Goal: Task Accomplishment & Management: Complete application form

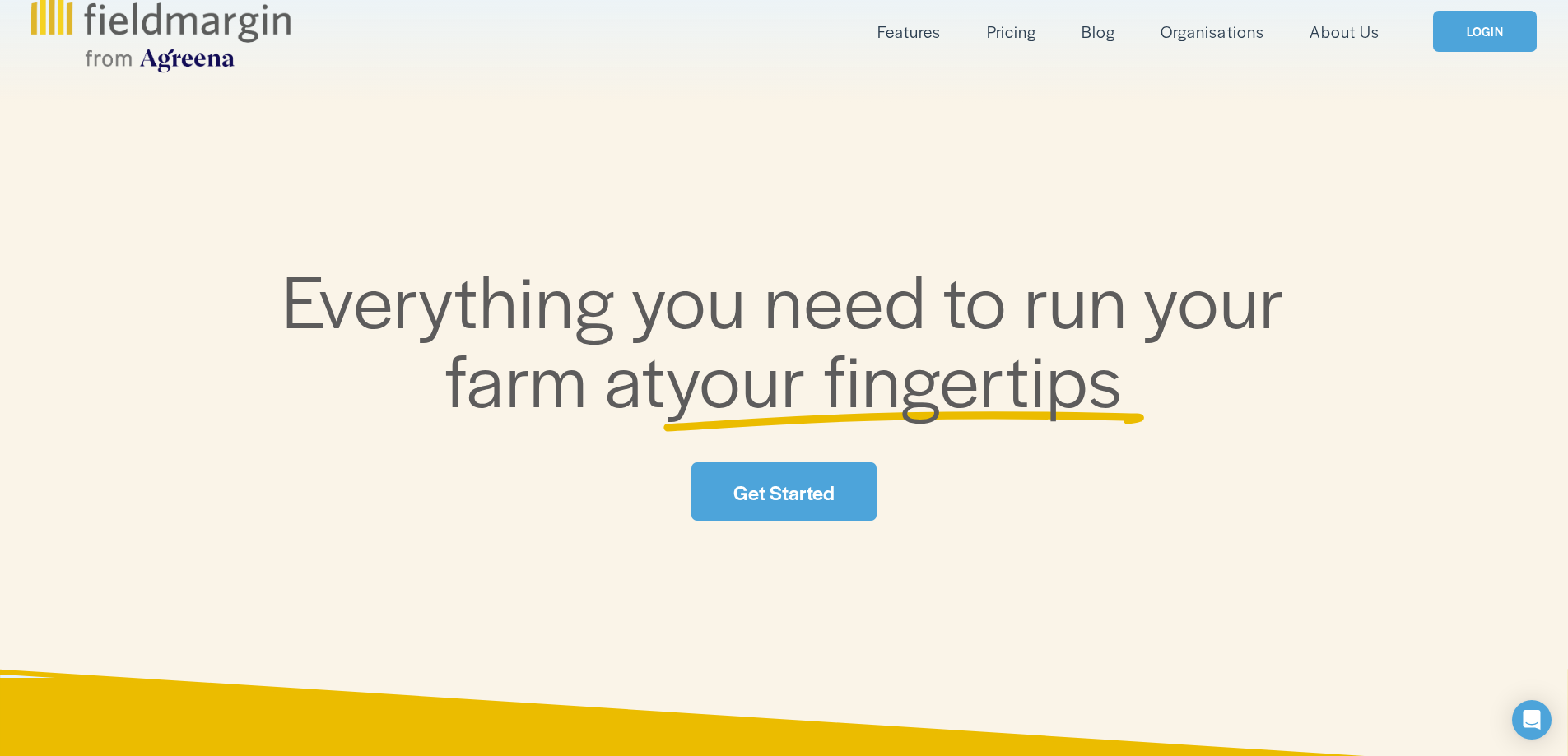
scroll to position [82, 0]
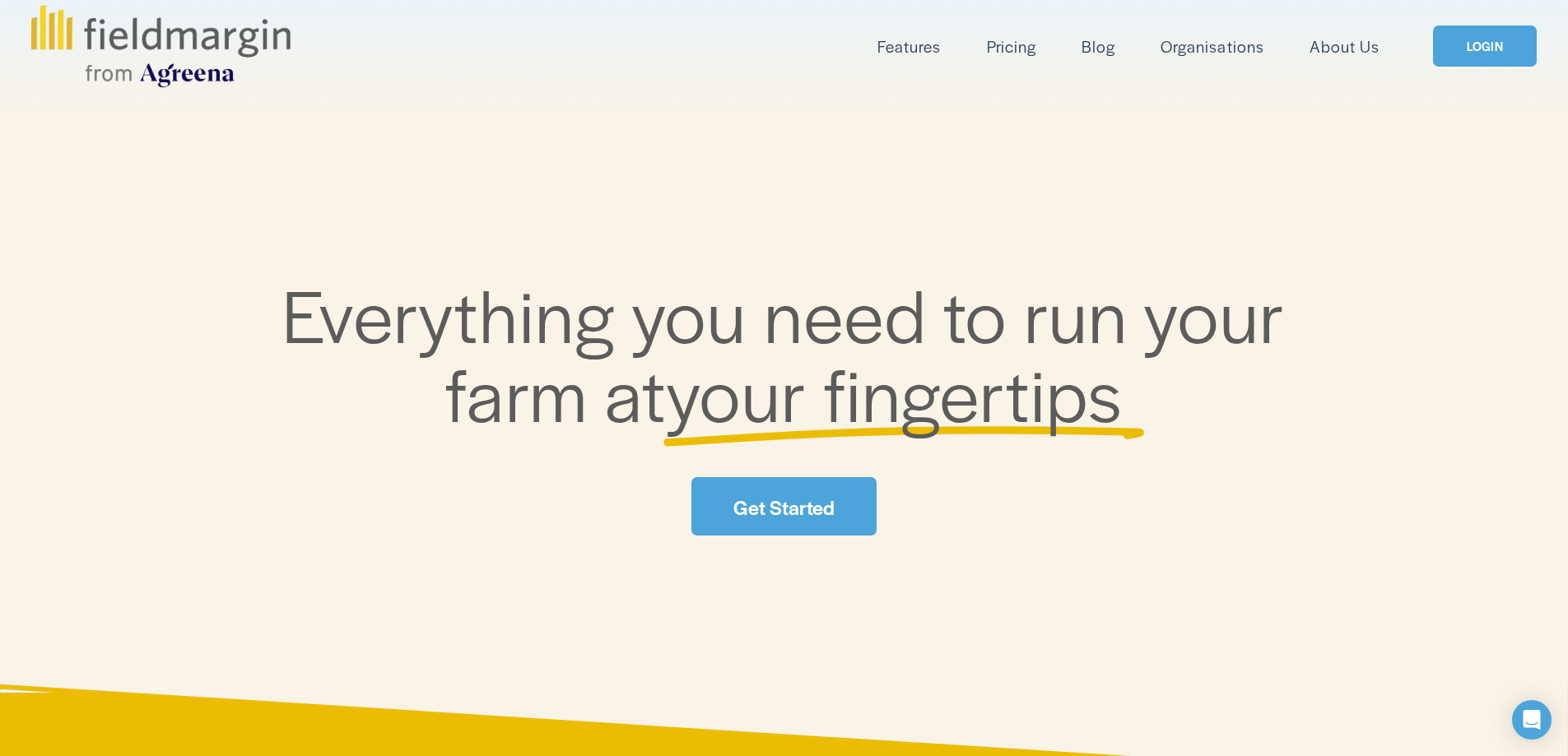
click at [829, 490] on link "Get Started" at bounding box center [784, 506] width 185 height 58
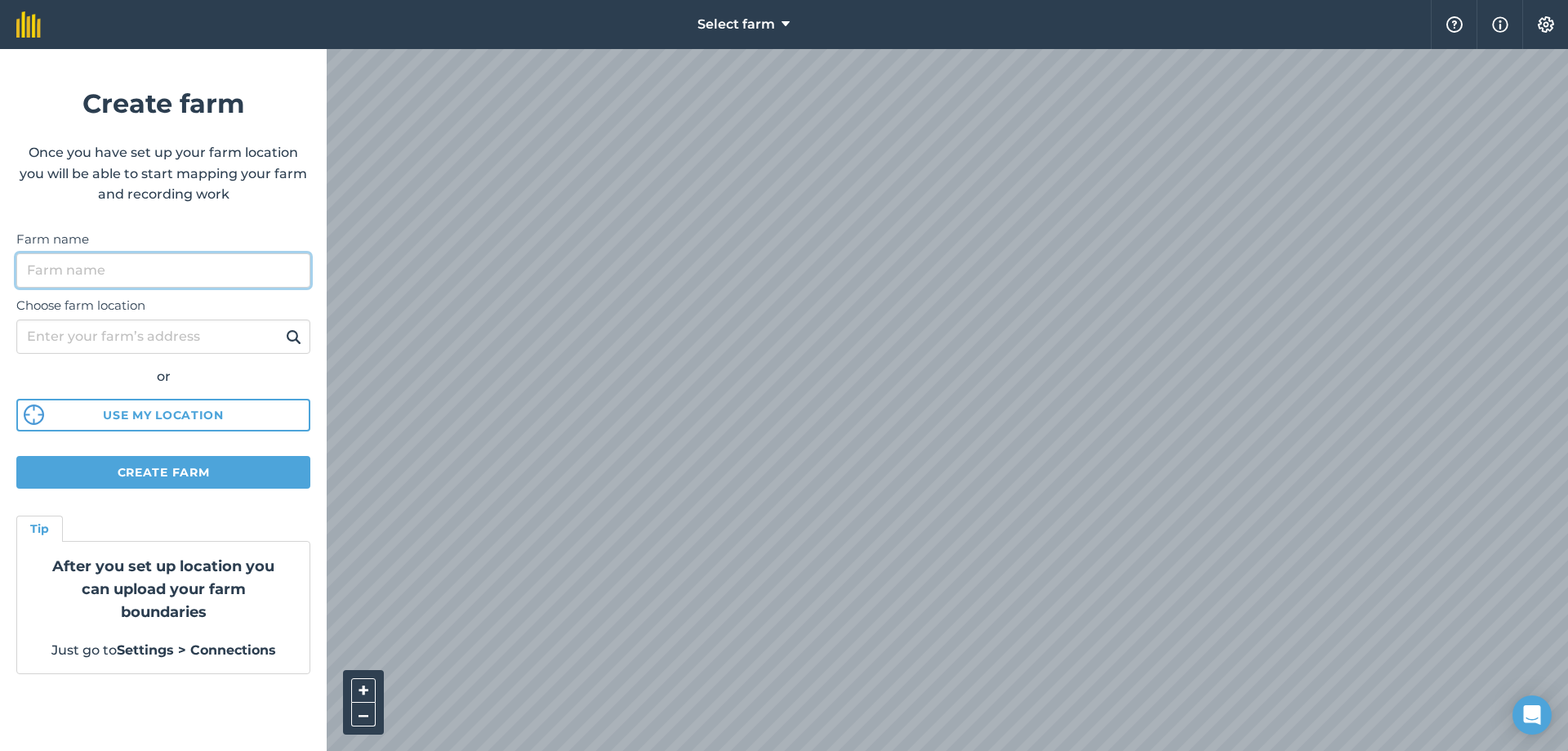
click at [116, 270] on input "Farm name" at bounding box center [164, 270] width 294 height 34
click at [145, 317] on div "Choose farm location or Use my location" at bounding box center [164, 359] width 294 height 144
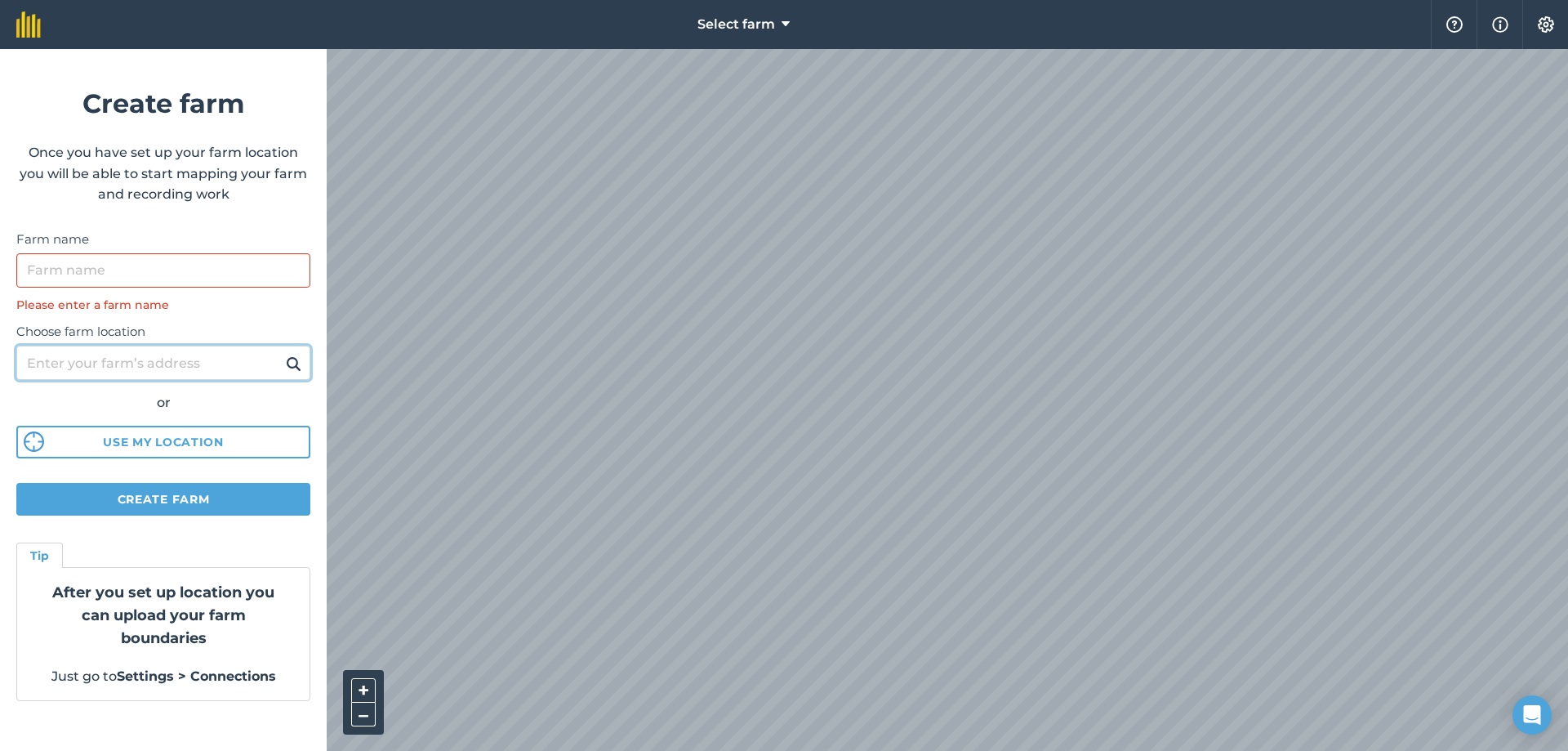
click at [168, 365] on input "Choose farm location" at bounding box center [164, 362] width 294 height 34
type input "kingsmills"
click at [281, 352] on button at bounding box center [293, 362] width 25 height 21
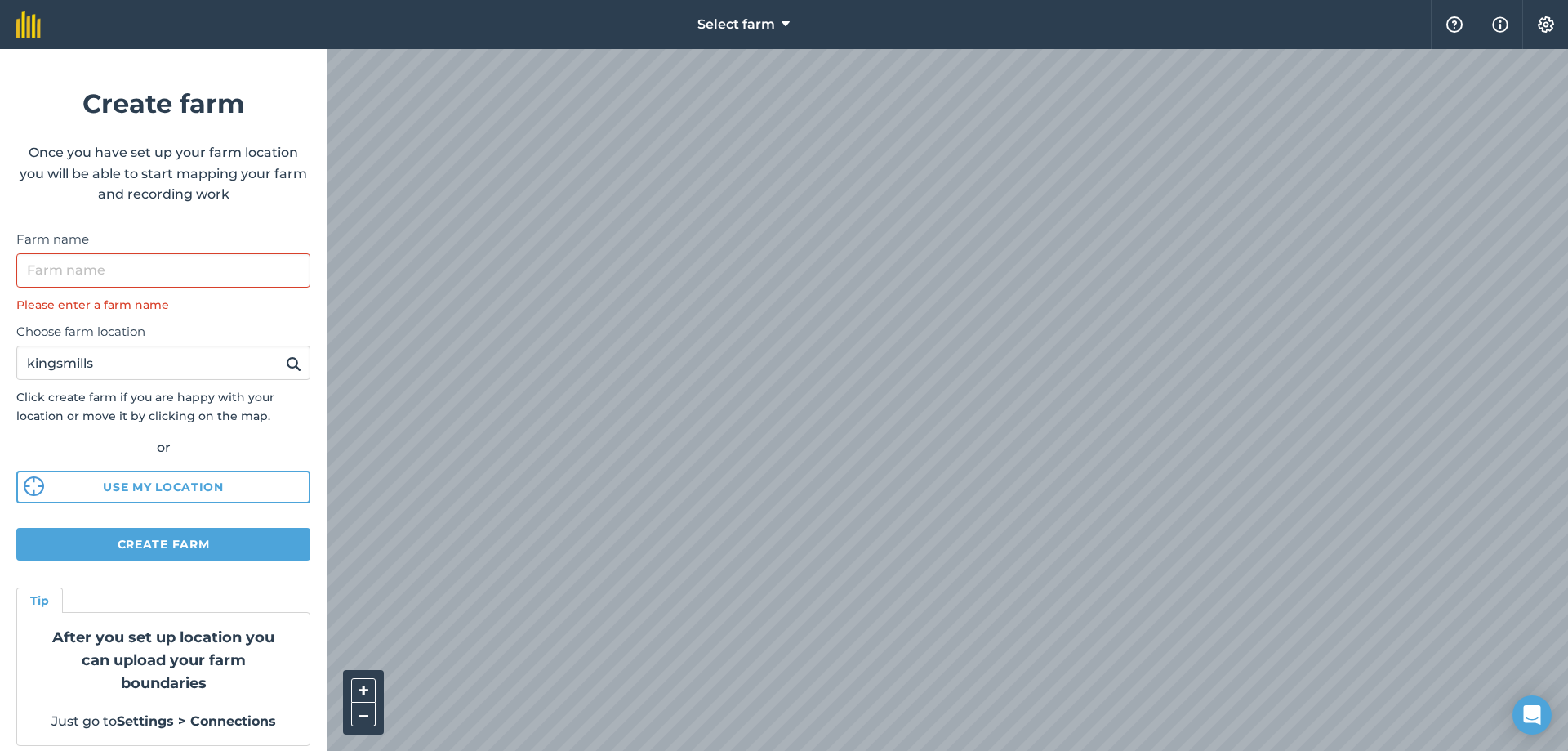
click at [286, 371] on img at bounding box center [293, 363] width 16 height 20
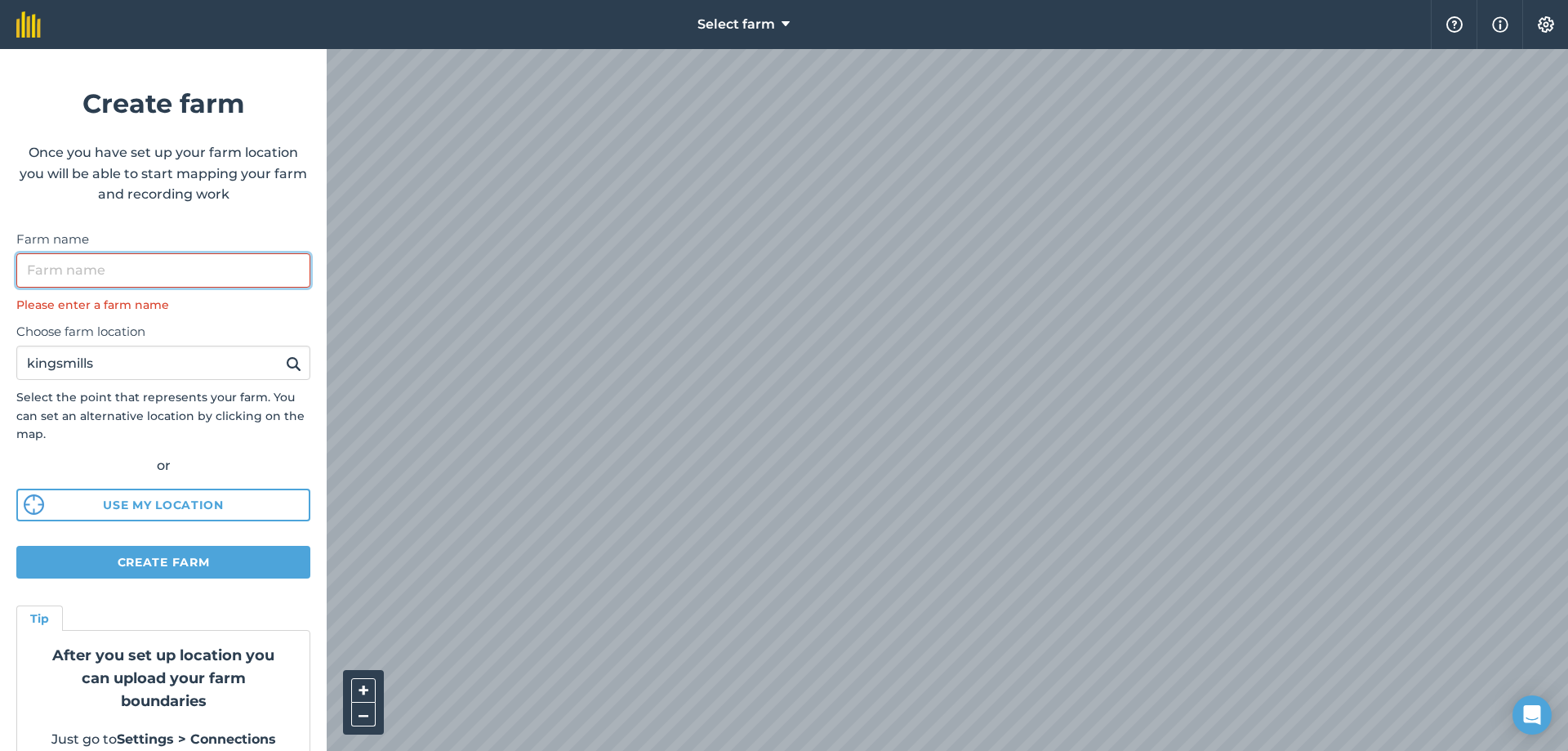
click at [97, 260] on input "Farm name" at bounding box center [164, 270] width 294 height 34
drag, startPoint x: 178, startPoint y: 374, endPoint x: 0, endPoint y: 335, distance: 182.2
click at [0, 335] on form "Create farm Once you have set up your farm location you will be able to start m…" at bounding box center [163, 400] width 326 height 702
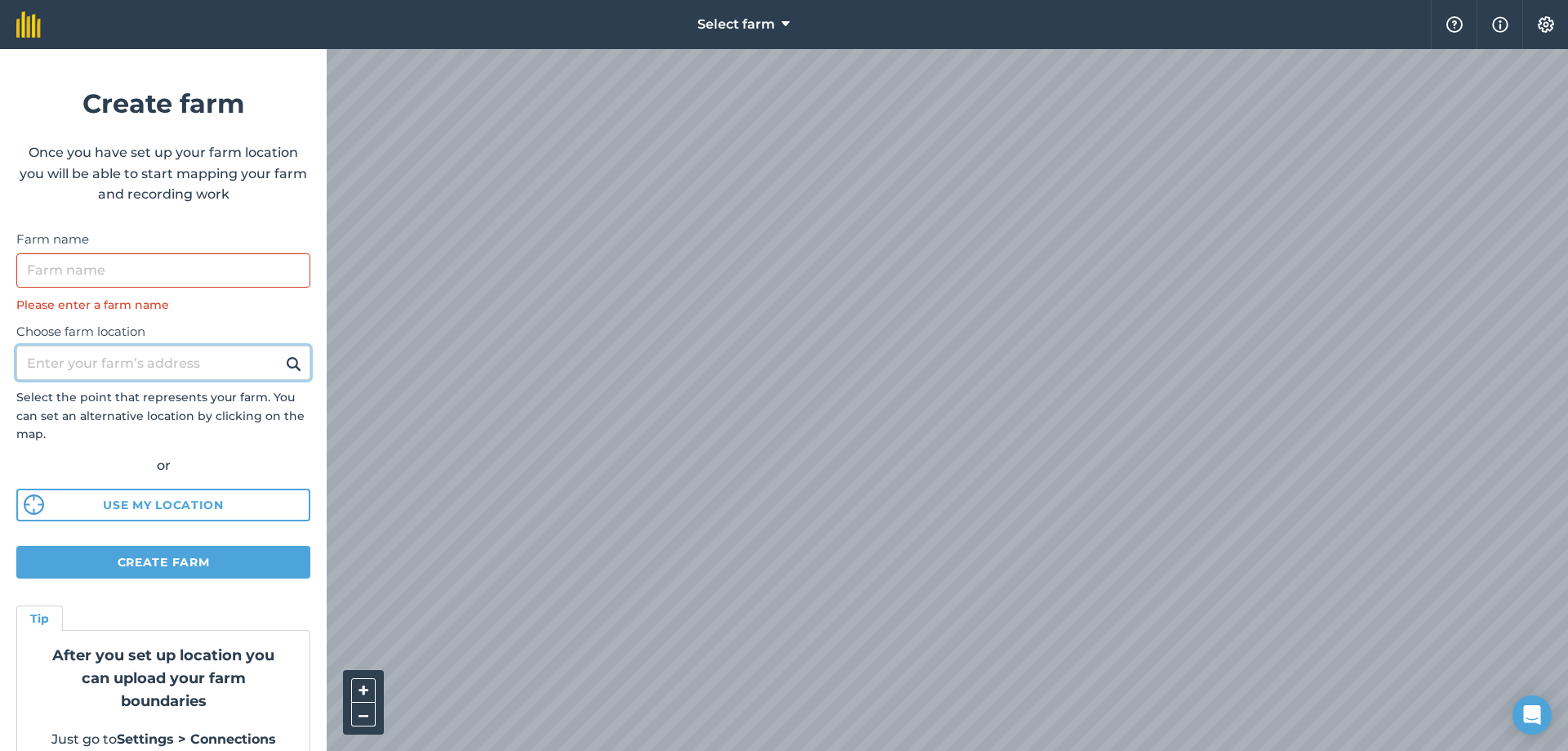
click at [281, 352] on button at bounding box center [293, 362] width 25 height 21
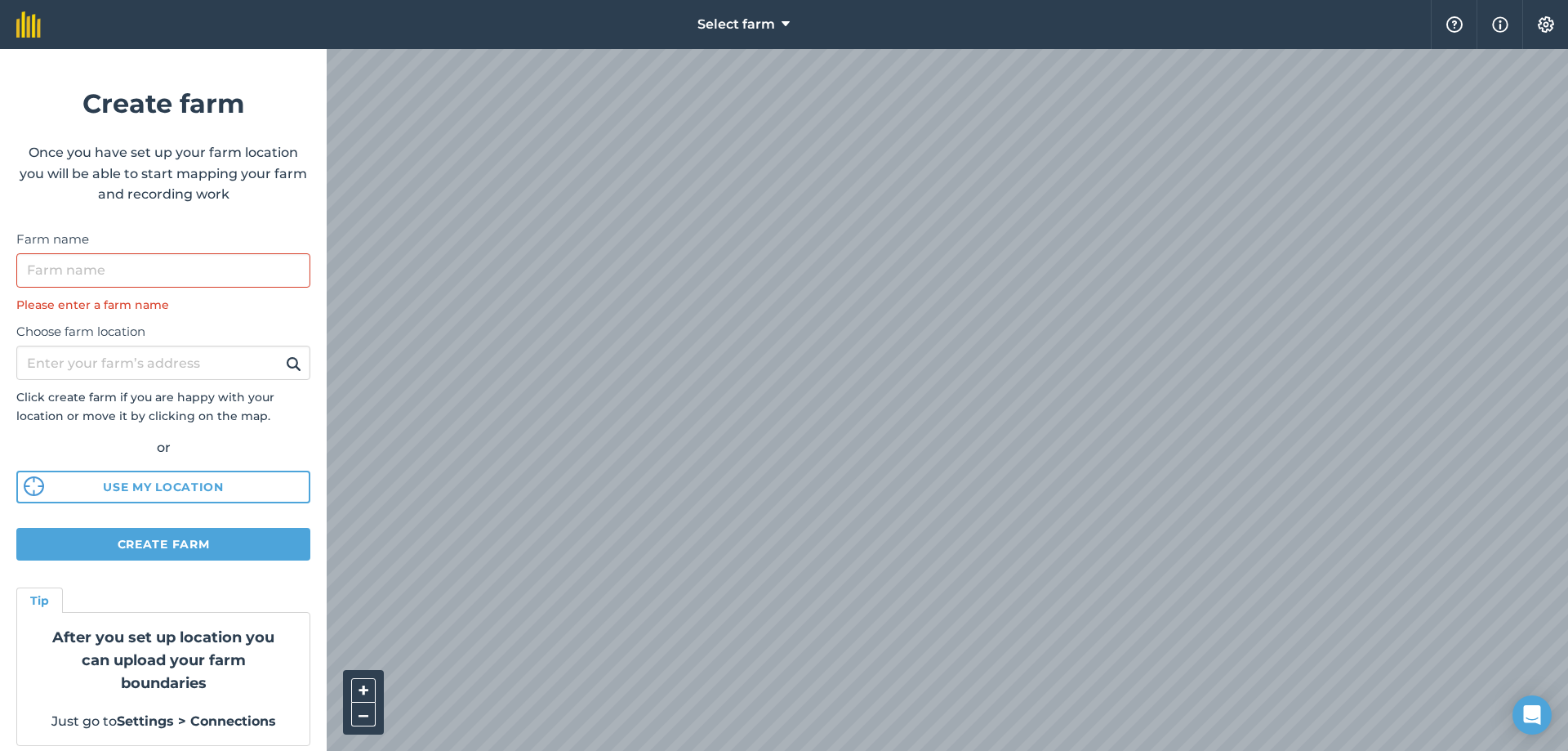
click at [897, 16] on div "Select farm Help Info Settings Create farm Once you have set up your farm locat…" at bounding box center [784, 24] width 1568 height 49
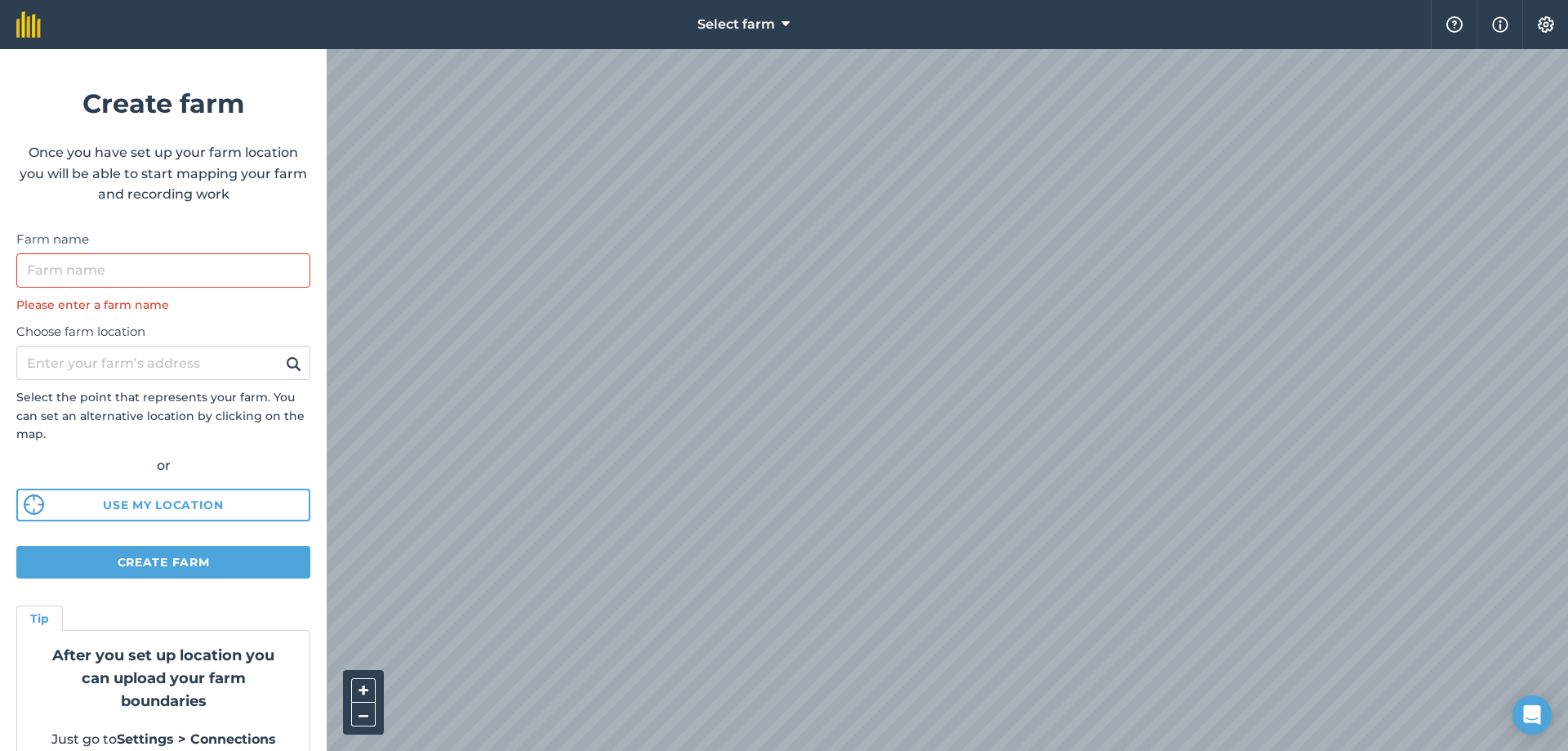
scroll to position [30, 0]
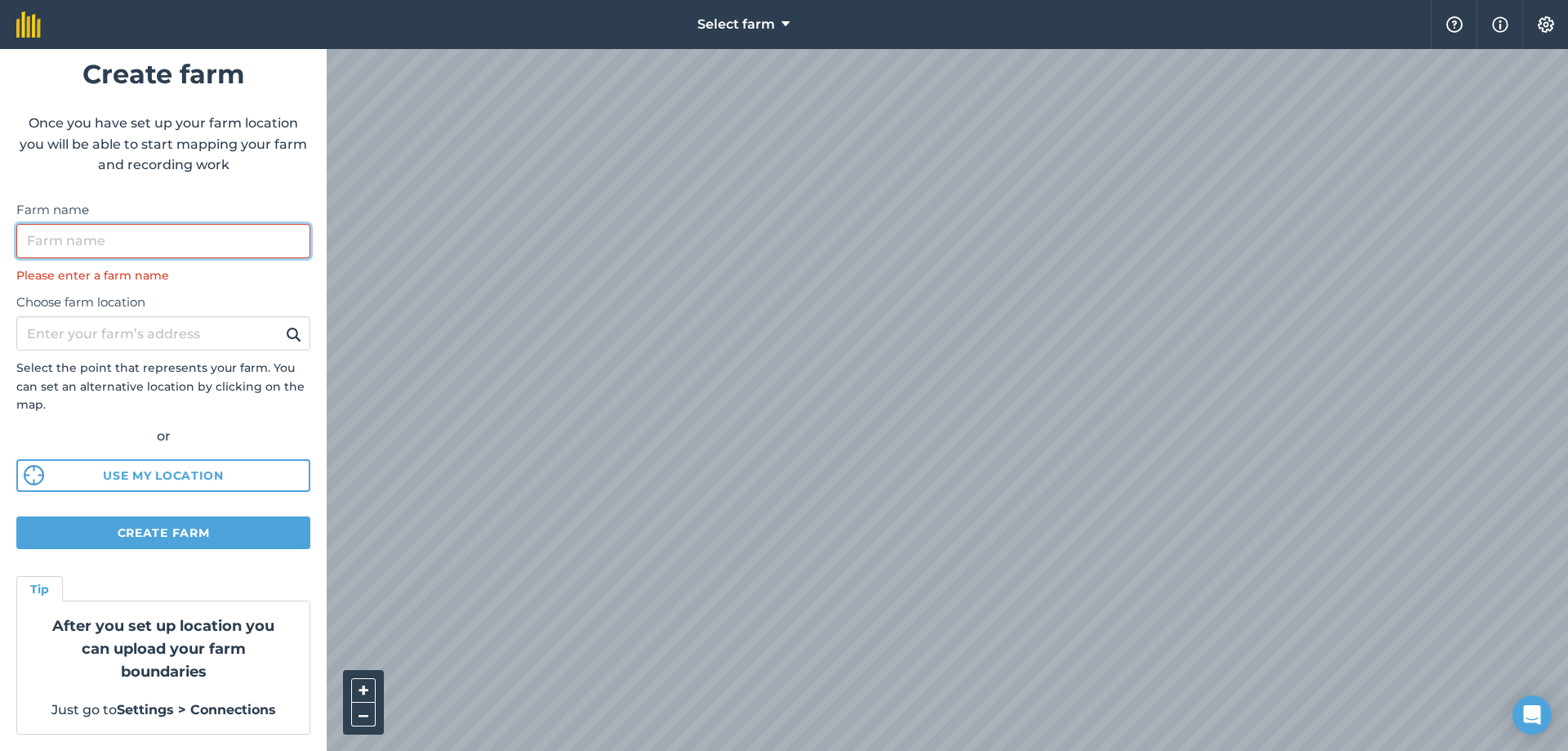
click at [269, 249] on input "Farm name" at bounding box center [164, 241] width 294 height 34
click at [896, 0] on html "Select farm Help Info Settings Create farm Once you have set up your farm locat…" at bounding box center [784, 375] width 1568 height 751
click at [1537, 710] on icon "Open Intercom Messenger" at bounding box center [1532, 715] width 19 height 21
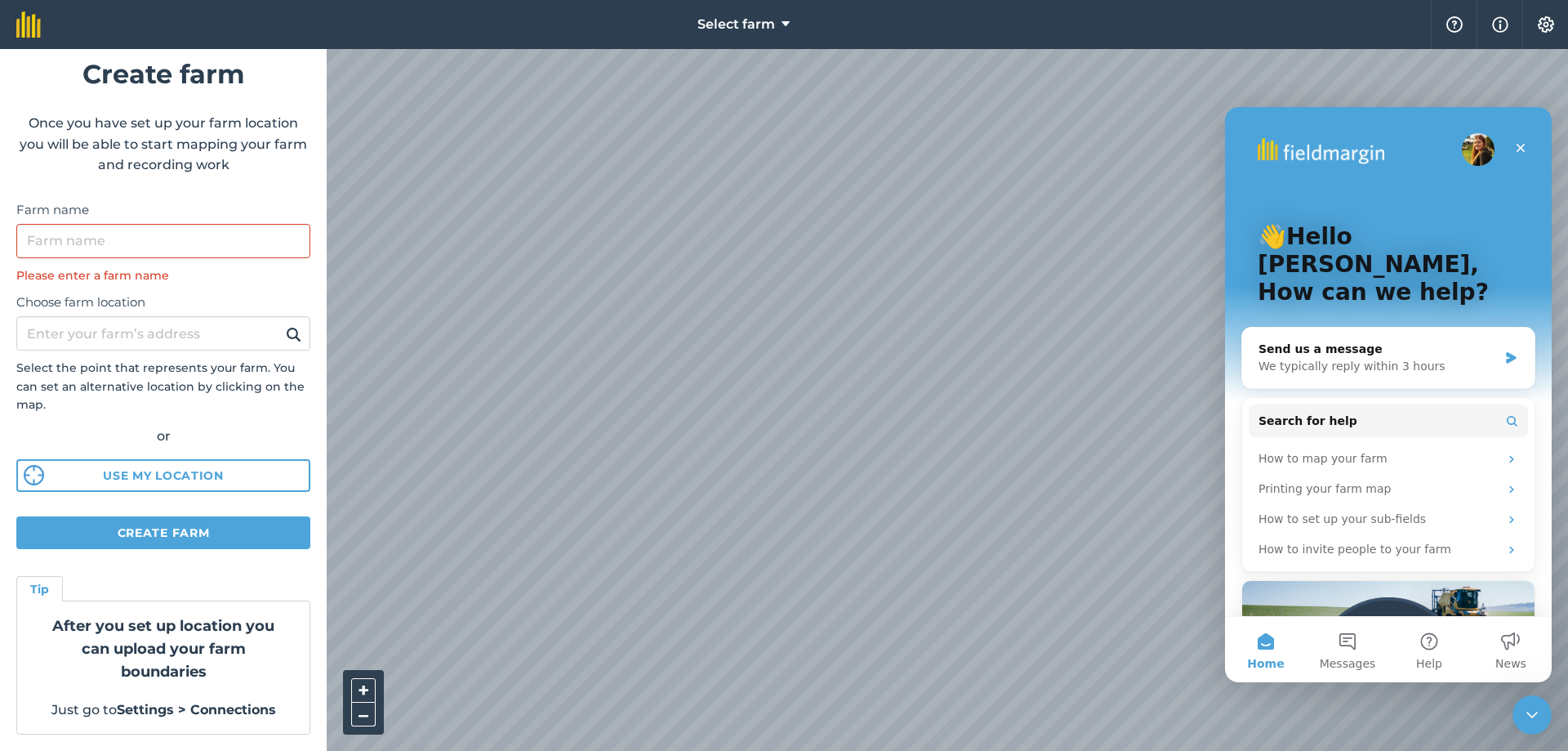
scroll to position [0, 0]
click at [1521, 694] on div "Close Intercom Messenger" at bounding box center [1530, 713] width 39 height 39
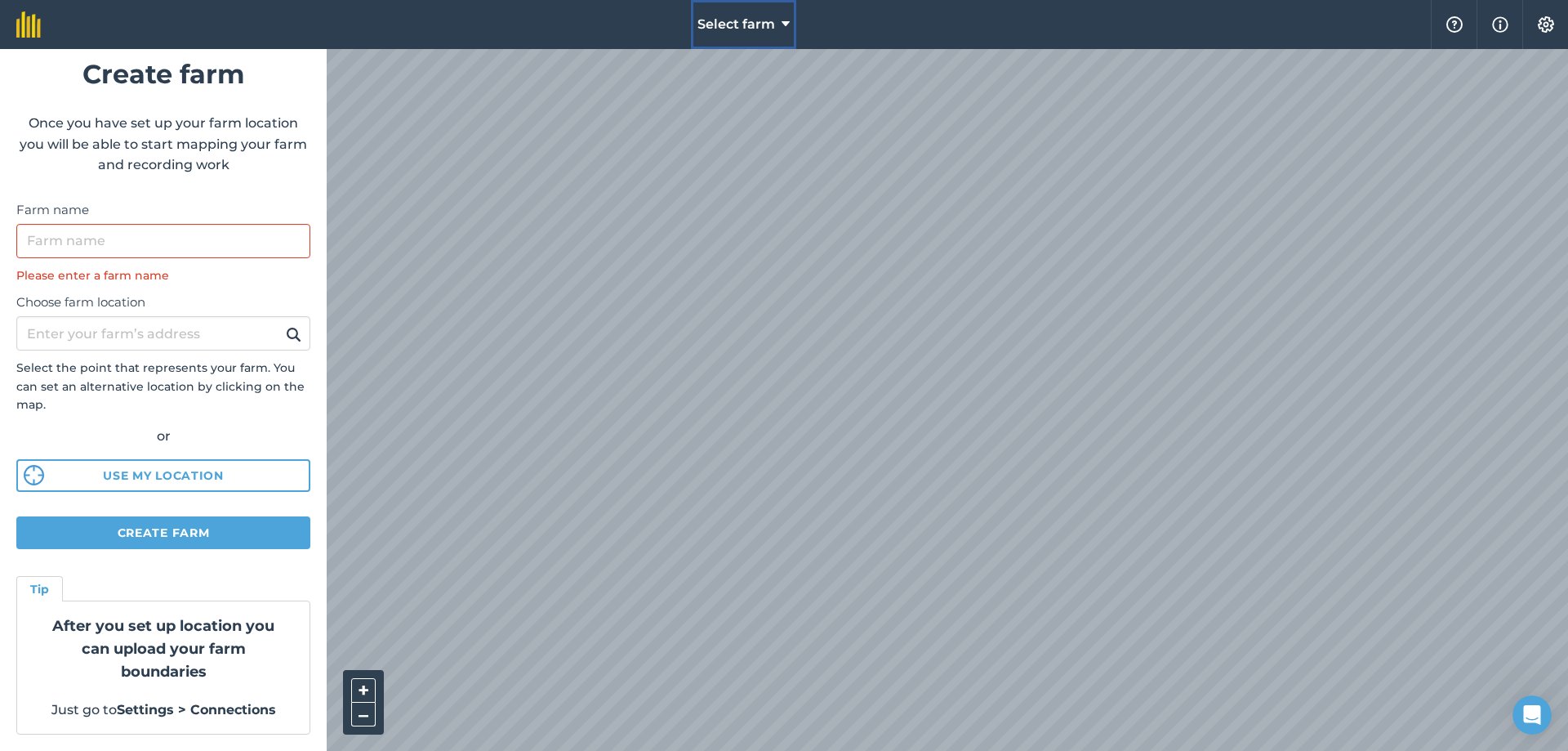
click at [767, 34] on button "Select farm" at bounding box center [743, 24] width 105 height 49
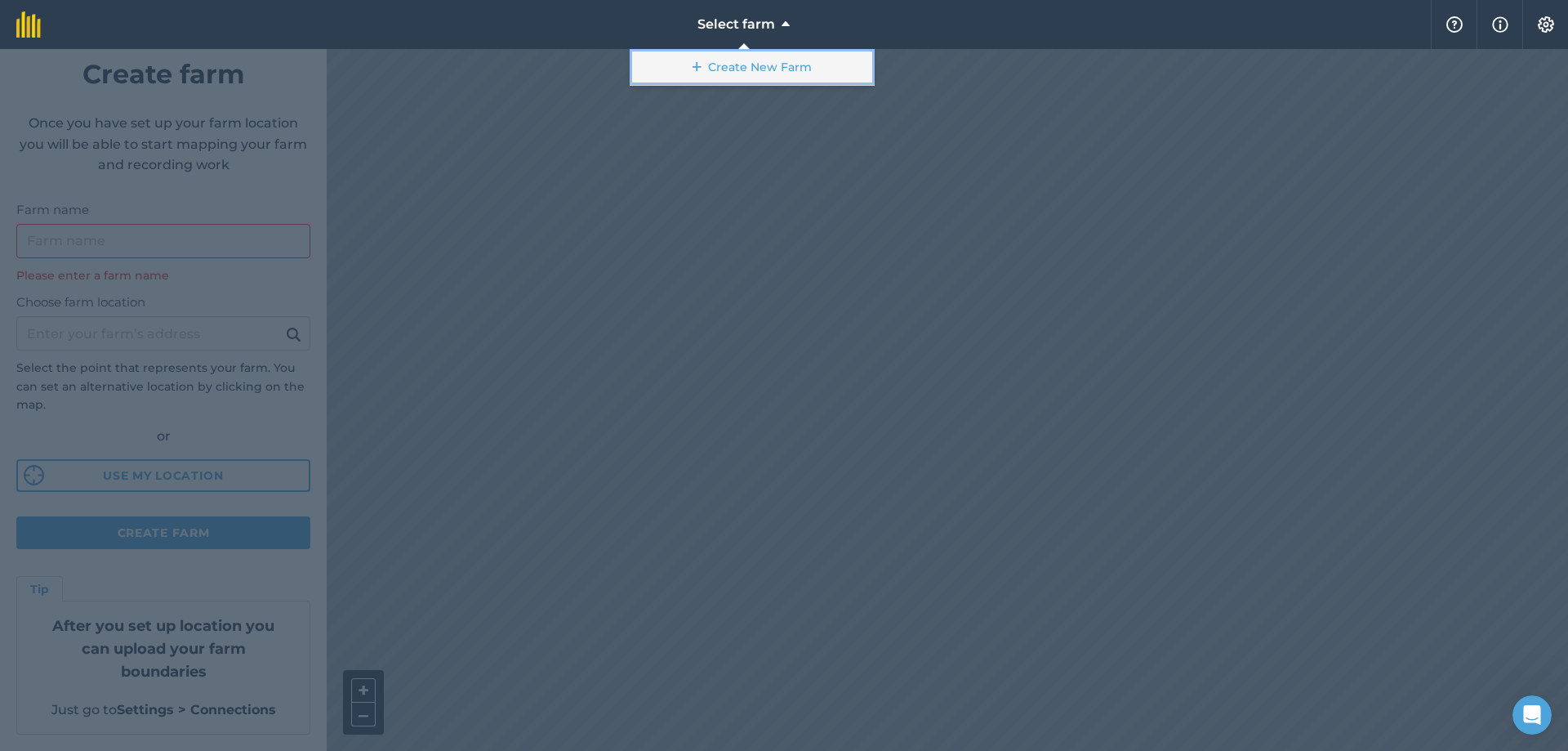
click at [757, 84] on link "Create New Farm" at bounding box center [751, 68] width 245 height 37
click at [681, 31] on nav "Select farm Create New Farm" at bounding box center [743, 24] width 1374 height 49
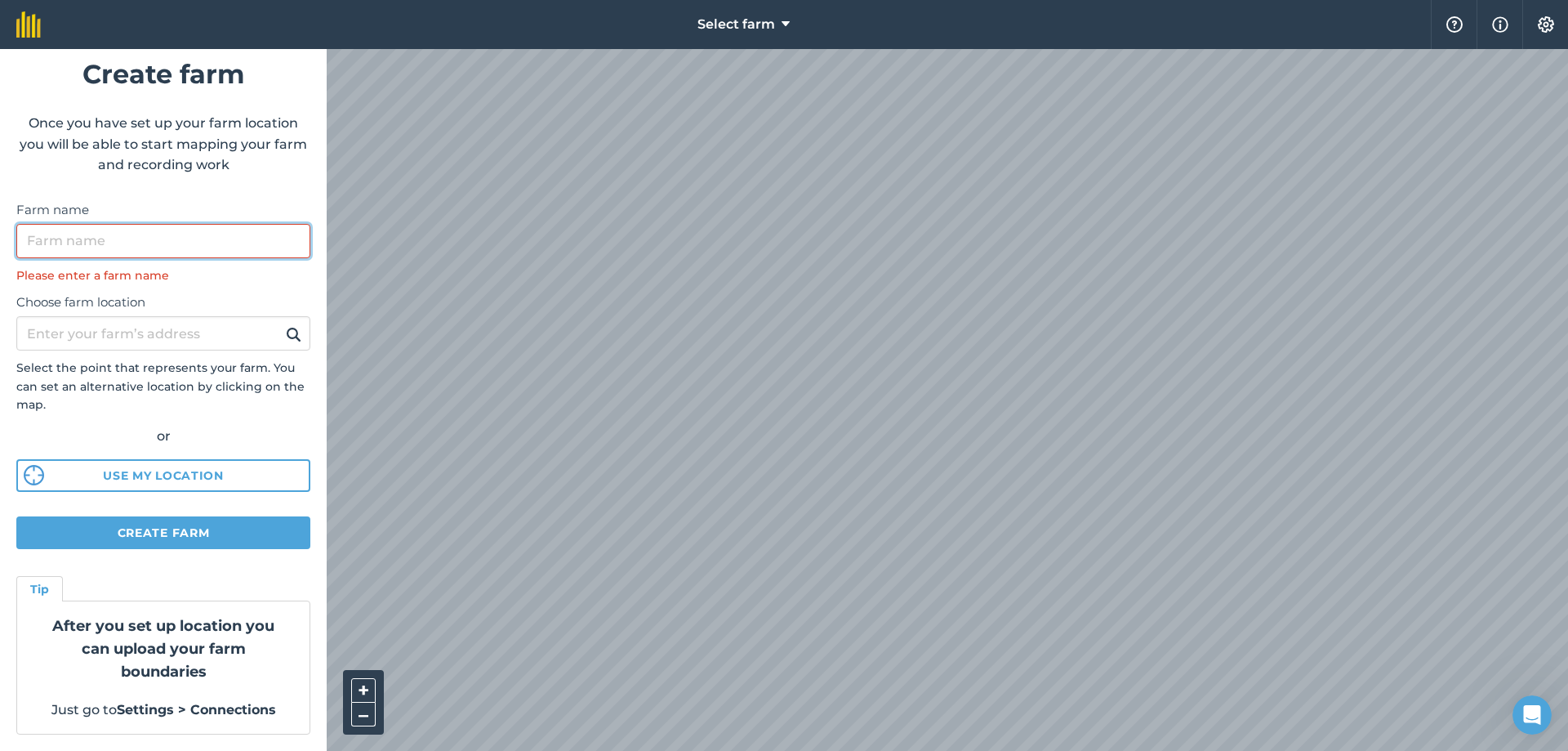
click at [185, 248] on input "Farm name" at bounding box center [164, 241] width 294 height 34
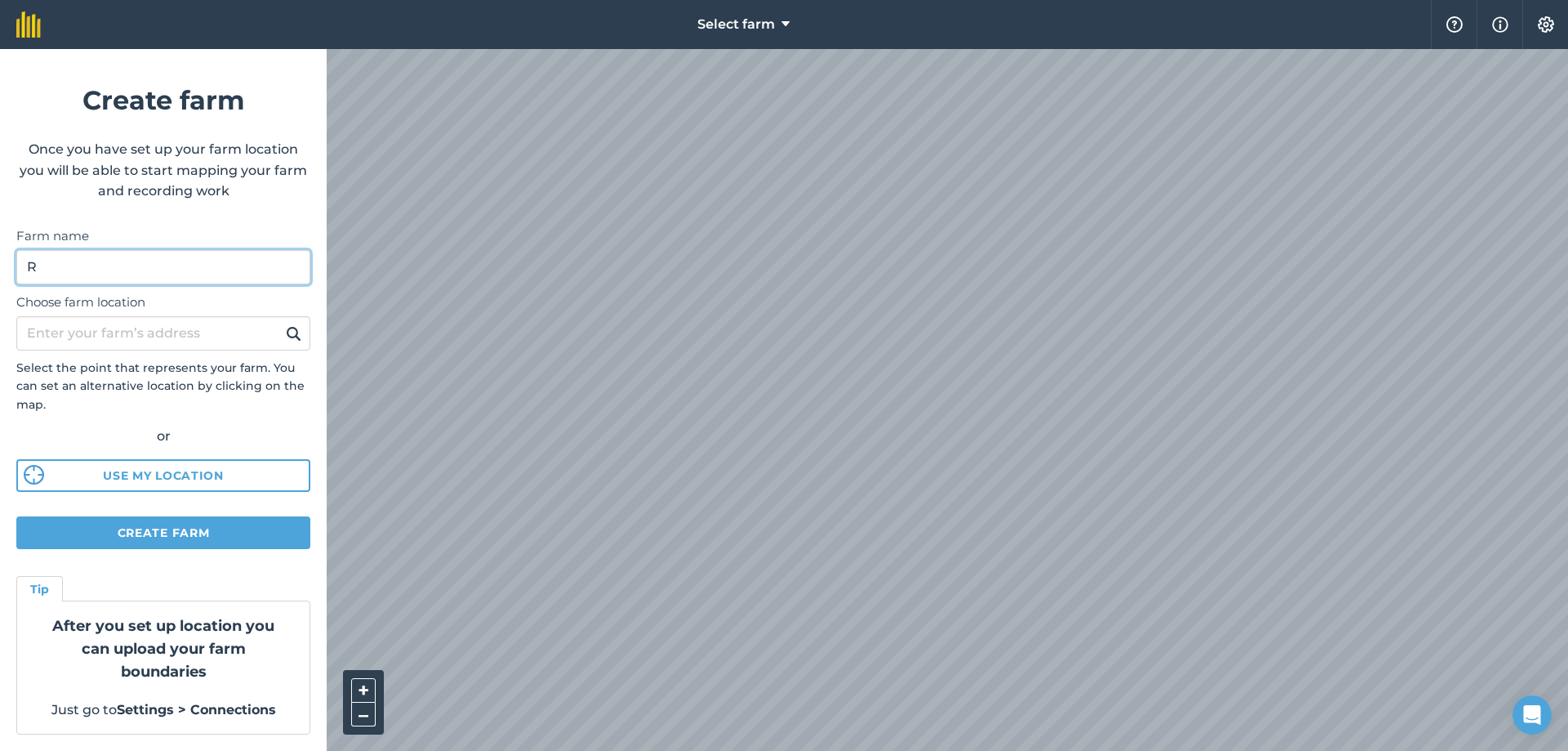
scroll to position [4, 0]
type input "Rathcarbery"
click at [190, 314] on div "Choose farm location Select the point that represents your farm. You can set an…" at bounding box center [164, 388] width 294 height 208
click at [189, 328] on input "Choose farm location" at bounding box center [164, 333] width 294 height 34
type input "R"
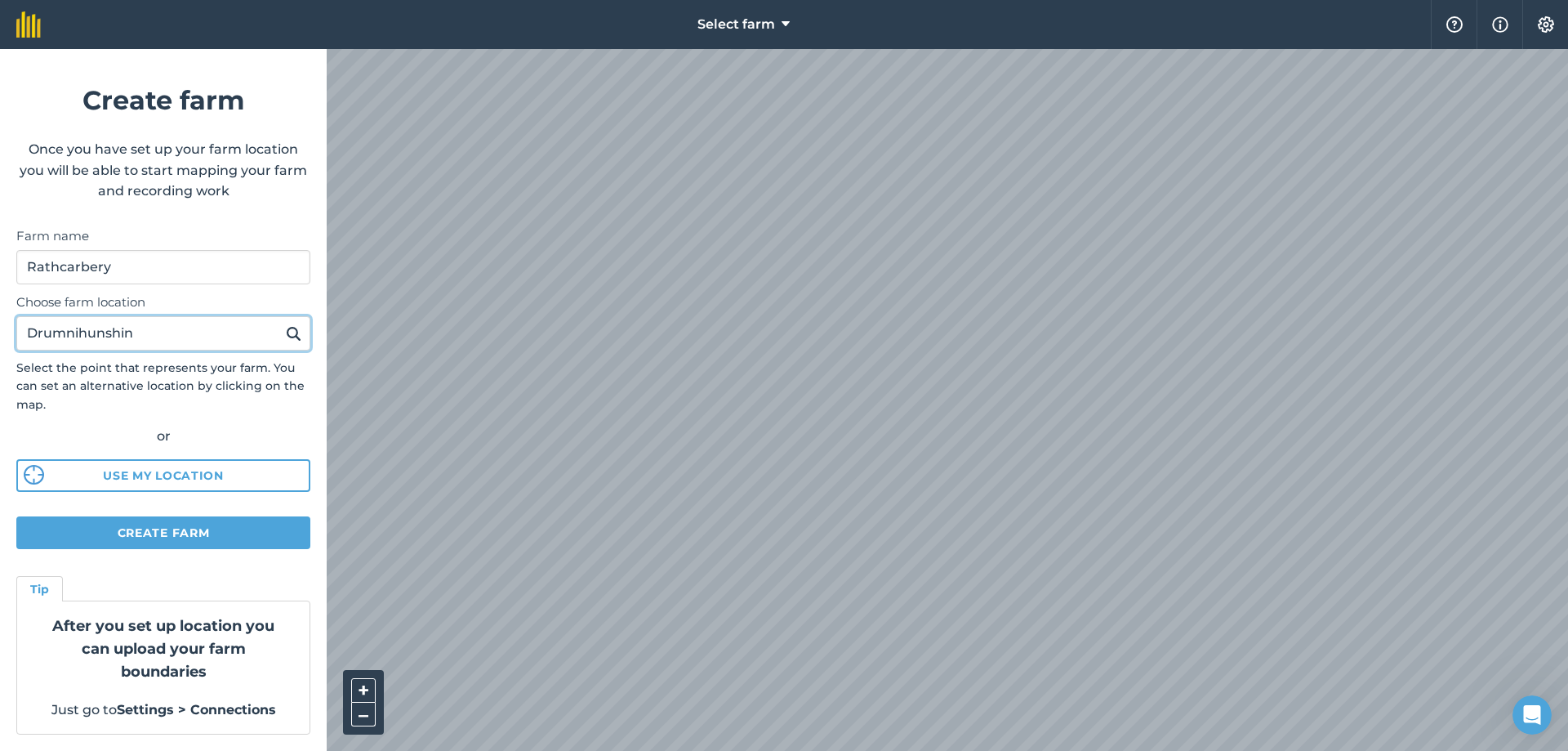
click at [286, 349] on input "Drumnihunshin" at bounding box center [164, 333] width 294 height 34
type input "Drumnihunshin"
click at [286, 324] on img at bounding box center [293, 333] width 16 height 20
click at [286, 332] on img at bounding box center [293, 333] width 16 height 20
click at [221, 341] on input "Drumnihunshin" at bounding box center [164, 333] width 294 height 34
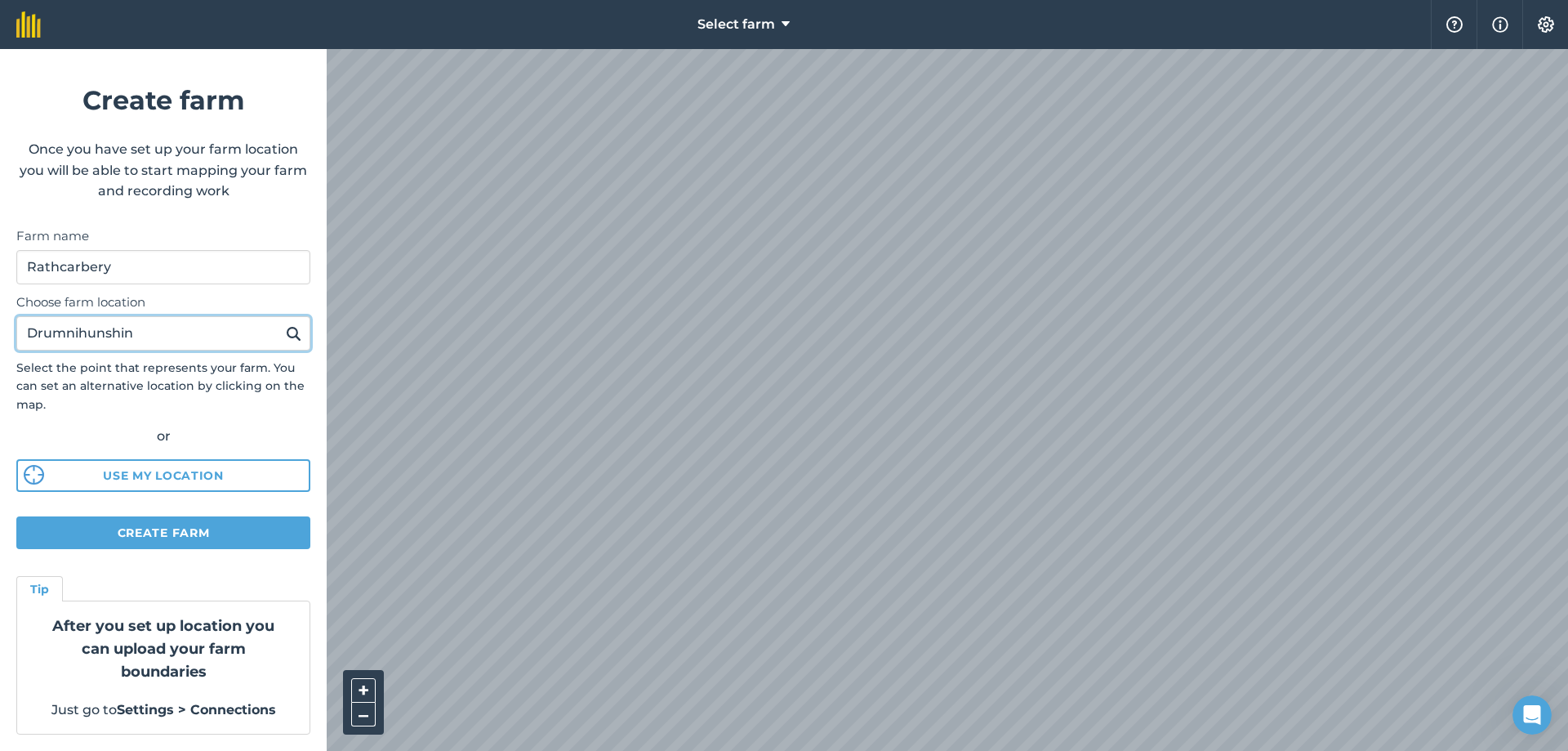
click at [221, 341] on input "Drumnihunshin" at bounding box center [164, 333] width 294 height 34
click at [141, 281] on input "Rathcarbery" at bounding box center [164, 267] width 294 height 34
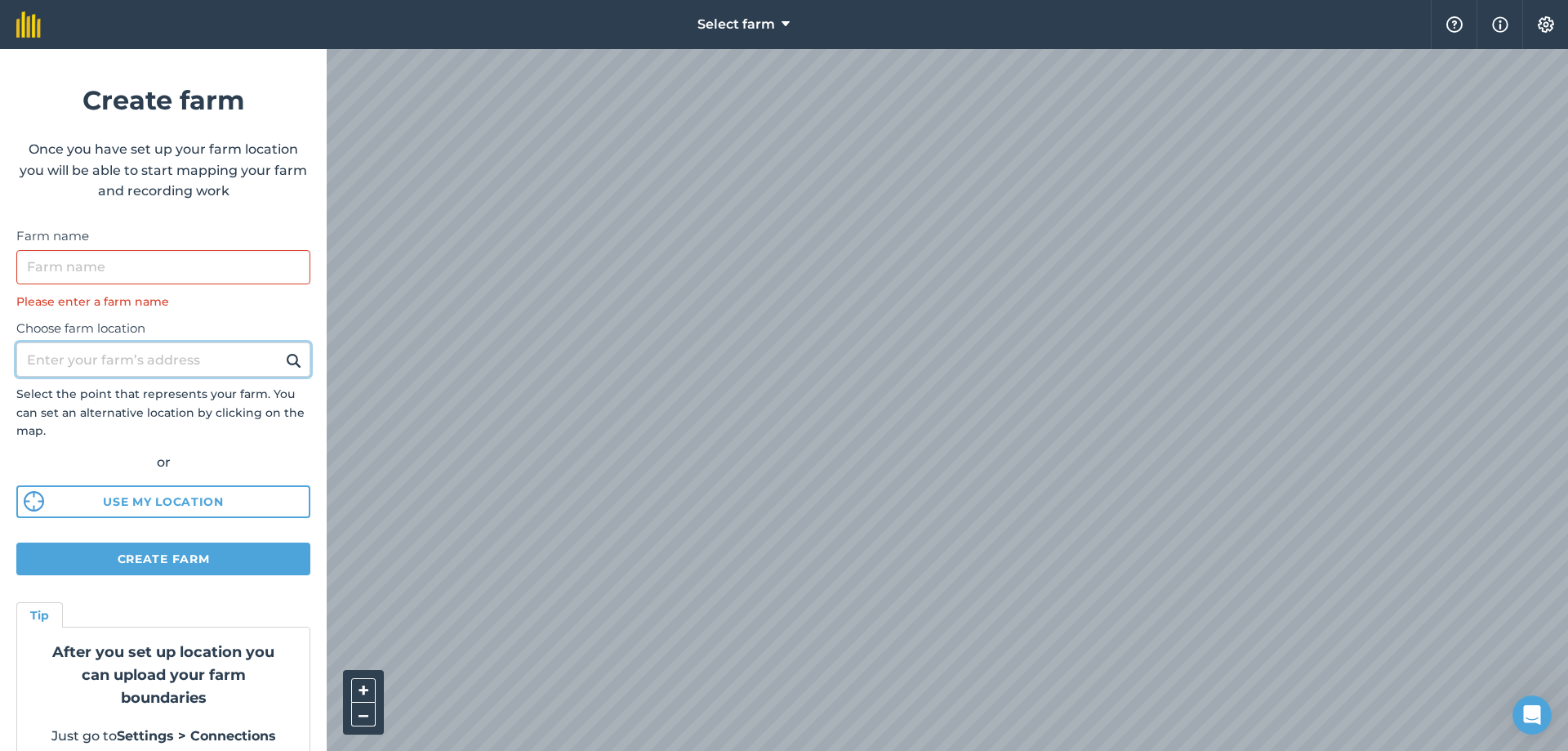
click at [70, 345] on input "Choose farm location" at bounding box center [164, 359] width 294 height 34
type input "Kingsmills"
click at [281, 349] on button at bounding box center [293, 359] width 25 height 21
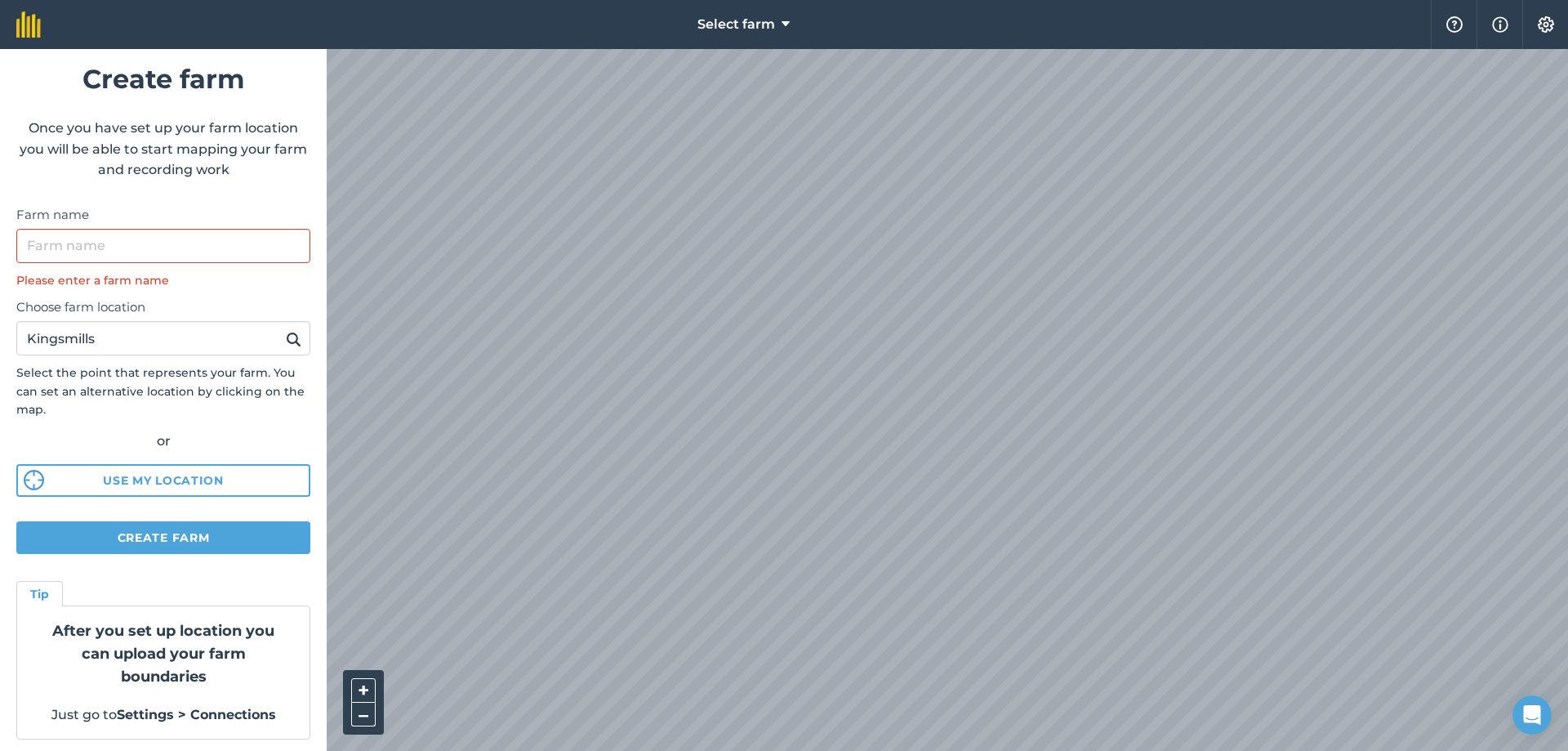
scroll to position [30, 0]
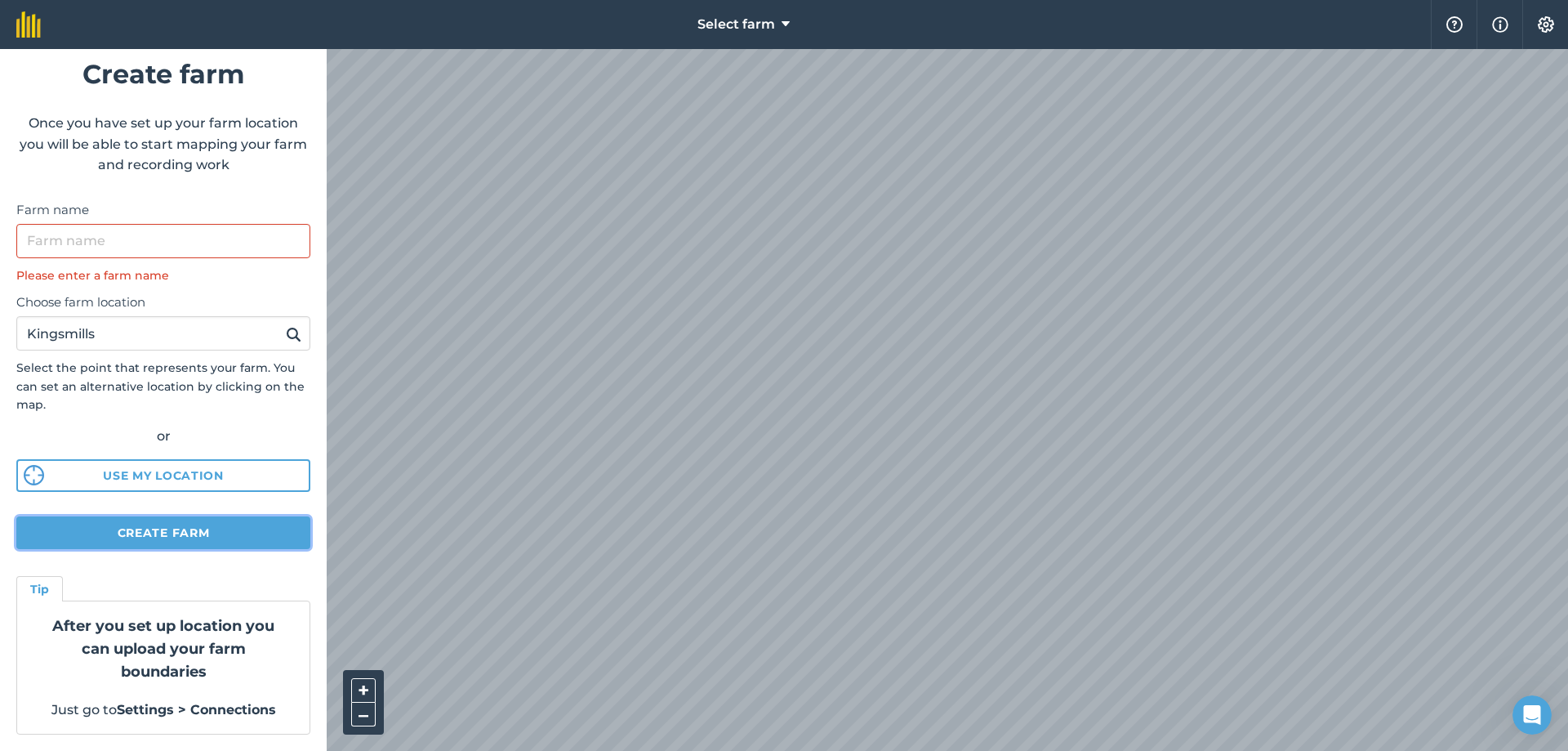
click at [181, 531] on button "Create farm" at bounding box center [164, 532] width 294 height 33
click at [217, 245] on input "Farm name" at bounding box center [164, 241] width 294 height 34
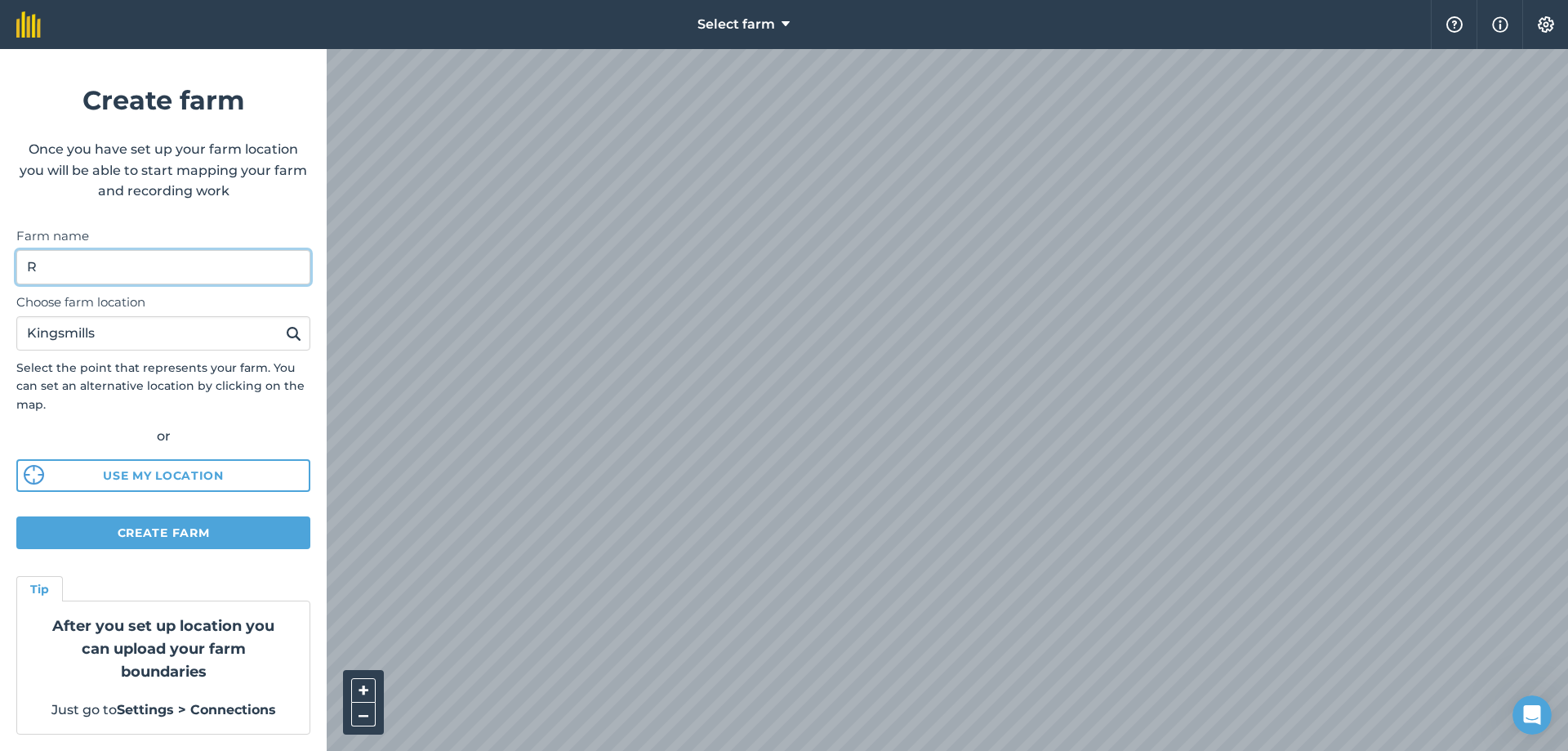
scroll to position [4, 0]
click at [281, 323] on button at bounding box center [293, 333] width 25 height 21
type input "Rathcarbery"
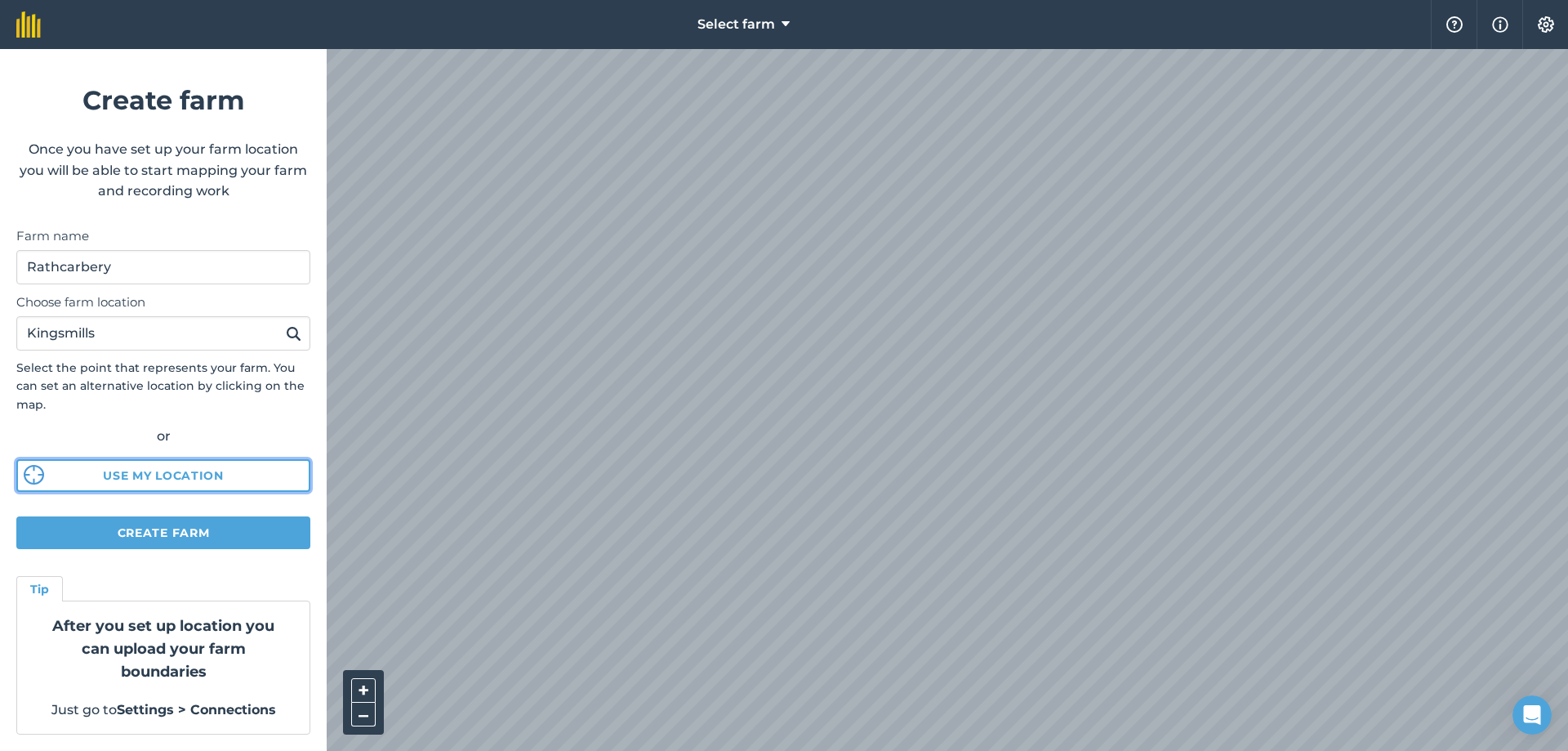
click at [143, 471] on button "Use my location" at bounding box center [164, 476] width 294 height 33
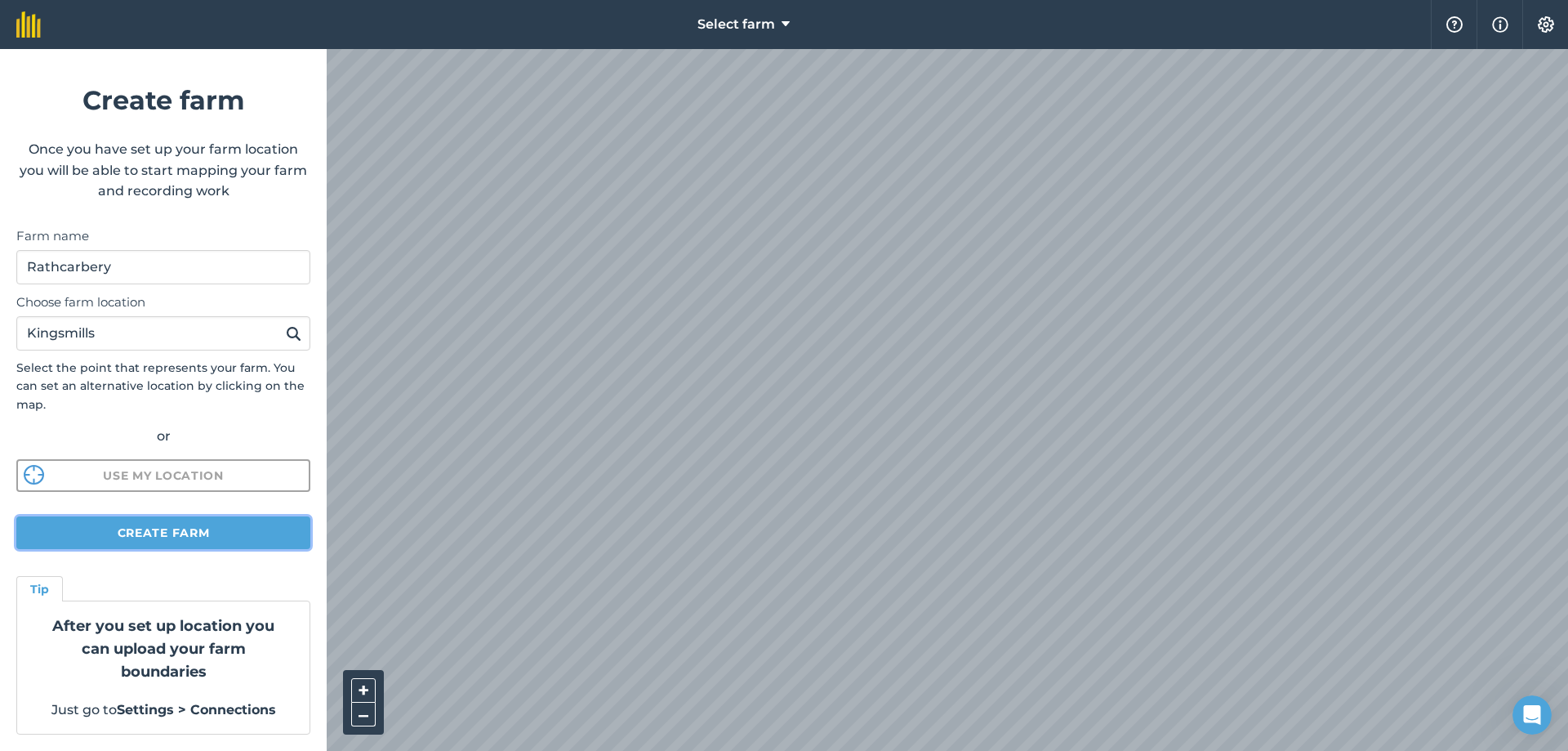
click at [214, 517] on button "Create farm" at bounding box center [164, 532] width 294 height 33
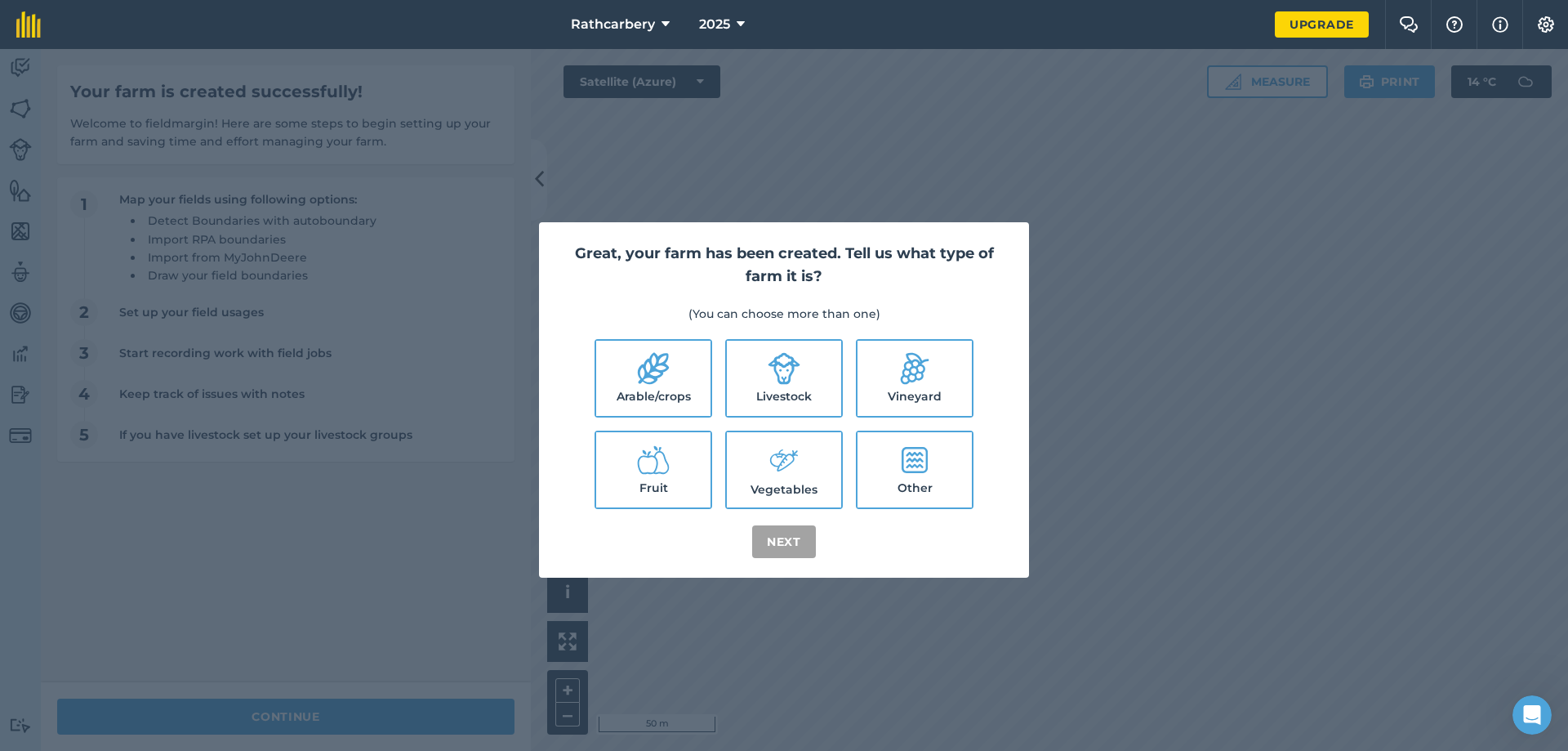
drag, startPoint x: 771, startPoint y: 409, endPoint x: 769, endPoint y: 396, distance: 13.2
click at [771, 406] on label "Livestock" at bounding box center [784, 378] width 114 height 75
checkbox input "true"
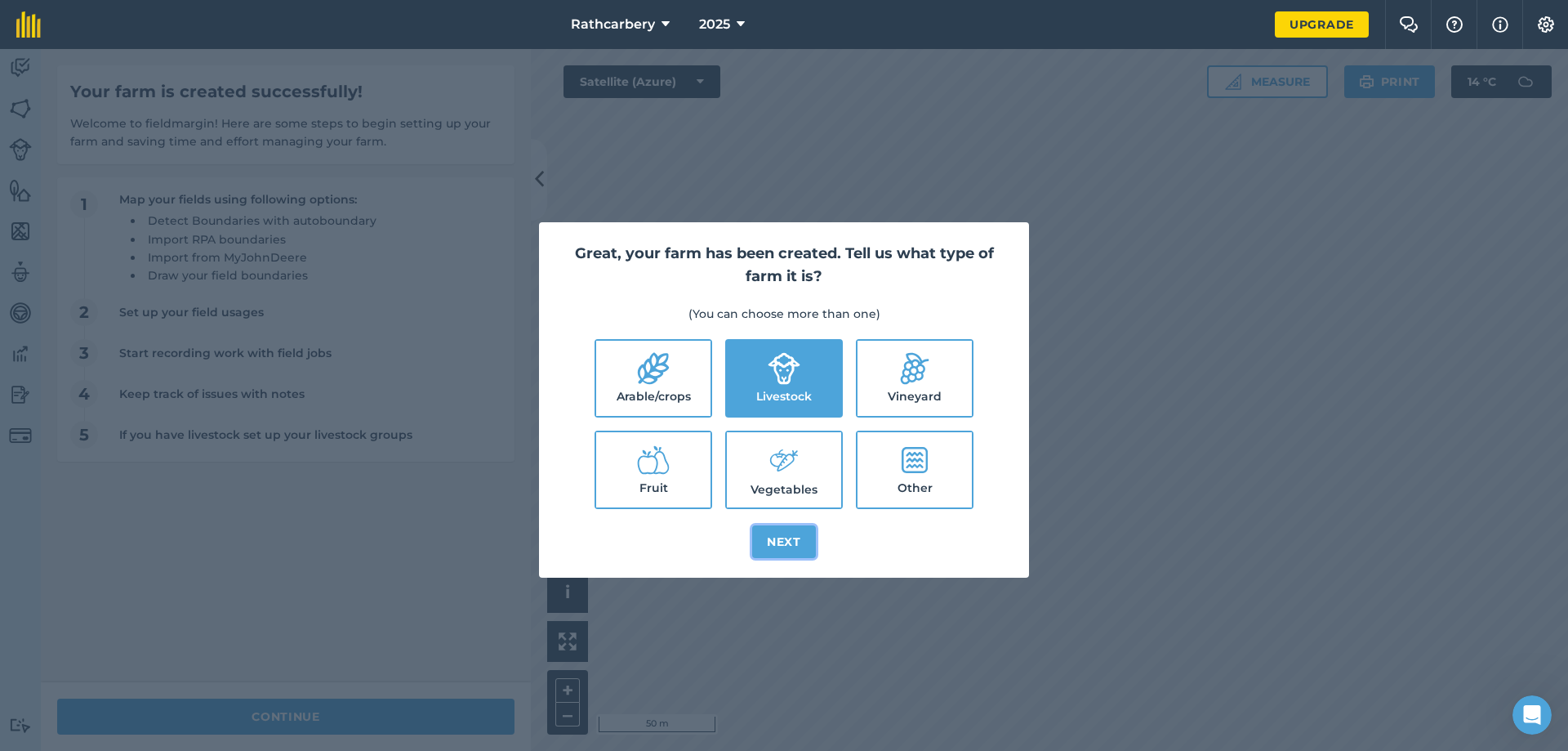
click at [801, 554] on button "Next" at bounding box center [784, 542] width 63 height 33
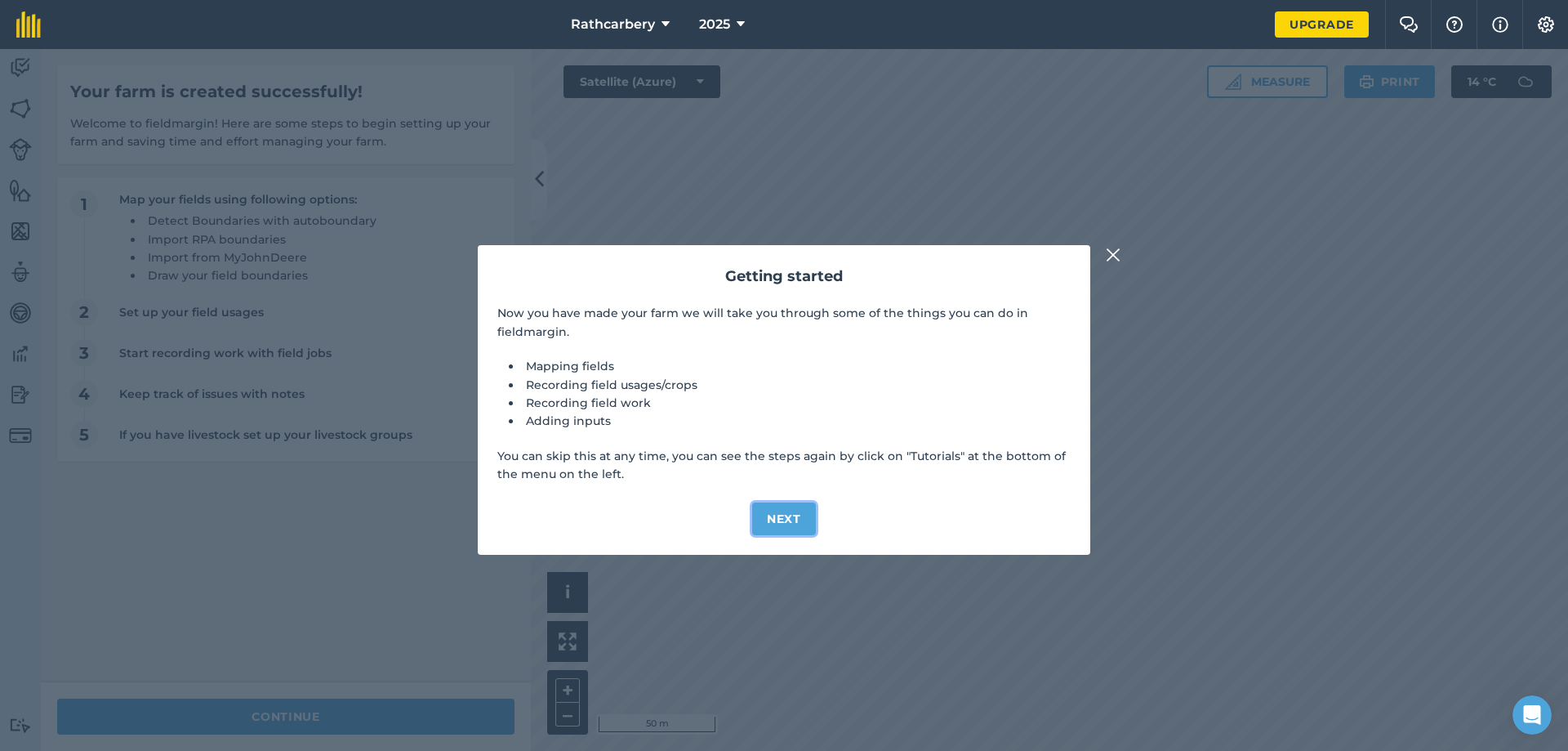
click at [769, 515] on button "Next" at bounding box center [784, 518] width 63 height 33
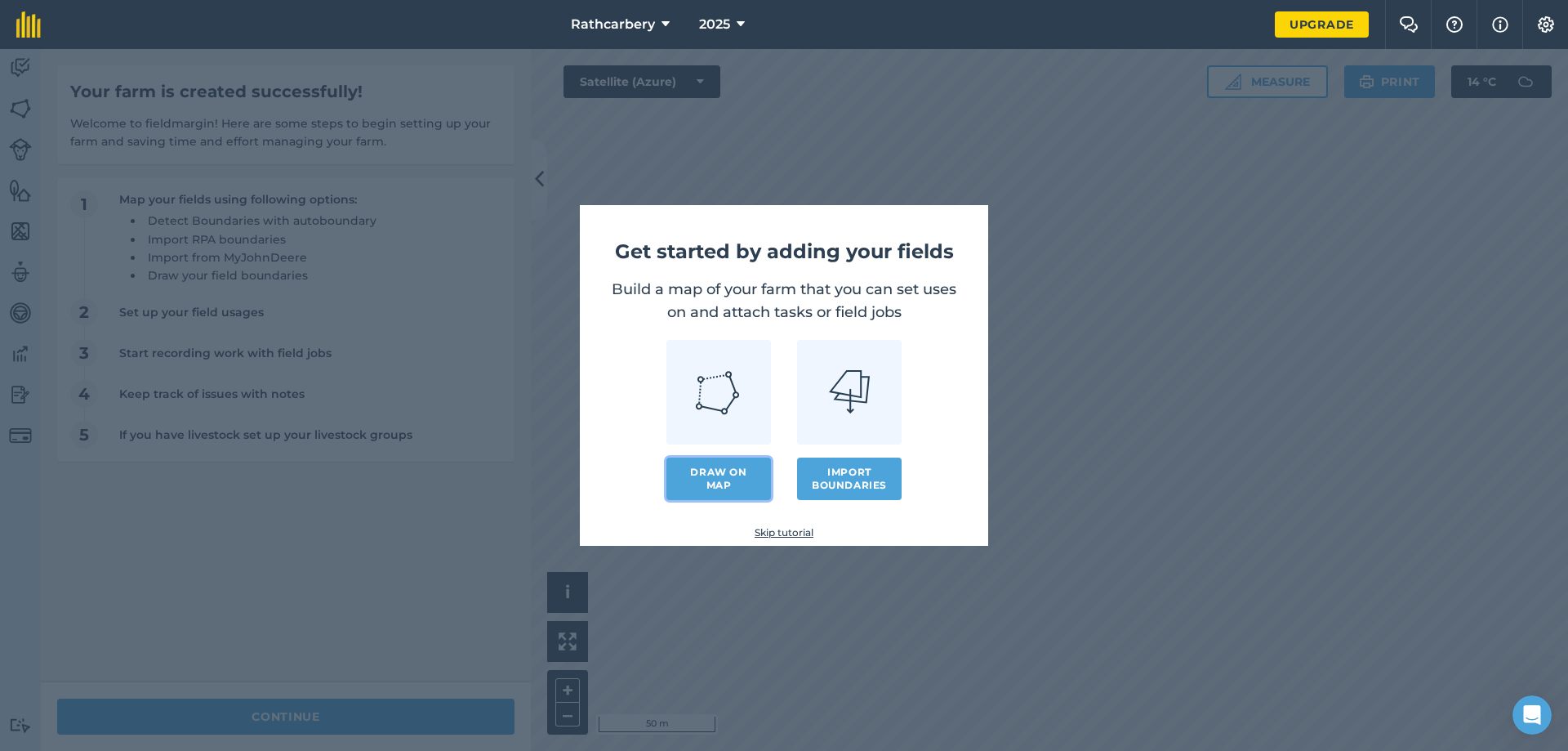
click at [727, 484] on link "Draw on map" at bounding box center [719, 479] width 104 height 43
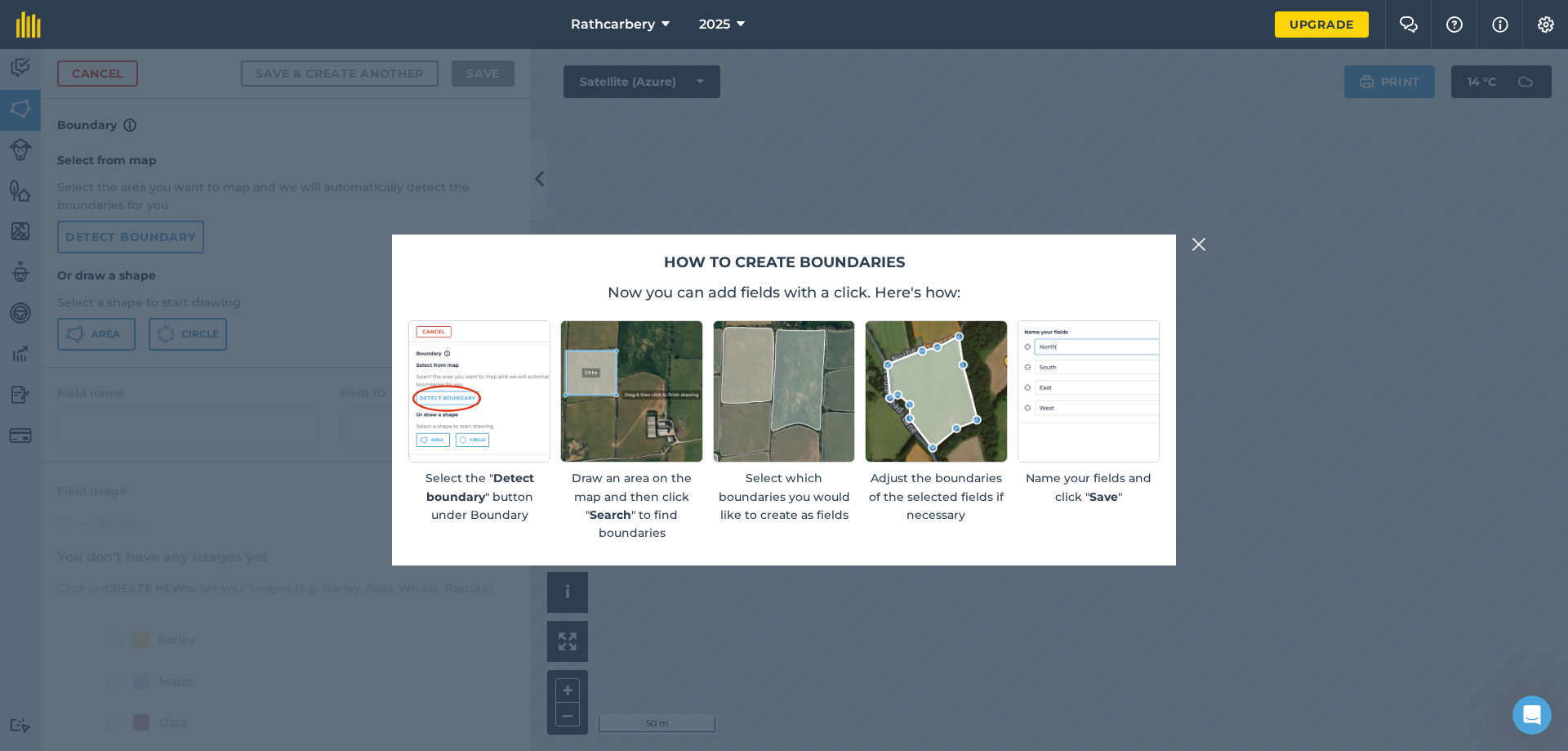
click at [1196, 257] on div "How to create boundaries Now you can add fields with a click. Here's how: Selec…" at bounding box center [784, 400] width 1568 height 702
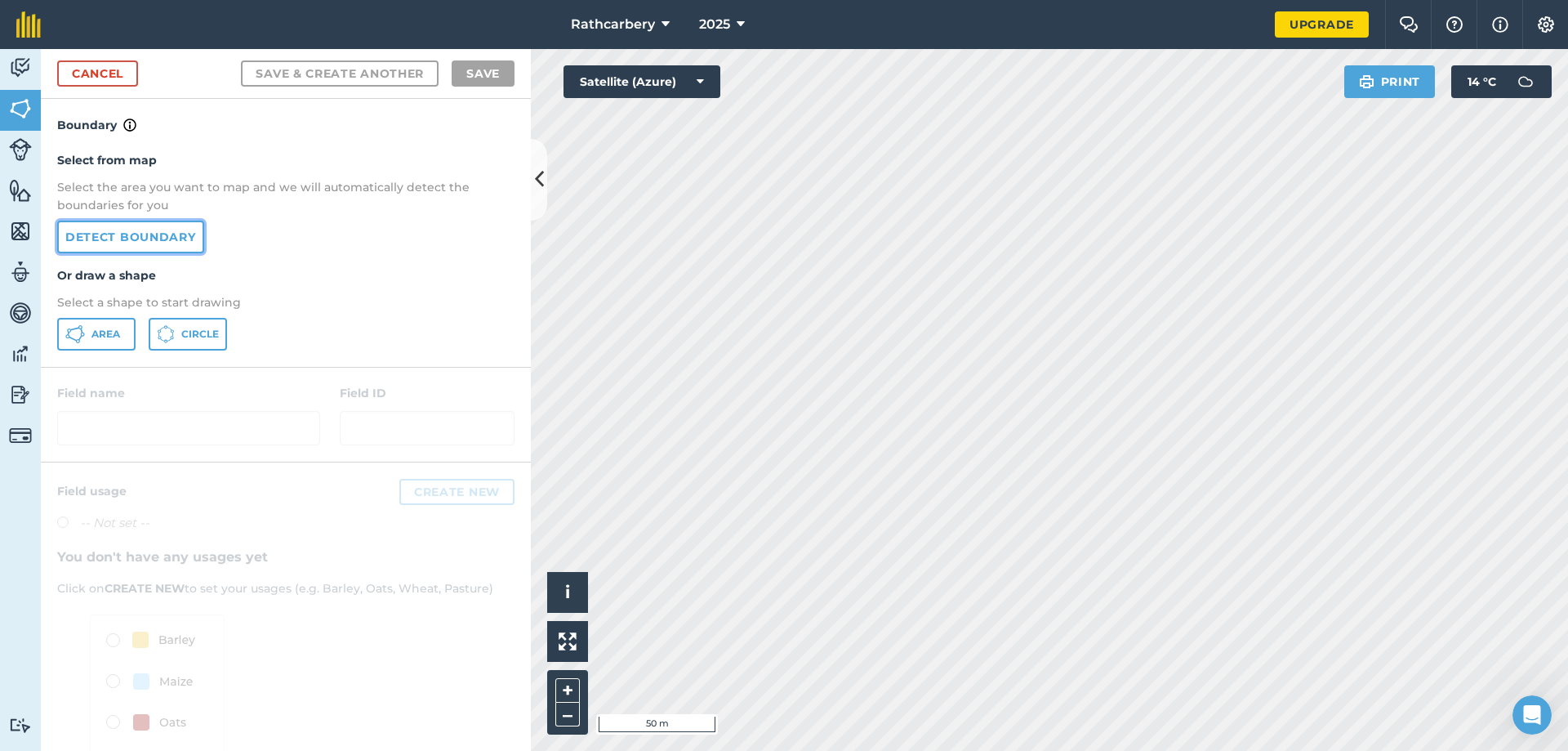
click at [114, 240] on link "Detect boundary" at bounding box center [130, 236] width 147 height 33
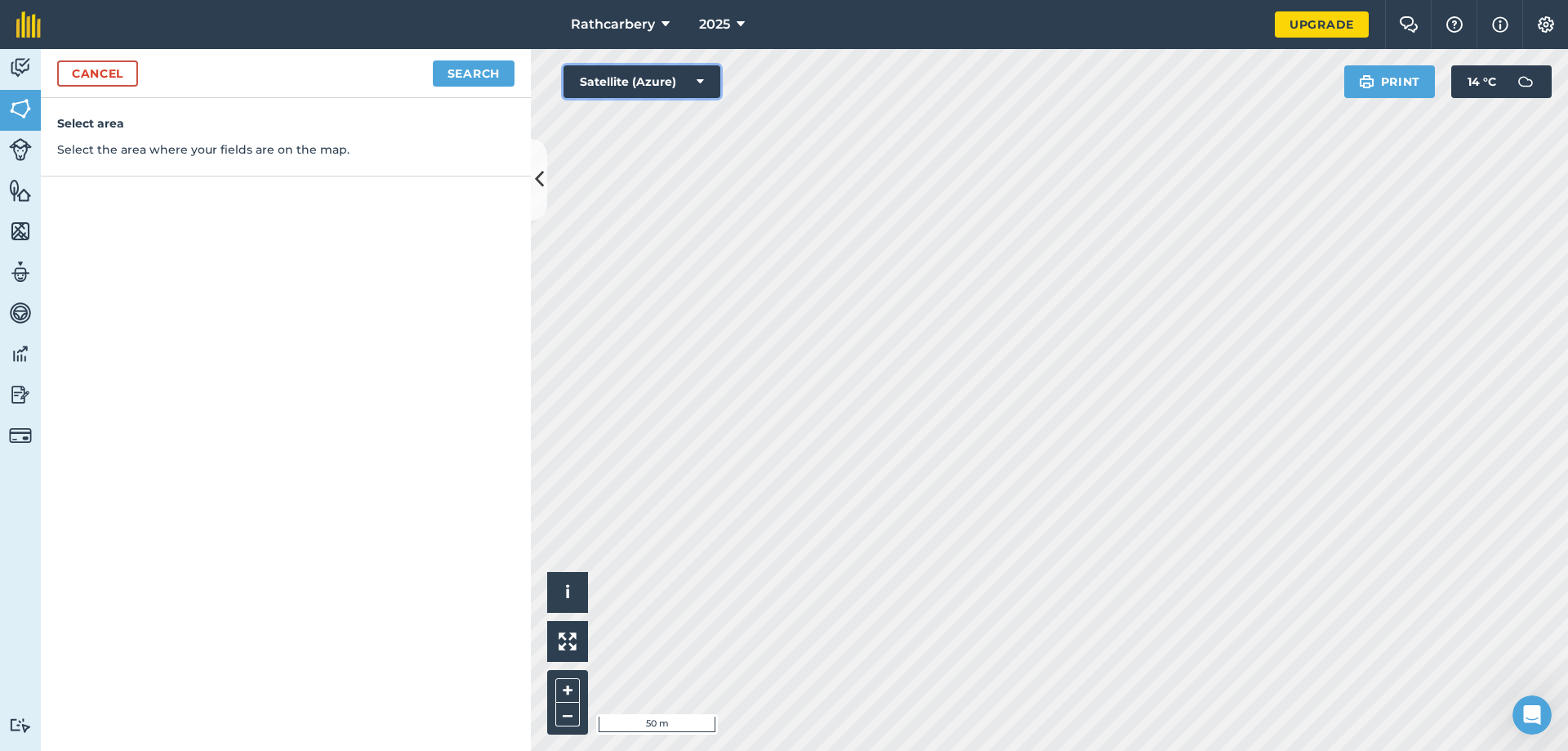
drag, startPoint x: 587, startPoint y: 593, endPoint x: 667, endPoint y: 91, distance: 508.3
click at [667, 91] on button "Satellite (Azure)" at bounding box center [642, 81] width 157 height 33
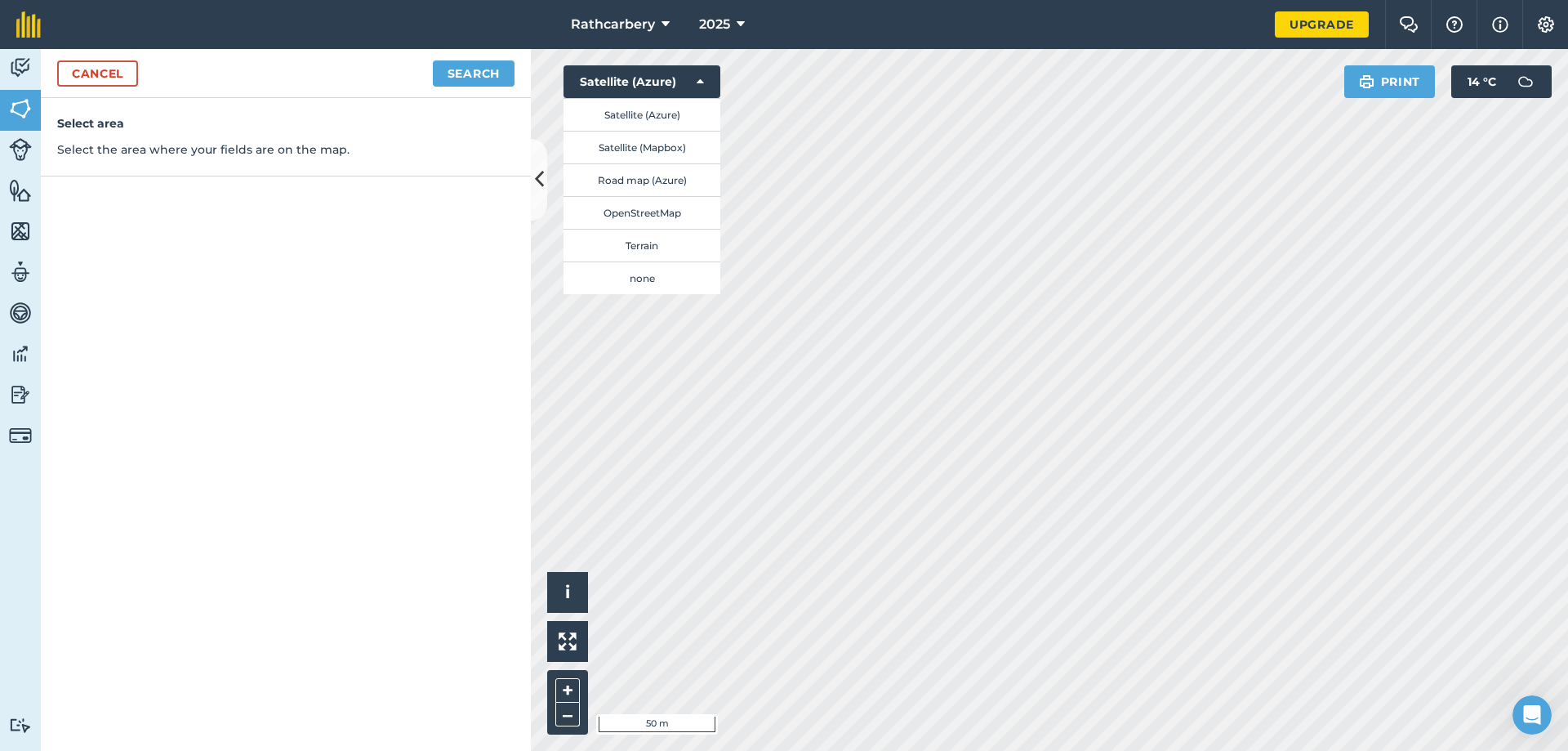
click at [241, 137] on div "Select area Select the area where your fields are on the map." at bounding box center [286, 137] width 490 height 78
click at [464, 63] on button "Search" at bounding box center [473, 74] width 82 height 26
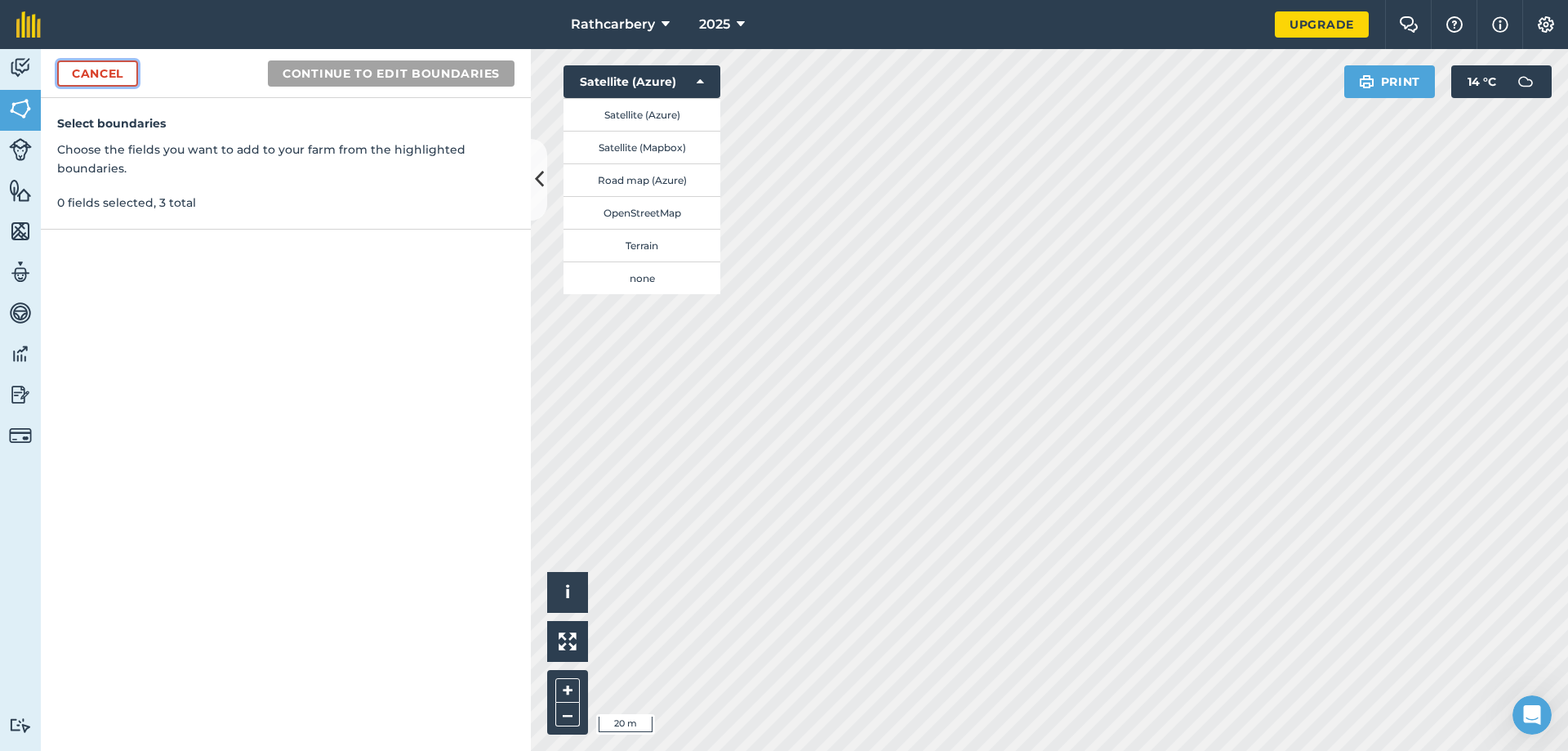
click at [117, 70] on link "Cancel" at bounding box center [97, 74] width 81 height 26
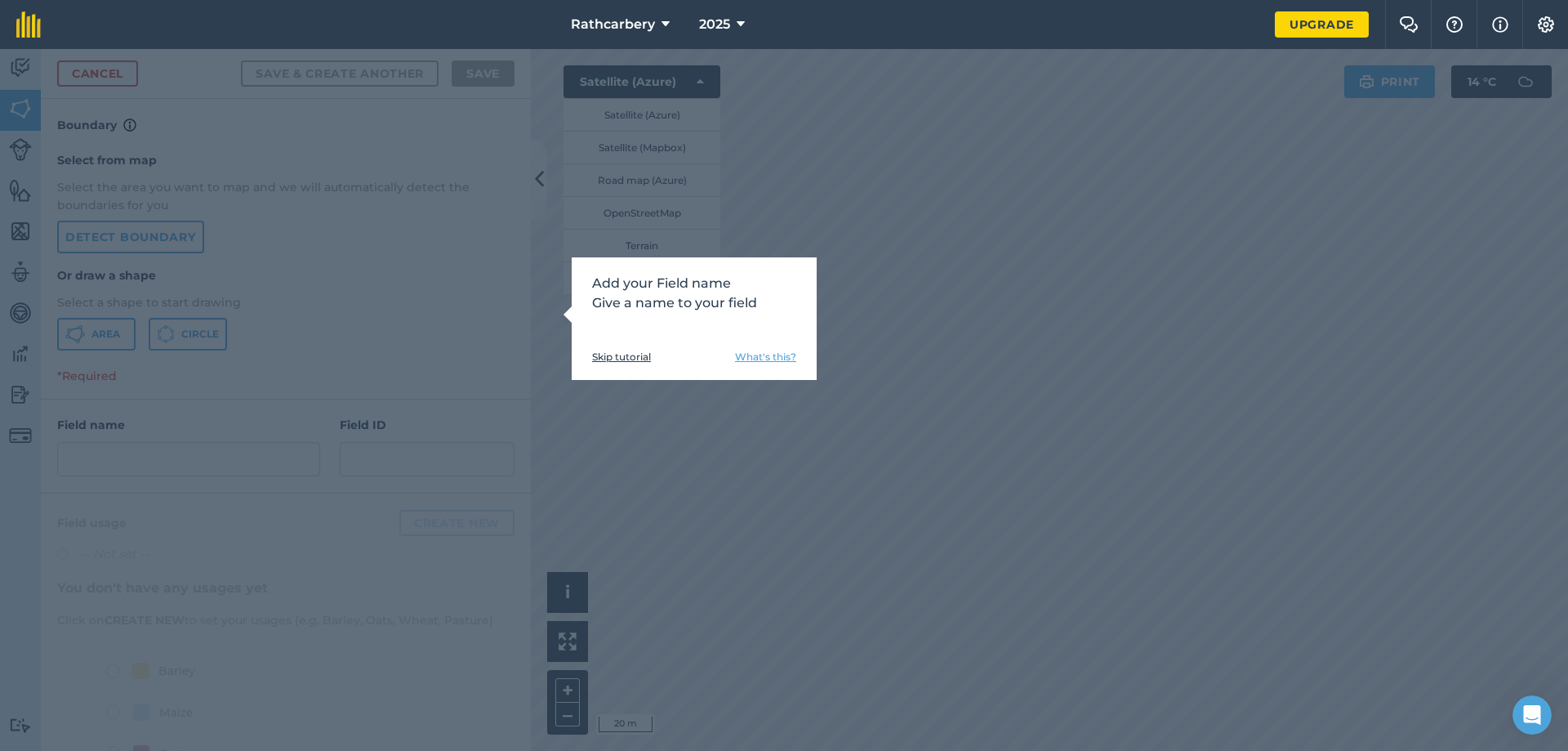
click at [595, 351] on link "Skip tutorial" at bounding box center [621, 357] width 59 height 13
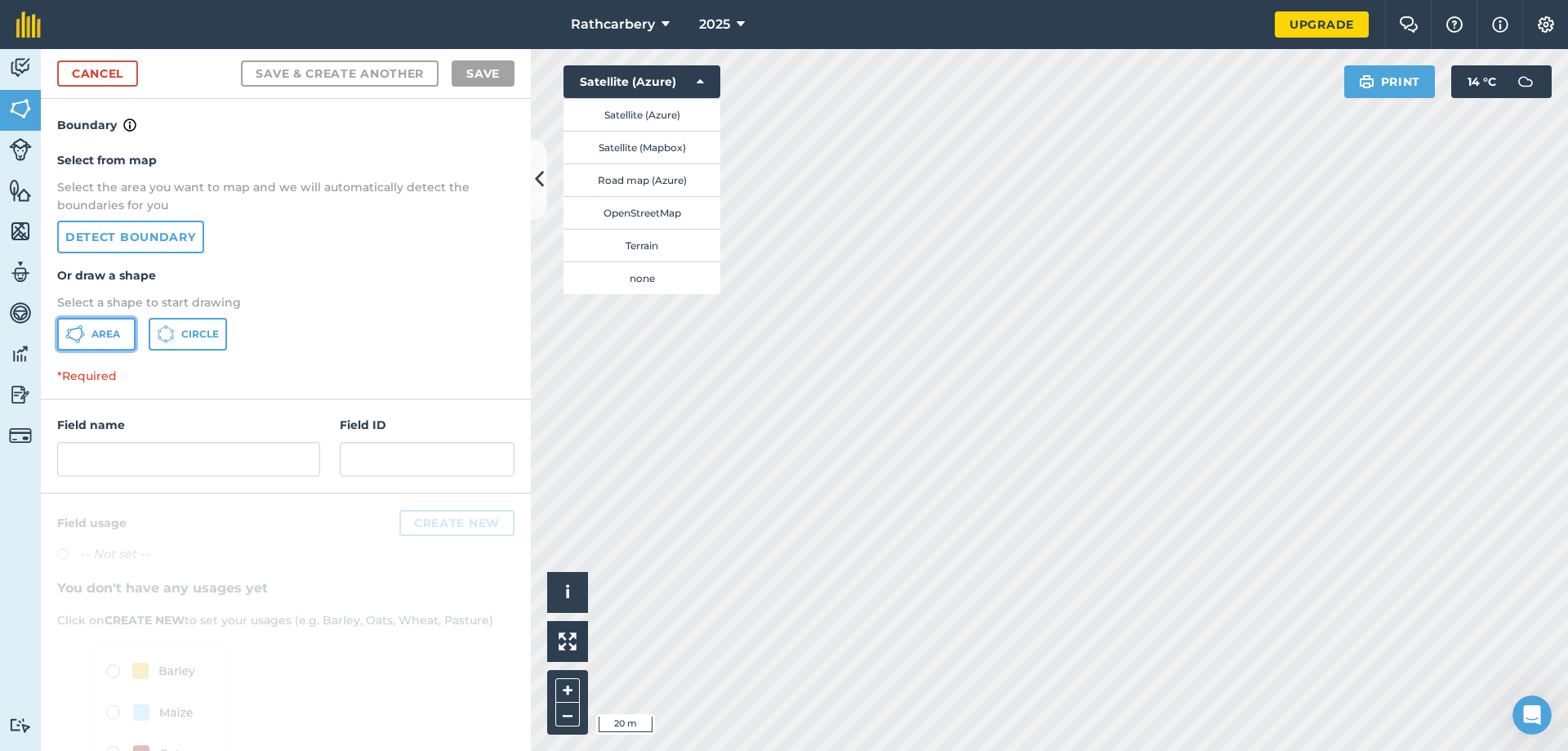
click at [80, 331] on icon at bounding box center [74, 334] width 20 height 20
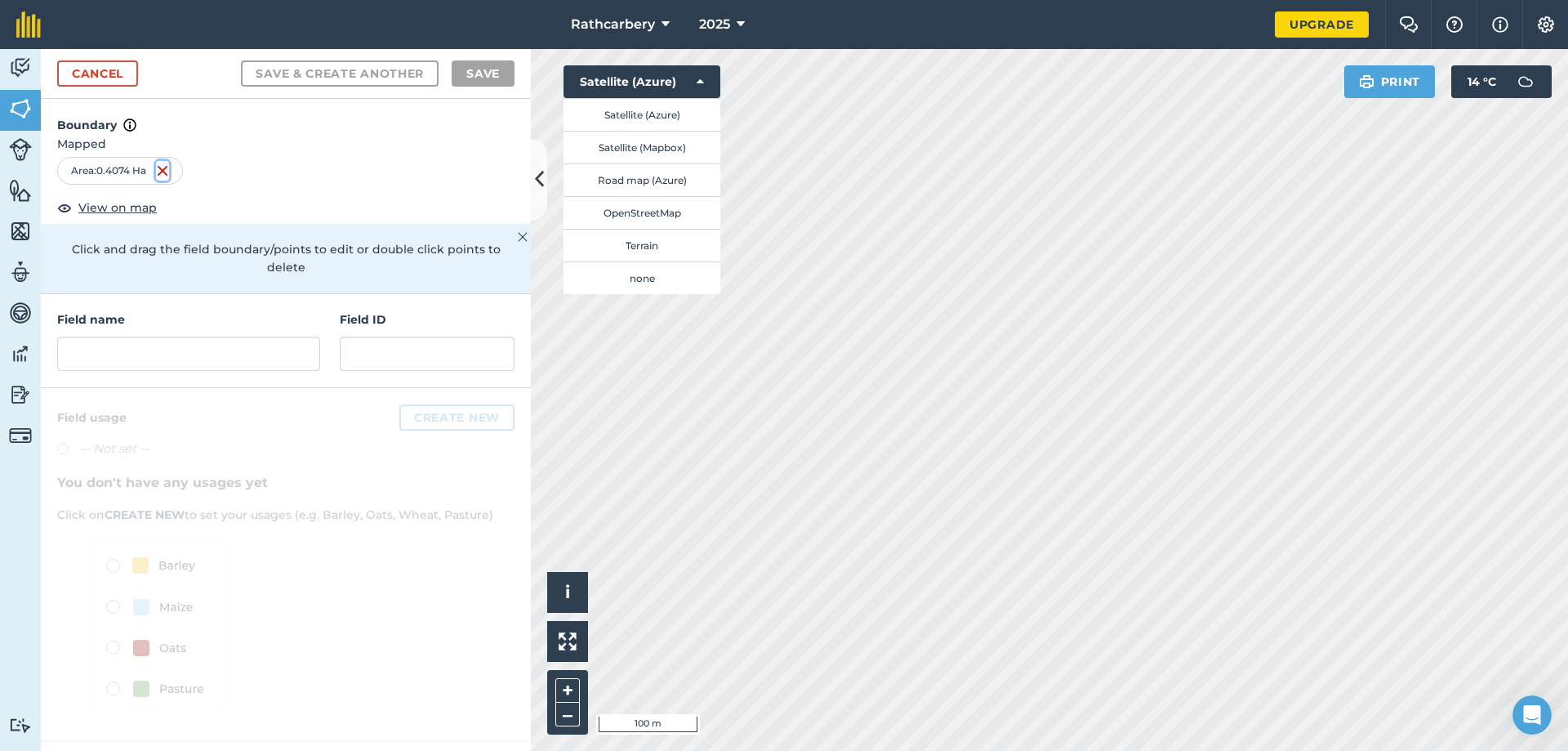
click at [165, 168] on img at bounding box center [163, 170] width 13 height 20
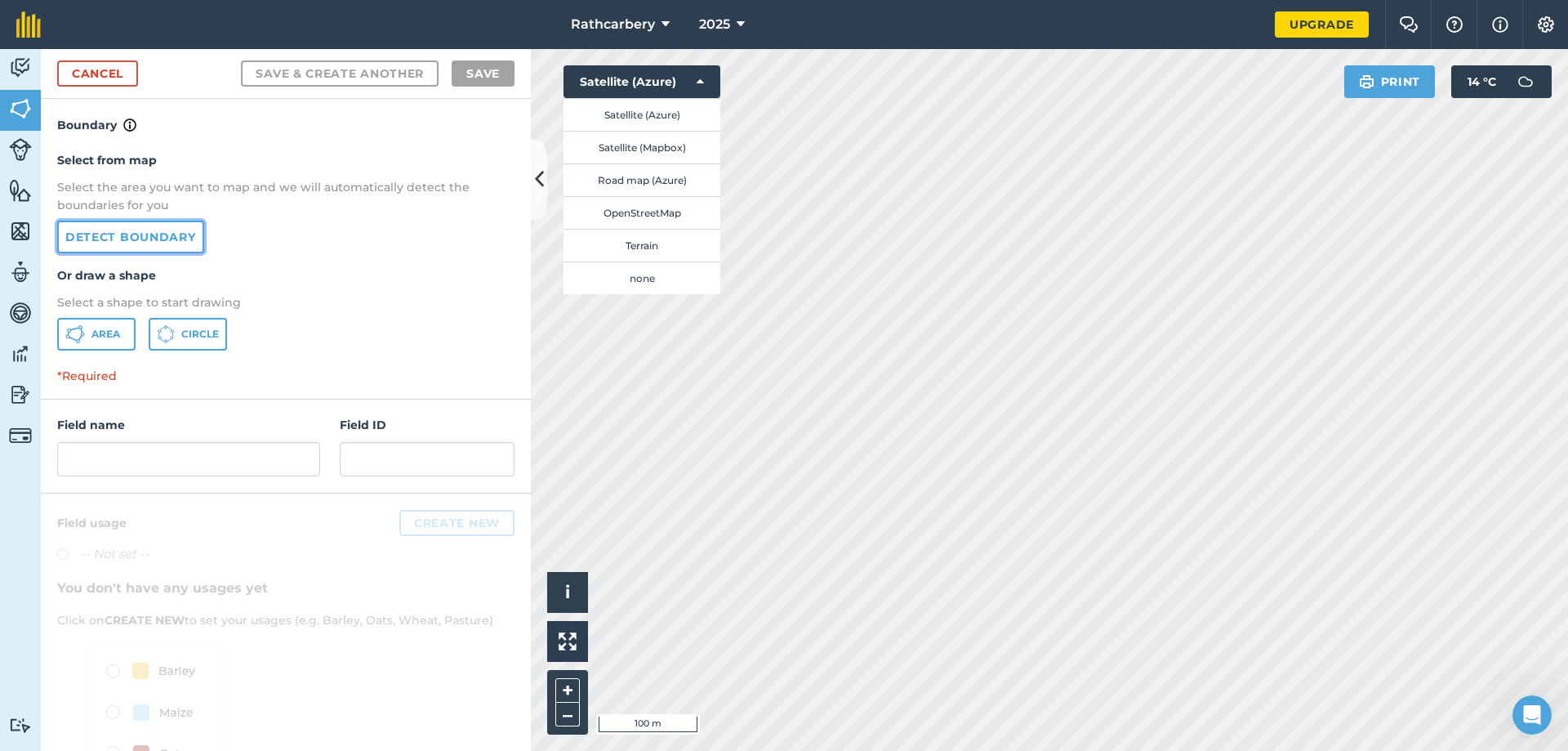
click at [171, 240] on link "Detect boundary" at bounding box center [130, 236] width 147 height 33
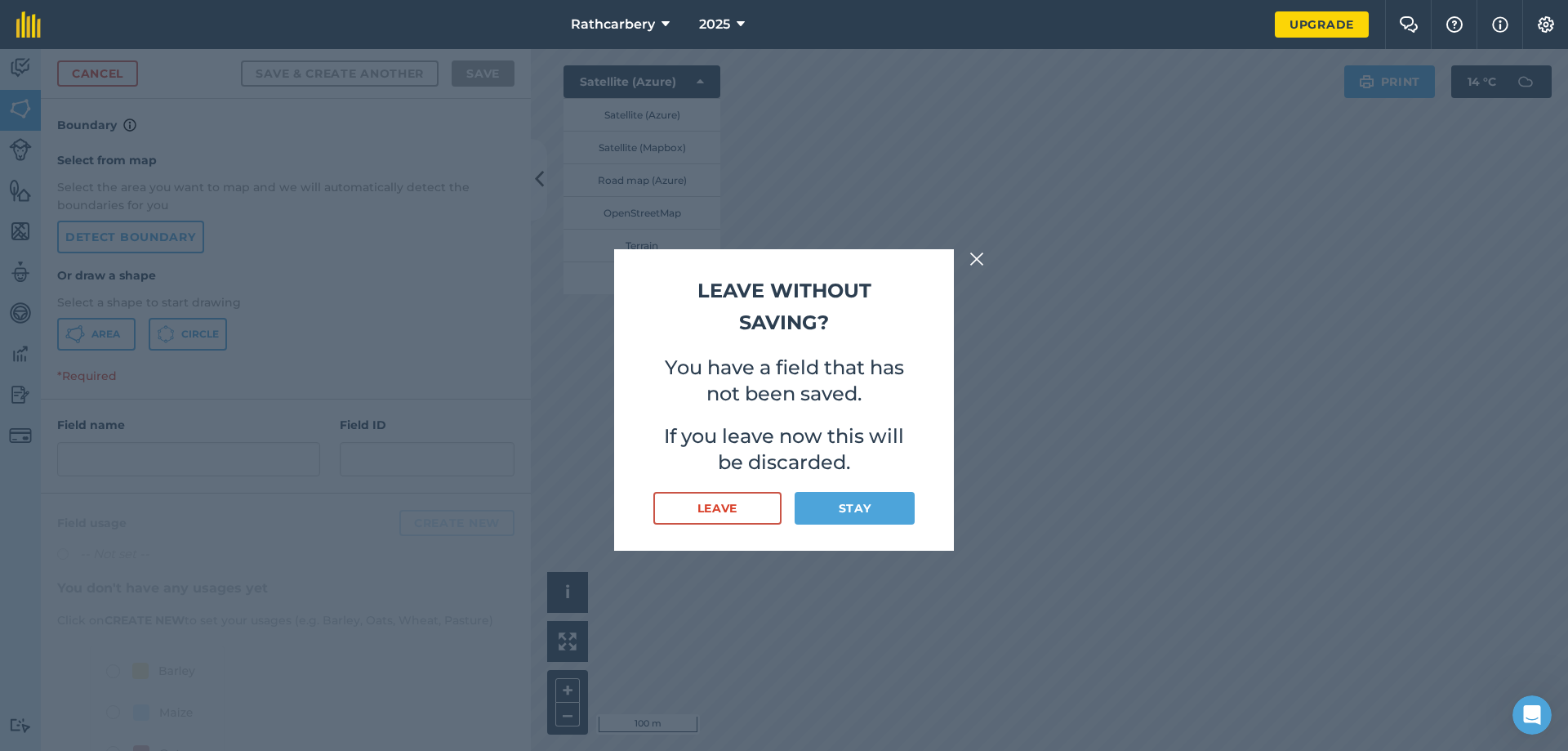
click at [980, 253] on img at bounding box center [977, 259] width 15 height 20
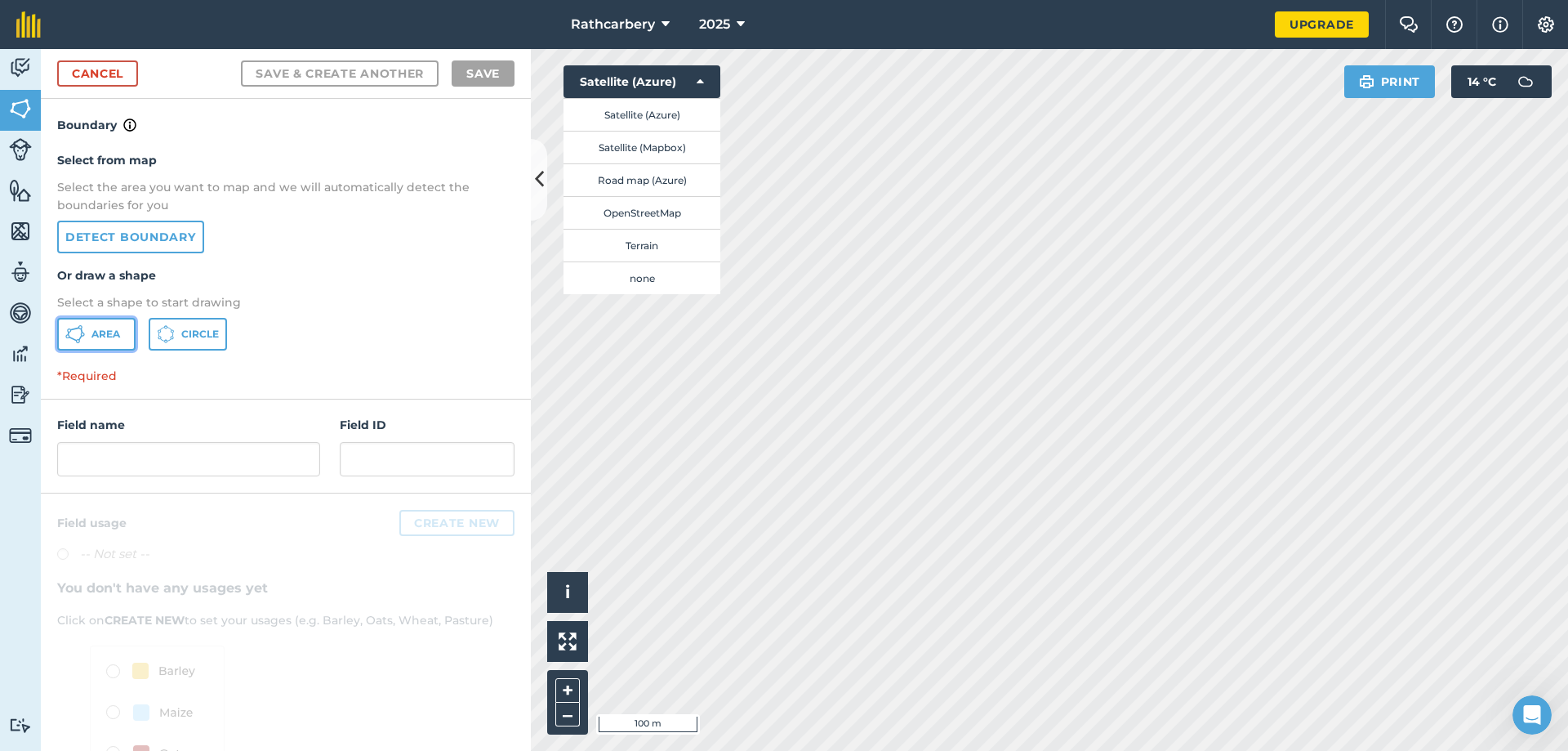
click at [77, 332] on icon at bounding box center [74, 334] width 20 height 20
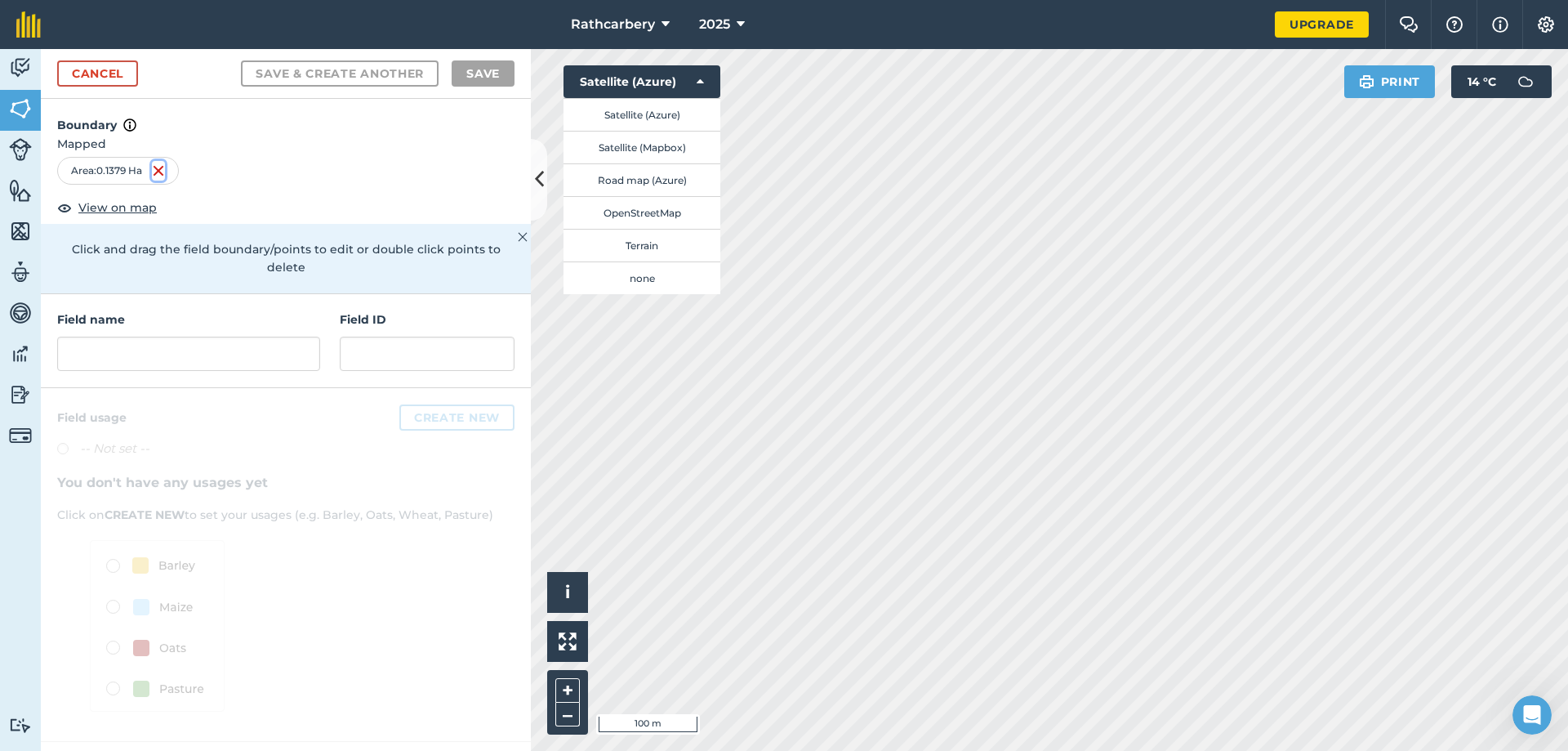
click at [154, 171] on img at bounding box center [158, 170] width 13 height 20
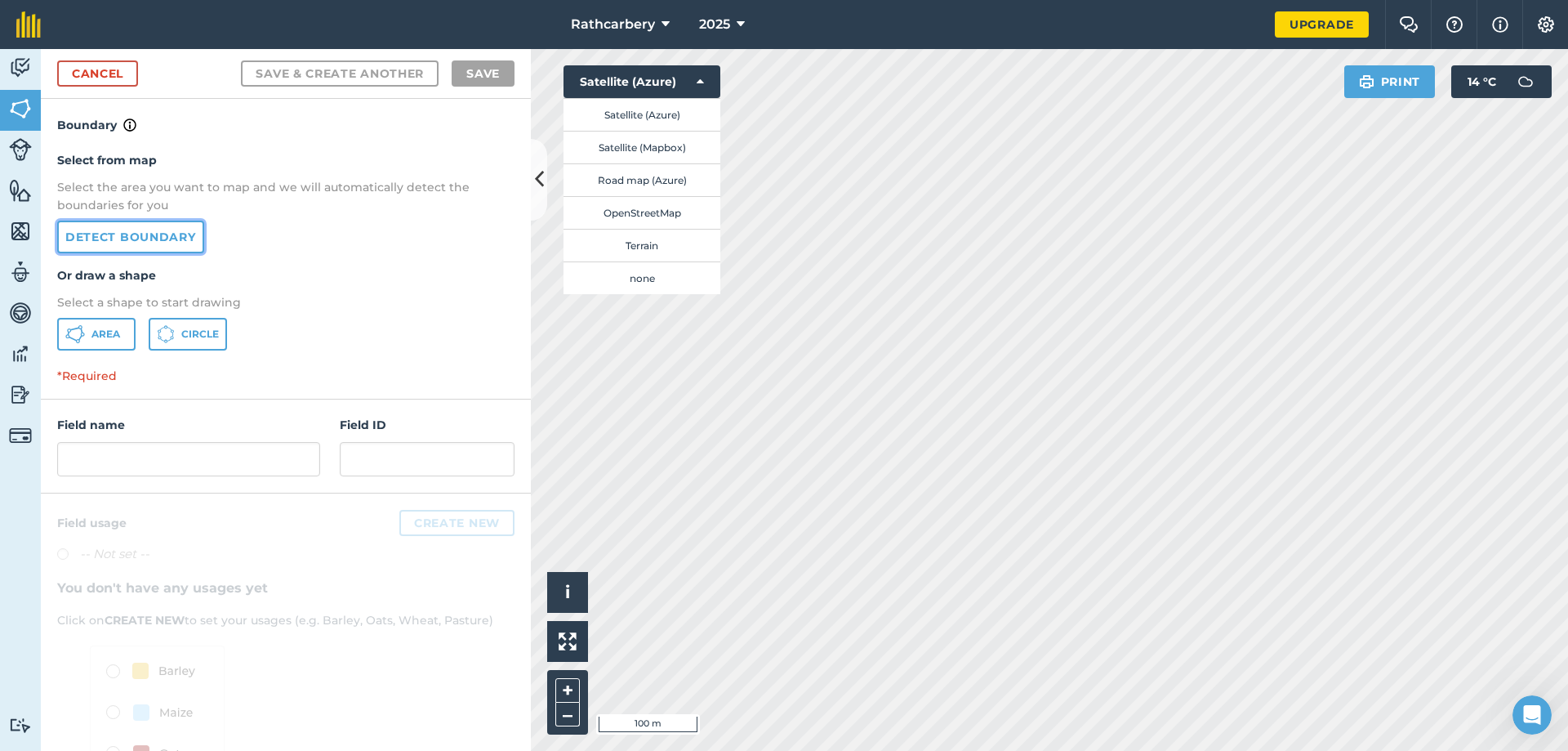
click at [132, 238] on link "Detect boundary" at bounding box center [130, 236] width 147 height 33
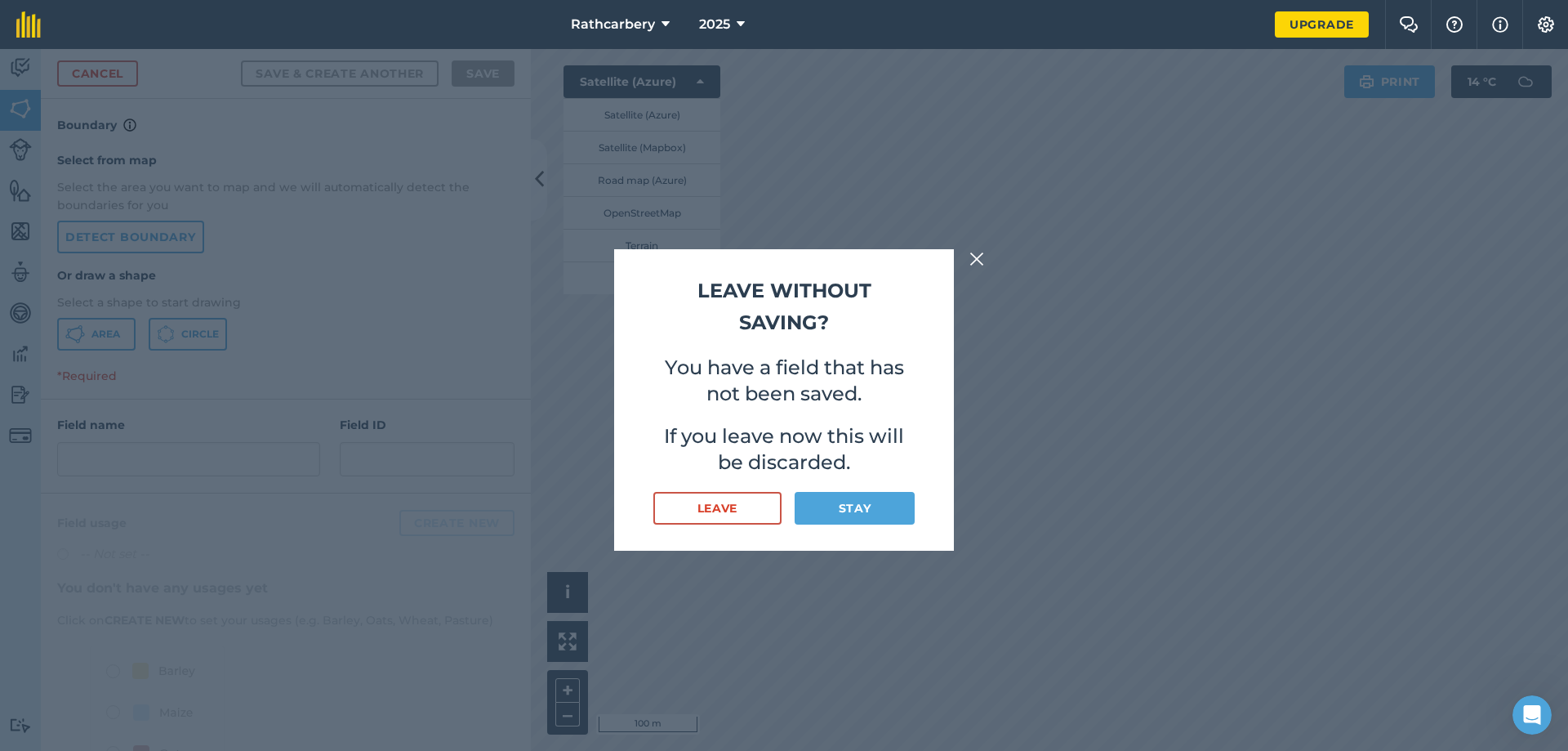
click at [968, 263] on button at bounding box center [977, 259] width 20 height 20
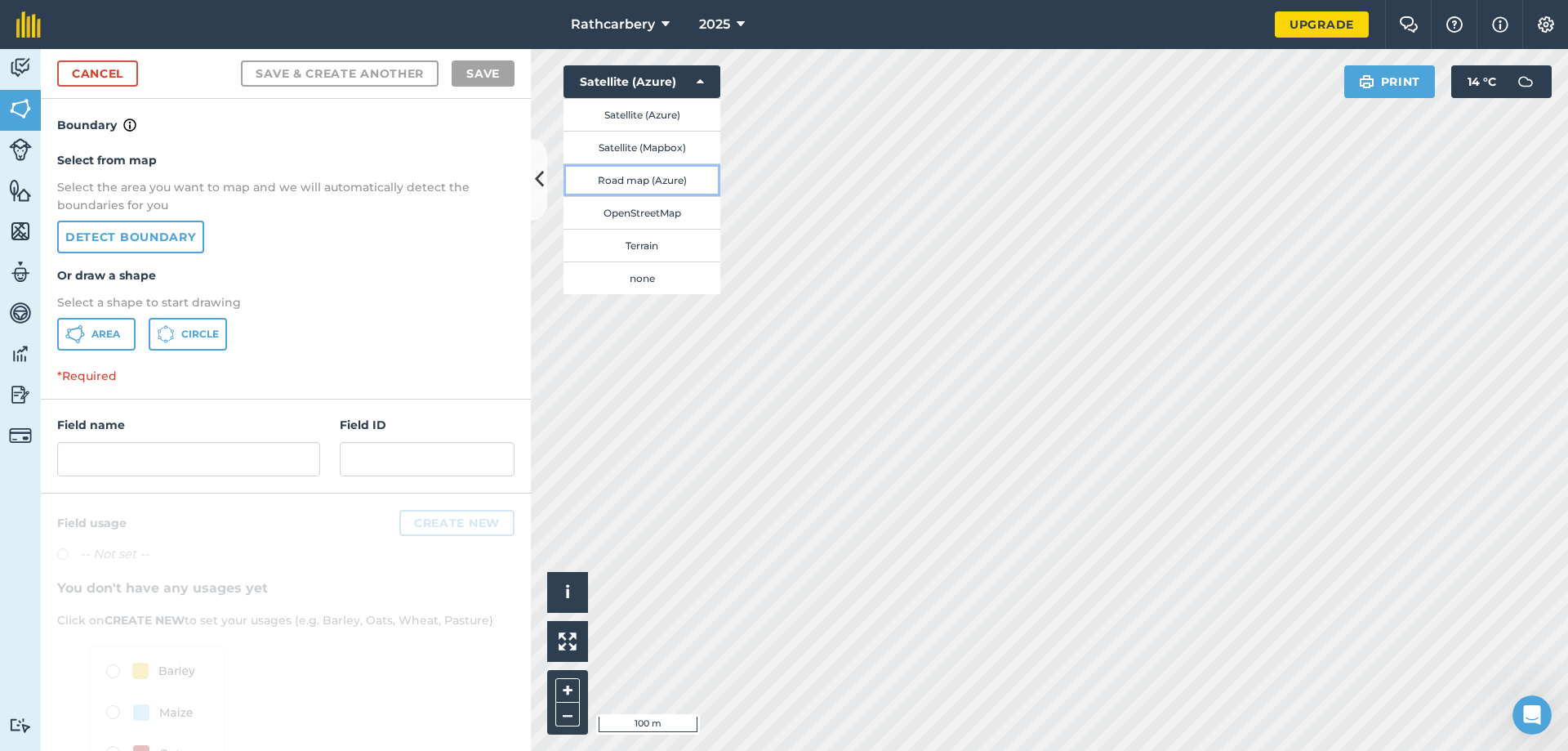
click at [604, 181] on button "Road map (Azure)" at bounding box center [642, 180] width 157 height 33
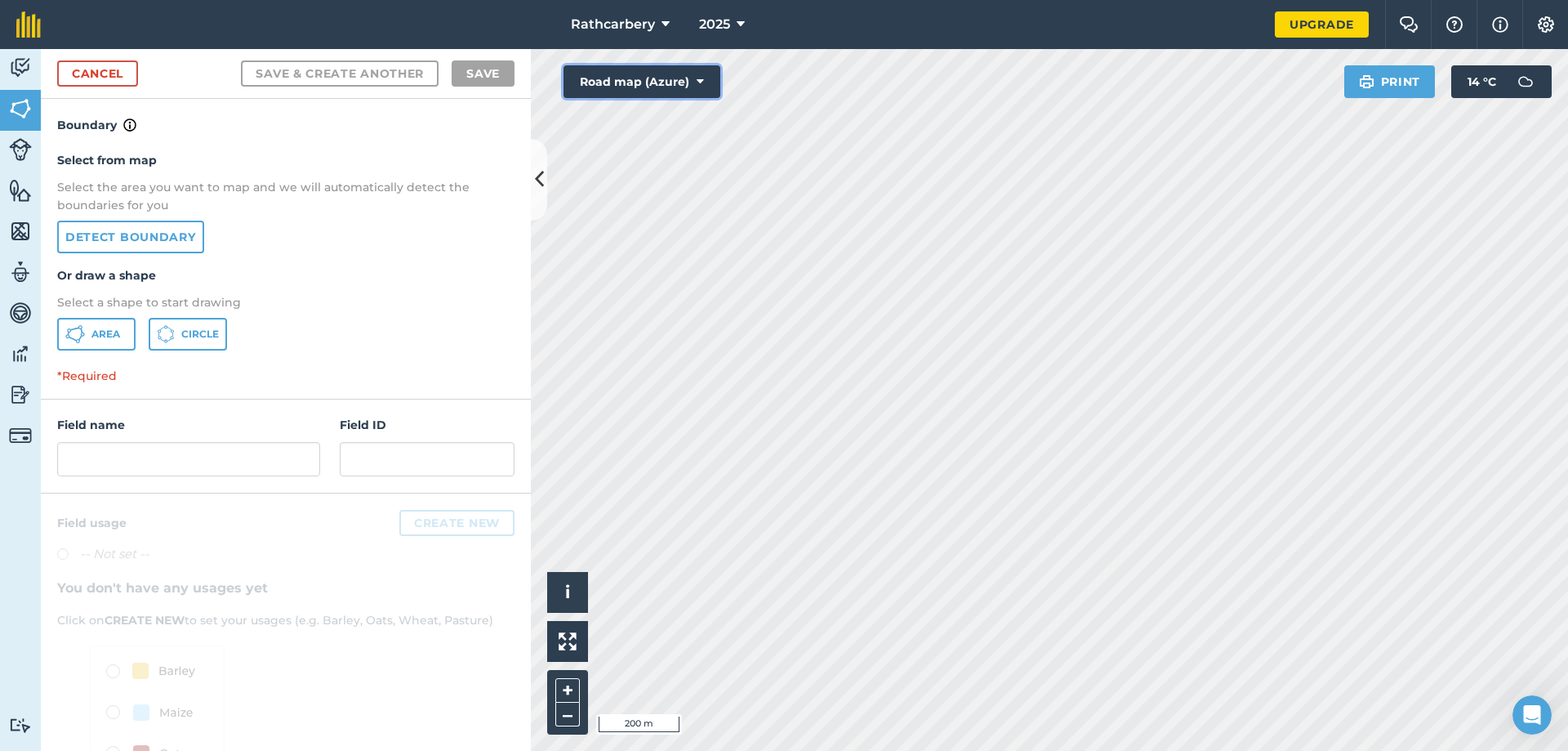
click at [627, 86] on button "Road map (Azure)" at bounding box center [642, 81] width 157 height 33
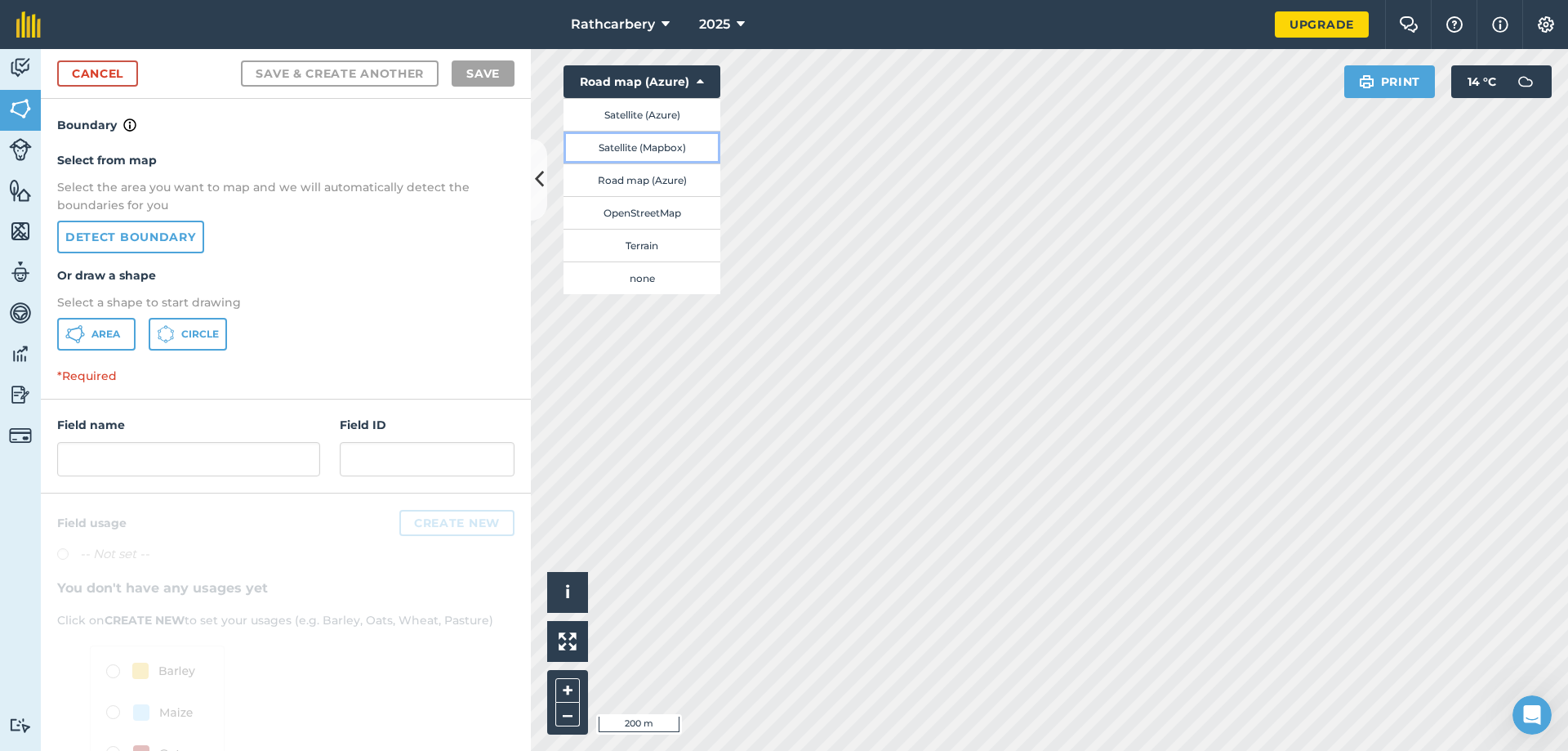
click at [631, 141] on button "Satellite (Mapbox)" at bounding box center [642, 147] width 157 height 33
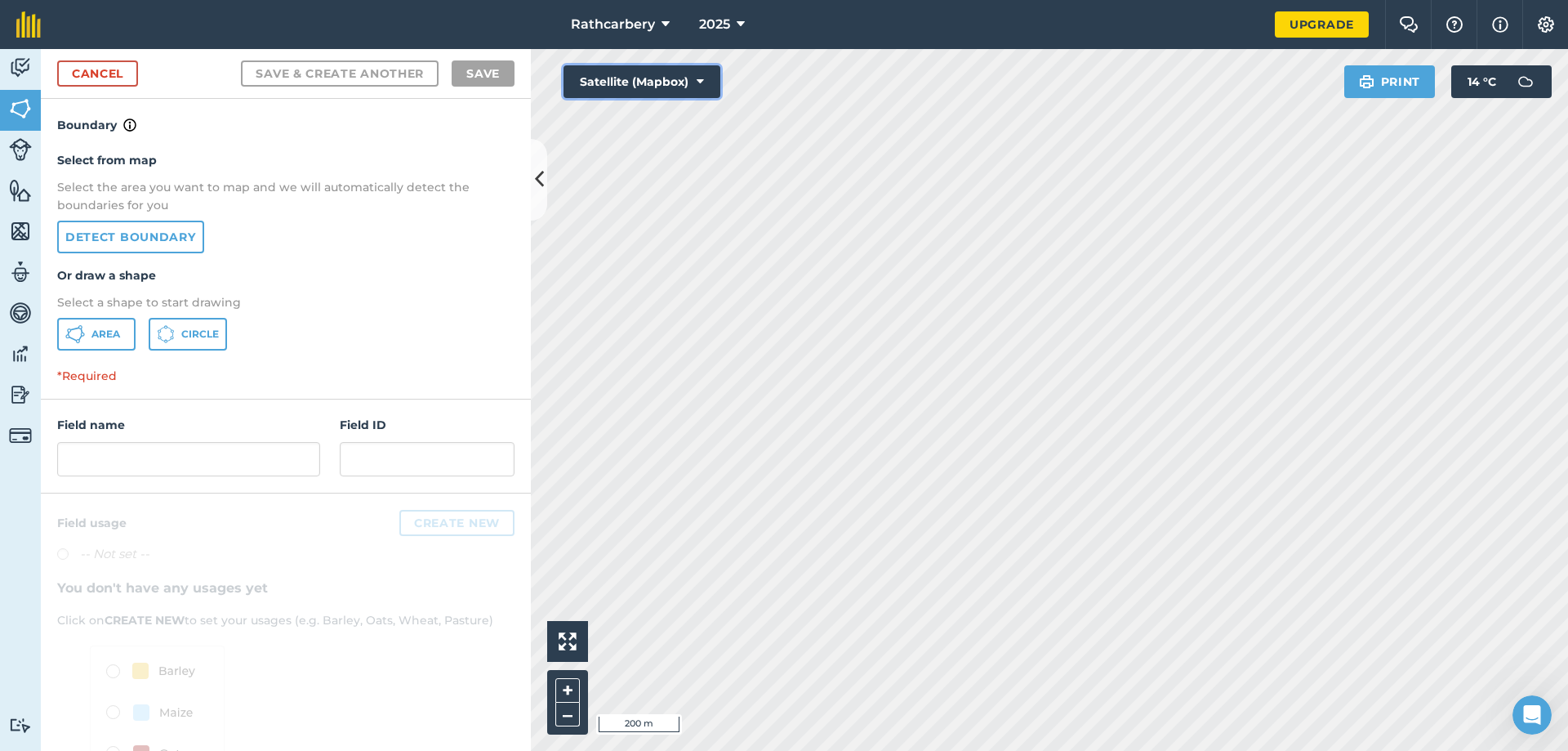
click at [644, 73] on button "Satellite (Mapbox)" at bounding box center [642, 81] width 157 height 33
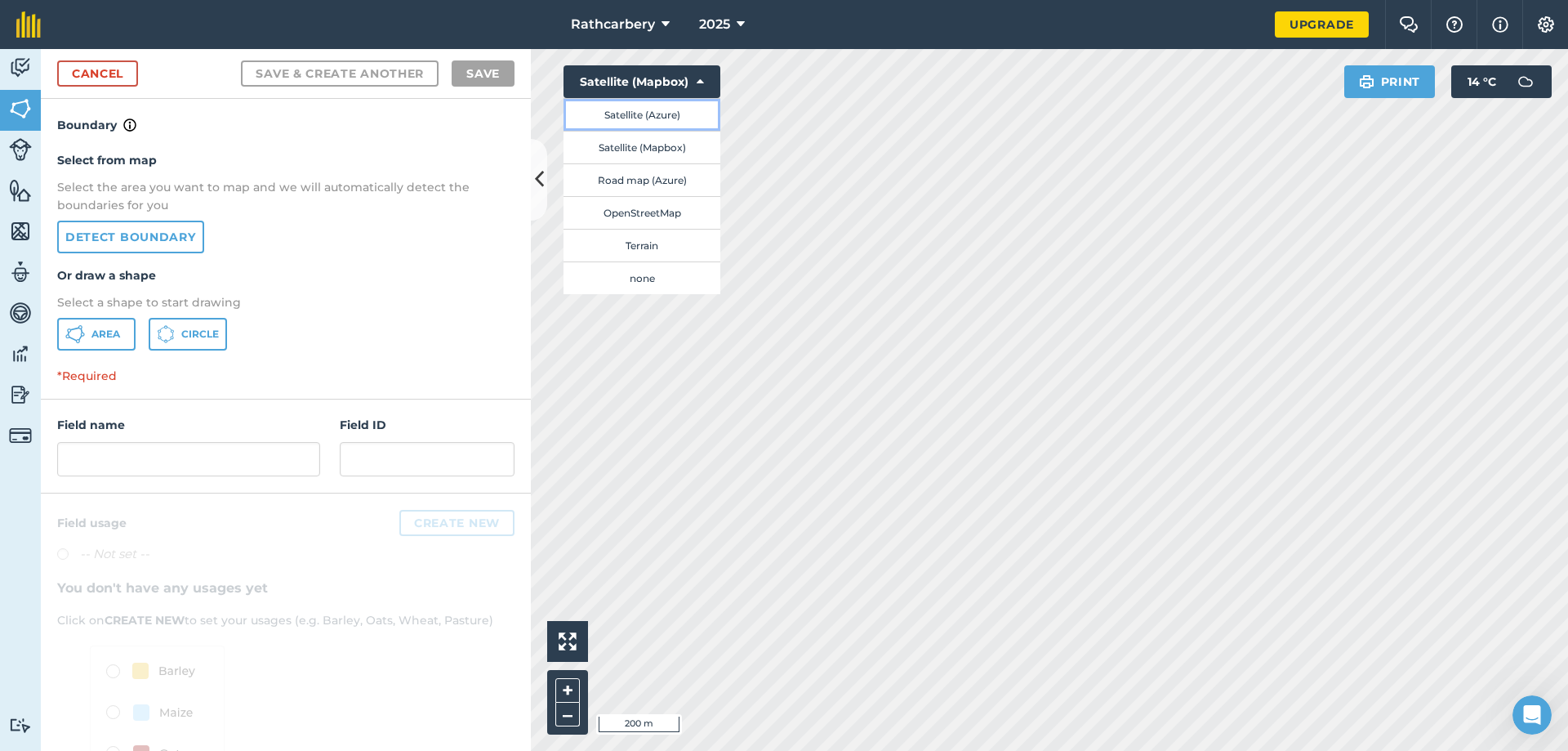
click at [639, 120] on button "Satellite (Azure)" at bounding box center [642, 114] width 157 height 33
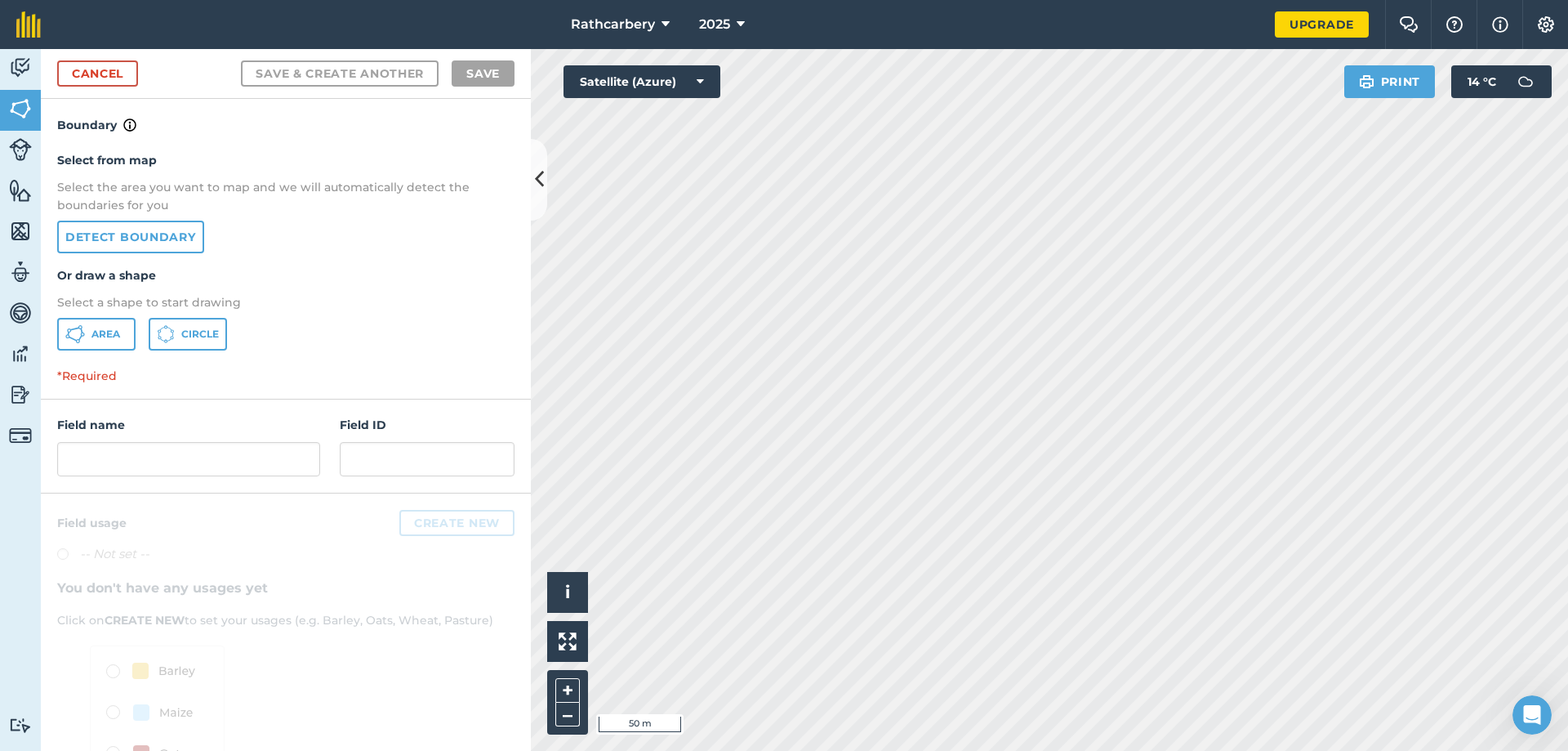
drag, startPoint x: 92, startPoint y: 310, endPoint x: 86, endPoint y: 318, distance: 10.0
click at [86, 318] on div "Select from map Select the area you want to map and we will automatically detec…" at bounding box center [286, 250] width 490 height 232
click at [82, 332] on icon at bounding box center [81, 330] width 3 height 5
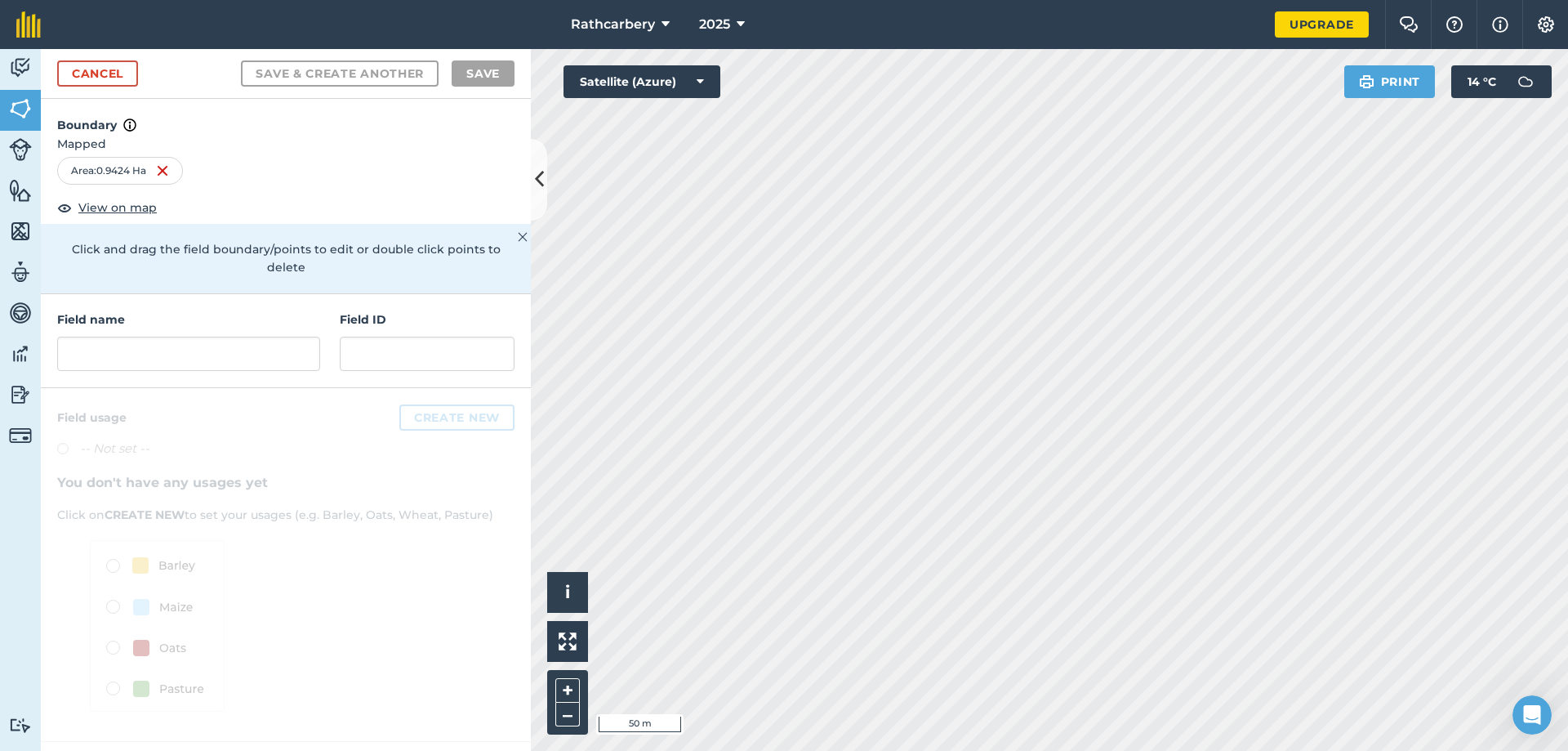
click at [178, 198] on div "Boundary Mapped Area : 0.9424 Ha View on map Click and drag the field boundary/…" at bounding box center [286, 196] width 490 height 195
click at [84, 337] on input "text" at bounding box center [188, 354] width 263 height 34
drag, startPoint x: 367, startPoint y: 345, endPoint x: 292, endPoint y: 354, distance: 75.5
click at [292, 354] on div "Field name Field ID" at bounding box center [286, 341] width 490 height 94
drag, startPoint x: 292, startPoint y: 354, endPoint x: 331, endPoint y: 113, distance: 244.1
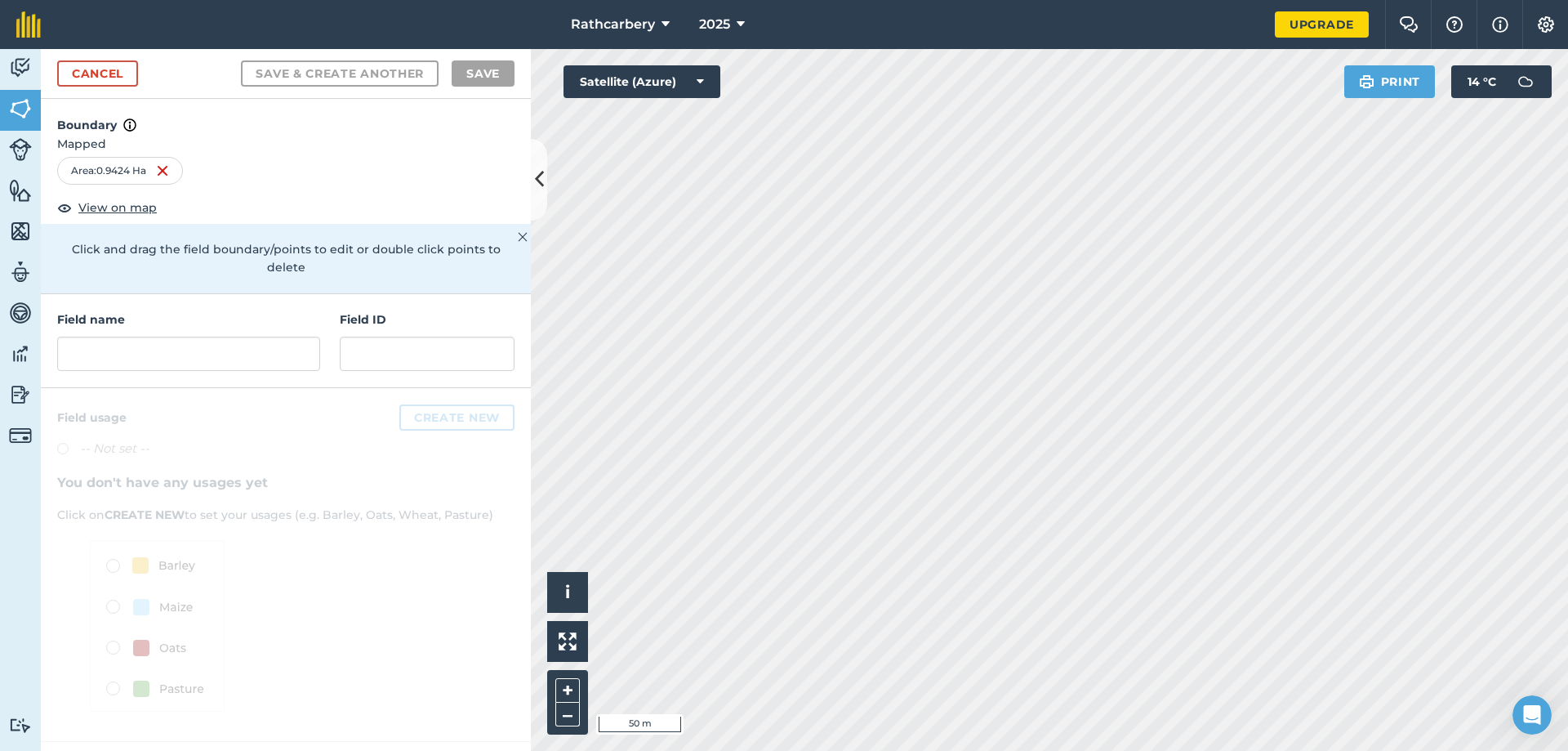
click at [331, 113] on h4 "Boundary" at bounding box center [286, 116] width 490 height 36
click at [178, 203] on div "Boundary Mapped Area : 0.9424 Ha View on map Click and drag the field boundary/…" at bounding box center [286, 196] width 490 height 195
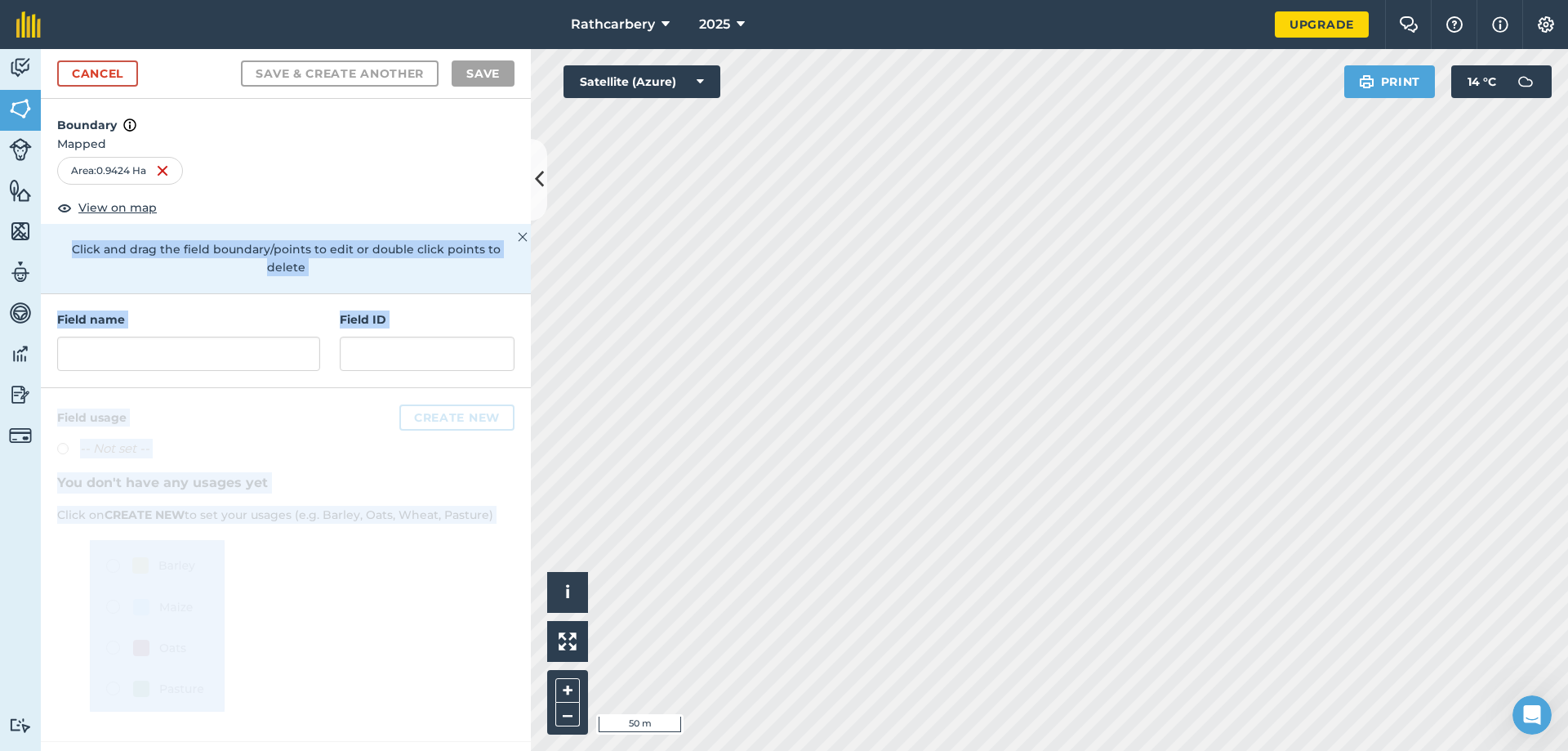
drag, startPoint x: 50, startPoint y: 250, endPoint x: 484, endPoint y: 356, distance: 446.8
click at [530, 379] on div "Boundary Mapped Area : 0.9424 Ha View on map Click and drag the field boundary/…" at bounding box center [286, 424] width 490 height 652
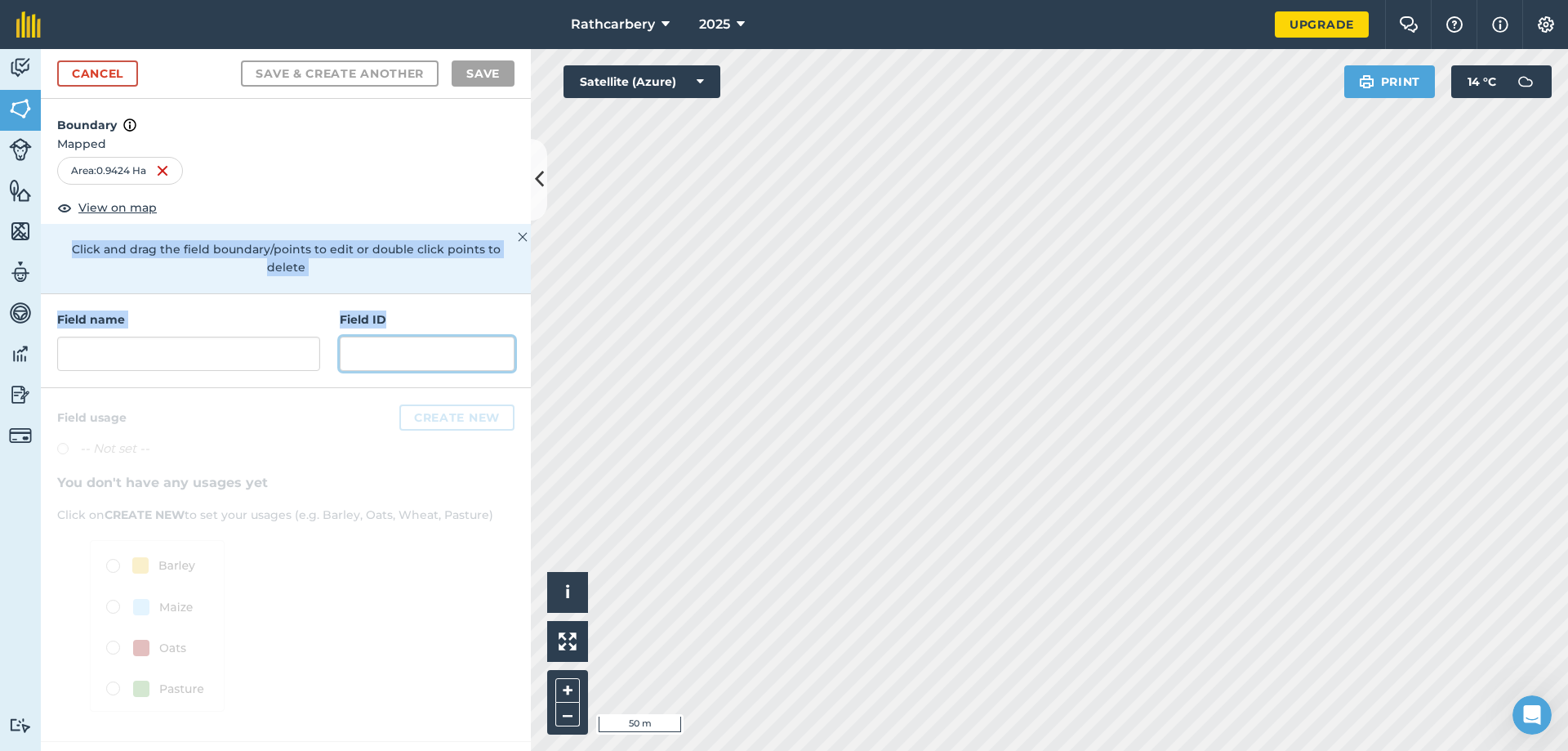
click at [436, 337] on input "text" at bounding box center [427, 354] width 175 height 34
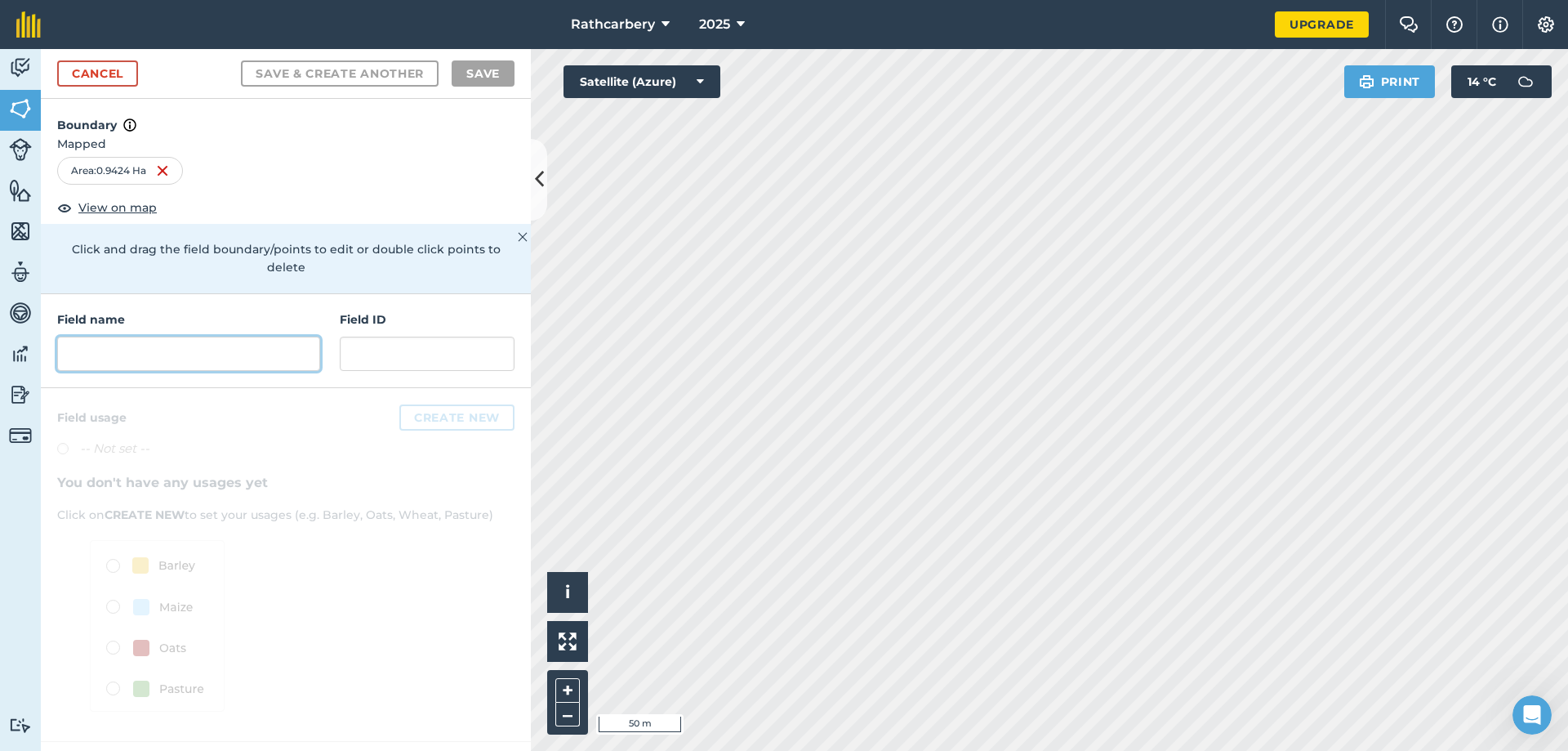
click at [181, 337] on input "text" at bounding box center [188, 354] width 263 height 34
click at [237, 341] on input "text" at bounding box center [188, 354] width 263 height 34
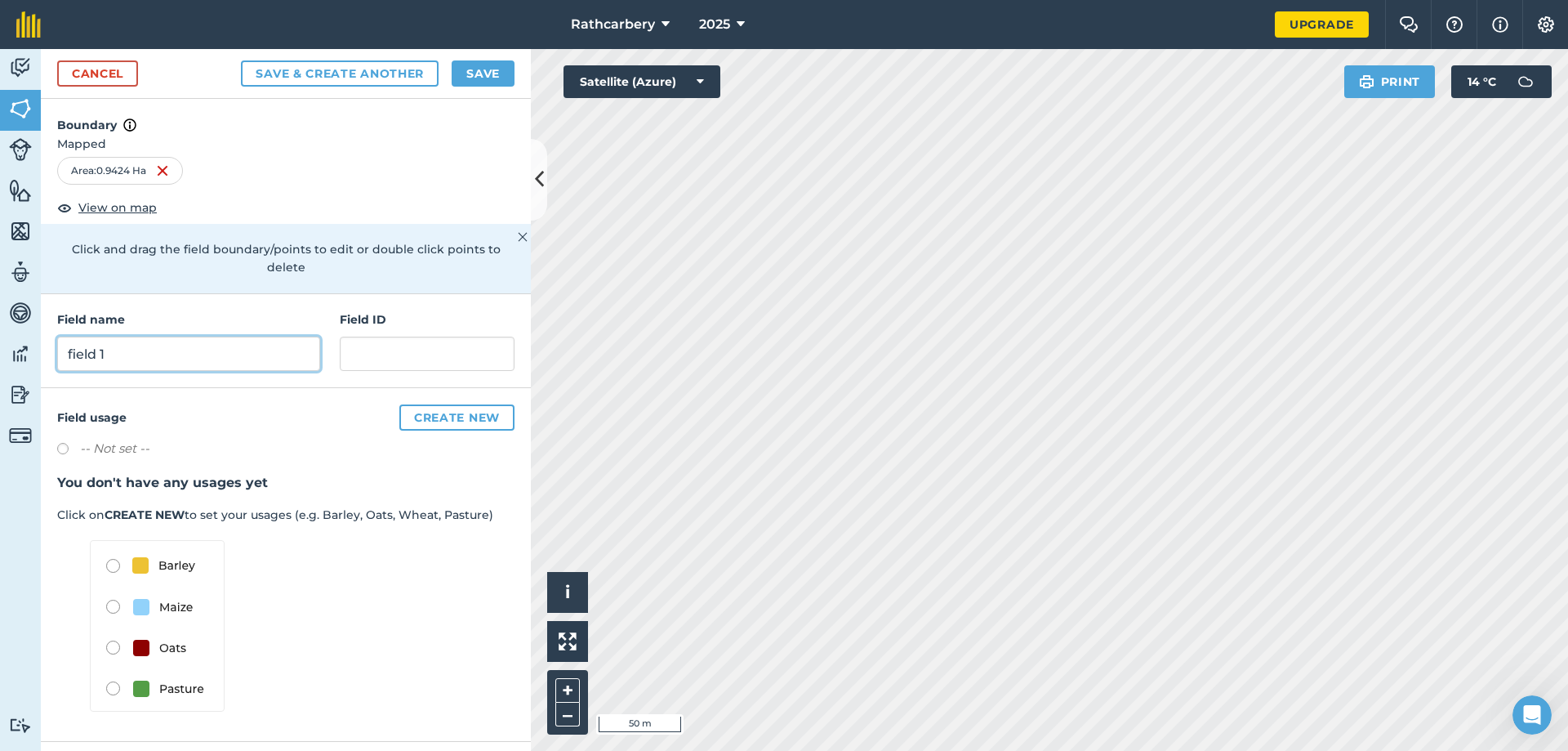
type input "field 1"
click at [478, 74] on button "Save" at bounding box center [484, 74] width 63 height 26
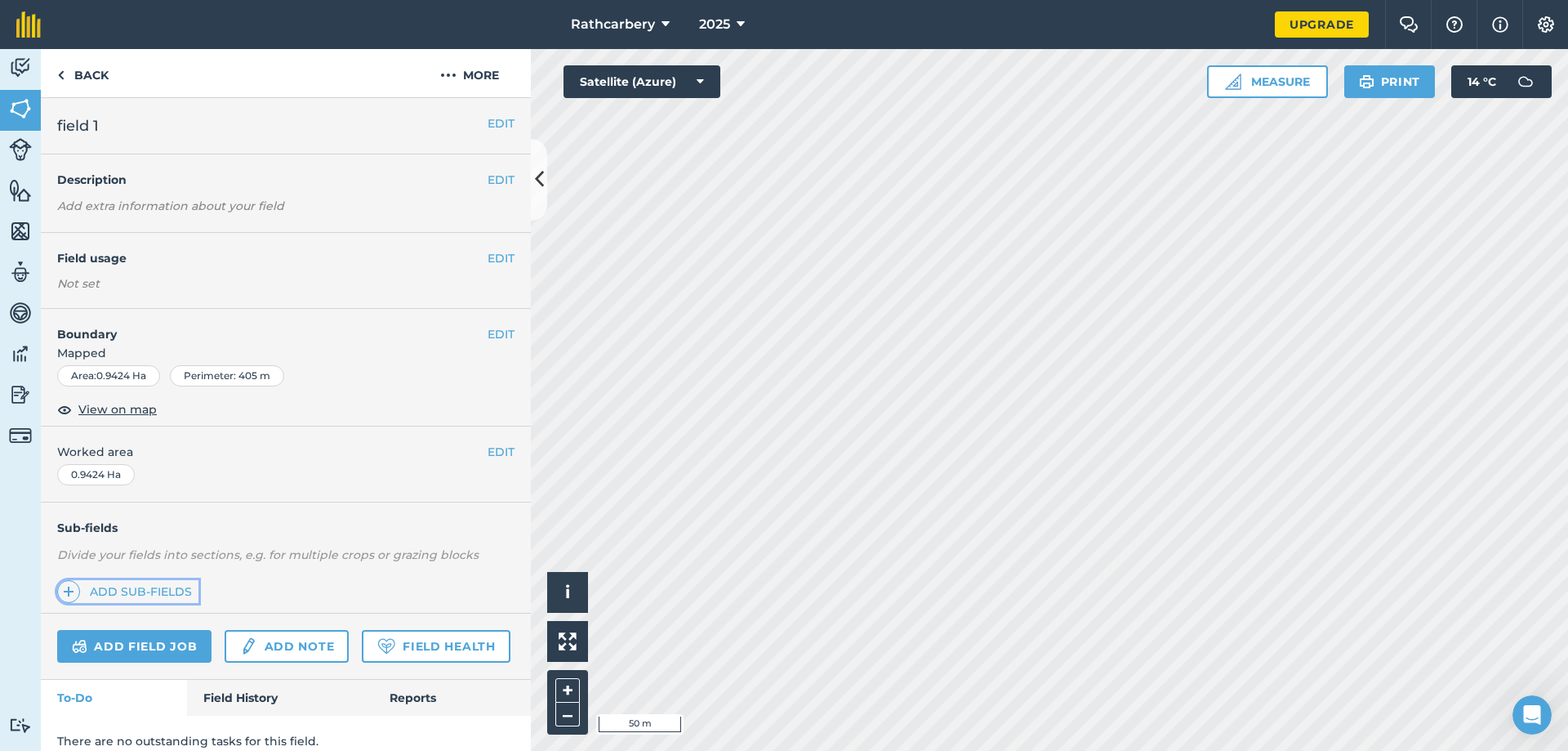
click at [112, 590] on link "Add sub-fields" at bounding box center [127, 591] width 141 height 23
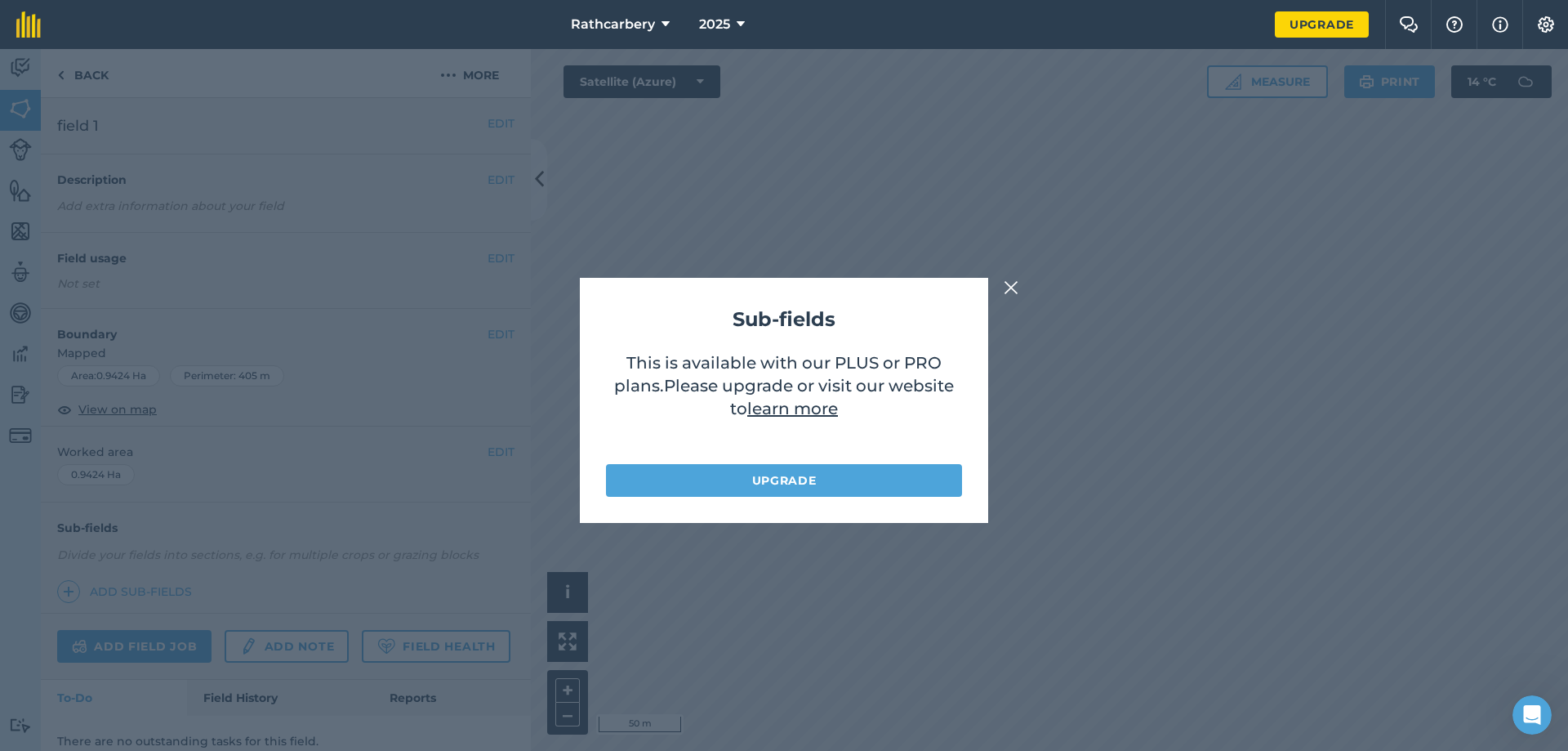
click at [1018, 284] on button at bounding box center [1011, 288] width 20 height 20
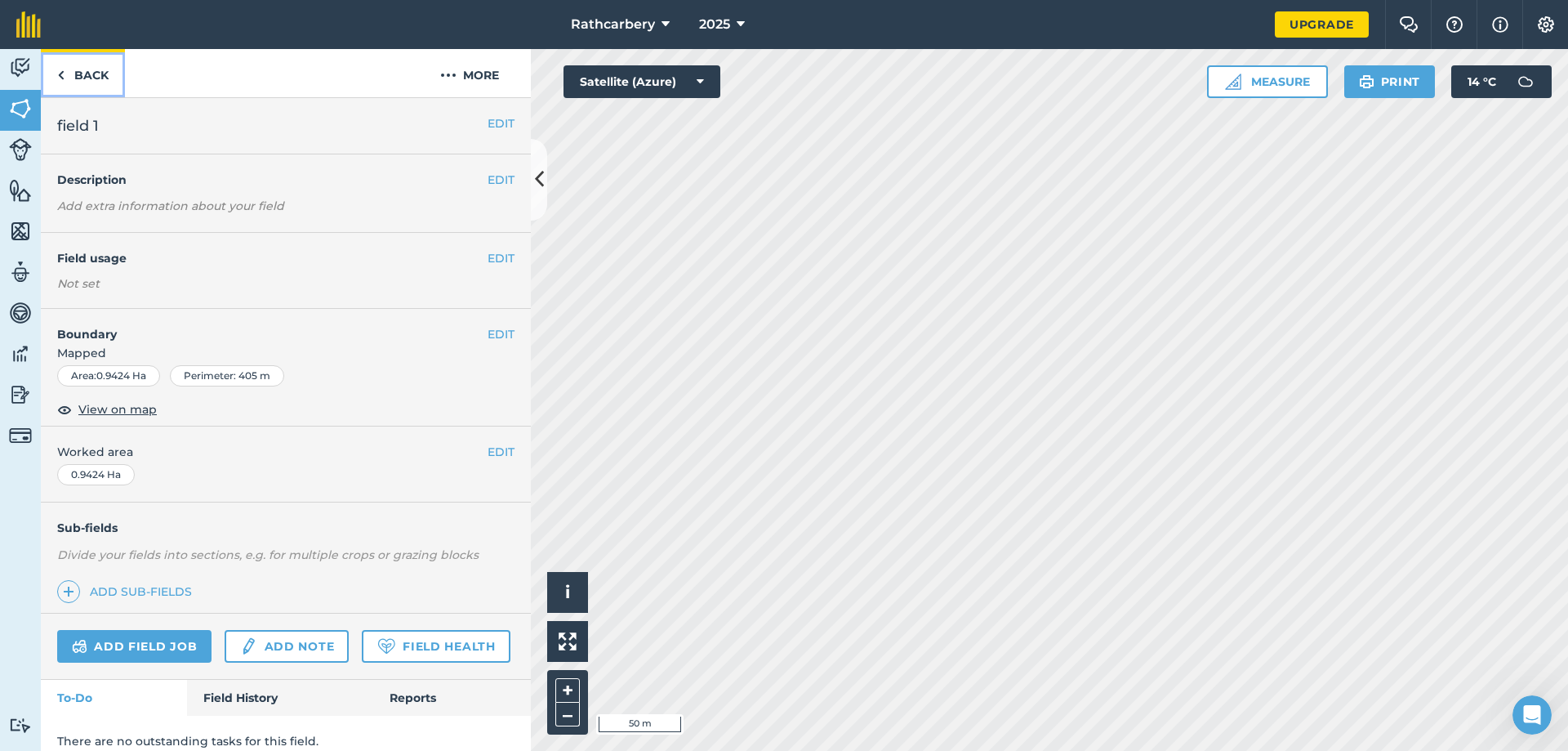
click at [84, 73] on link "Back" at bounding box center [83, 74] width 84 height 48
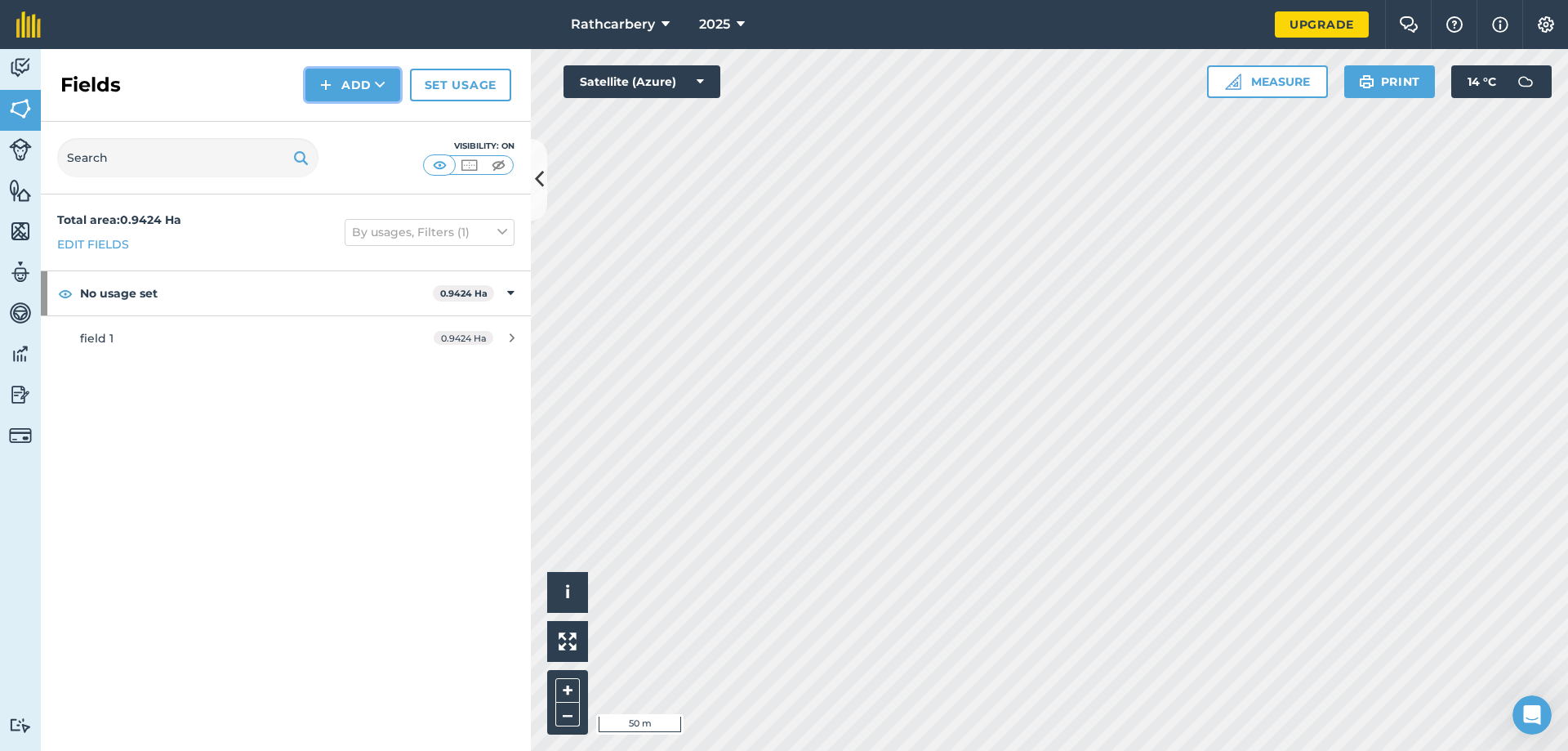
click at [357, 85] on button "Add" at bounding box center [352, 85] width 95 height 33
click at [352, 124] on link "Draw" at bounding box center [352, 122] width 90 height 36
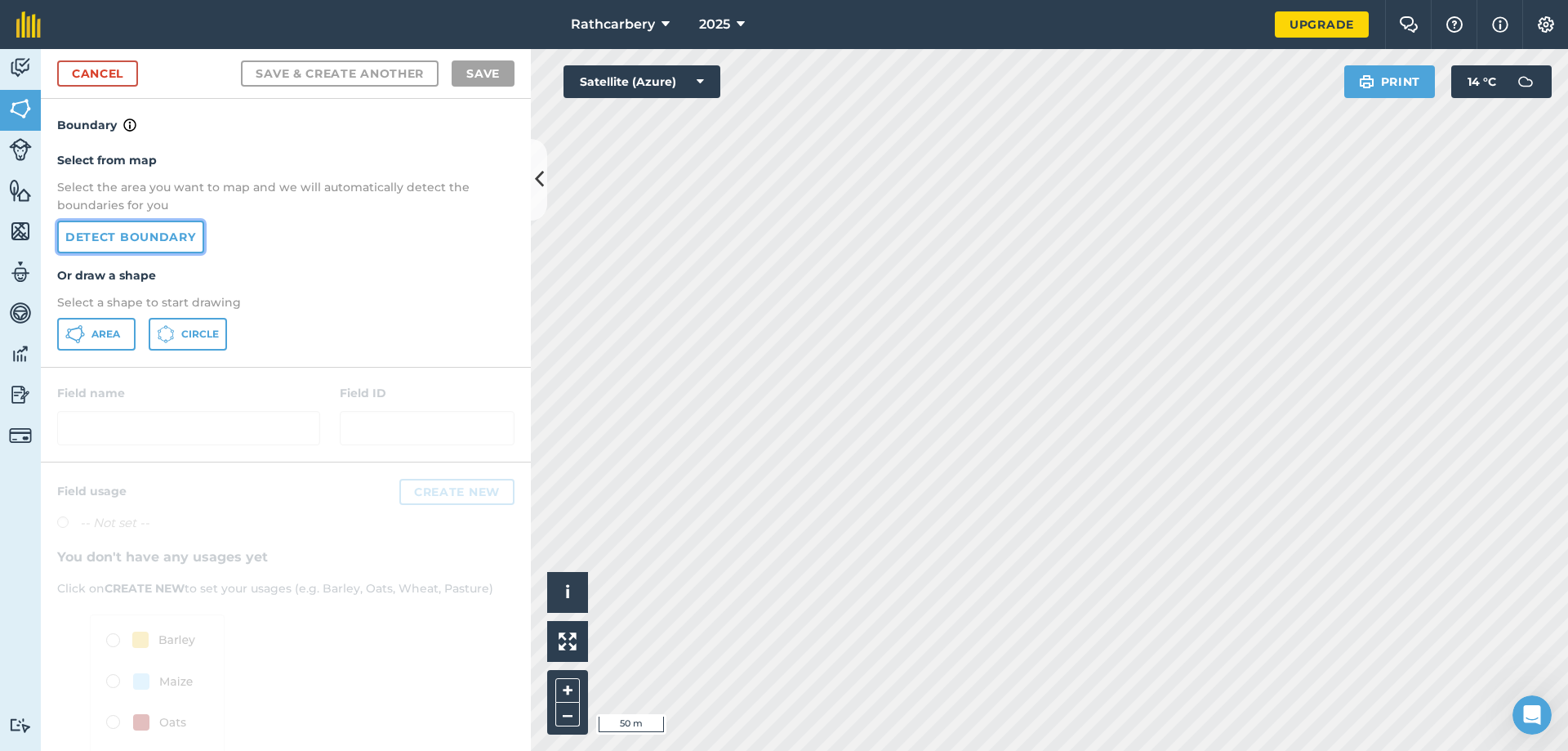
click at [153, 225] on link "Detect boundary" at bounding box center [130, 236] width 147 height 33
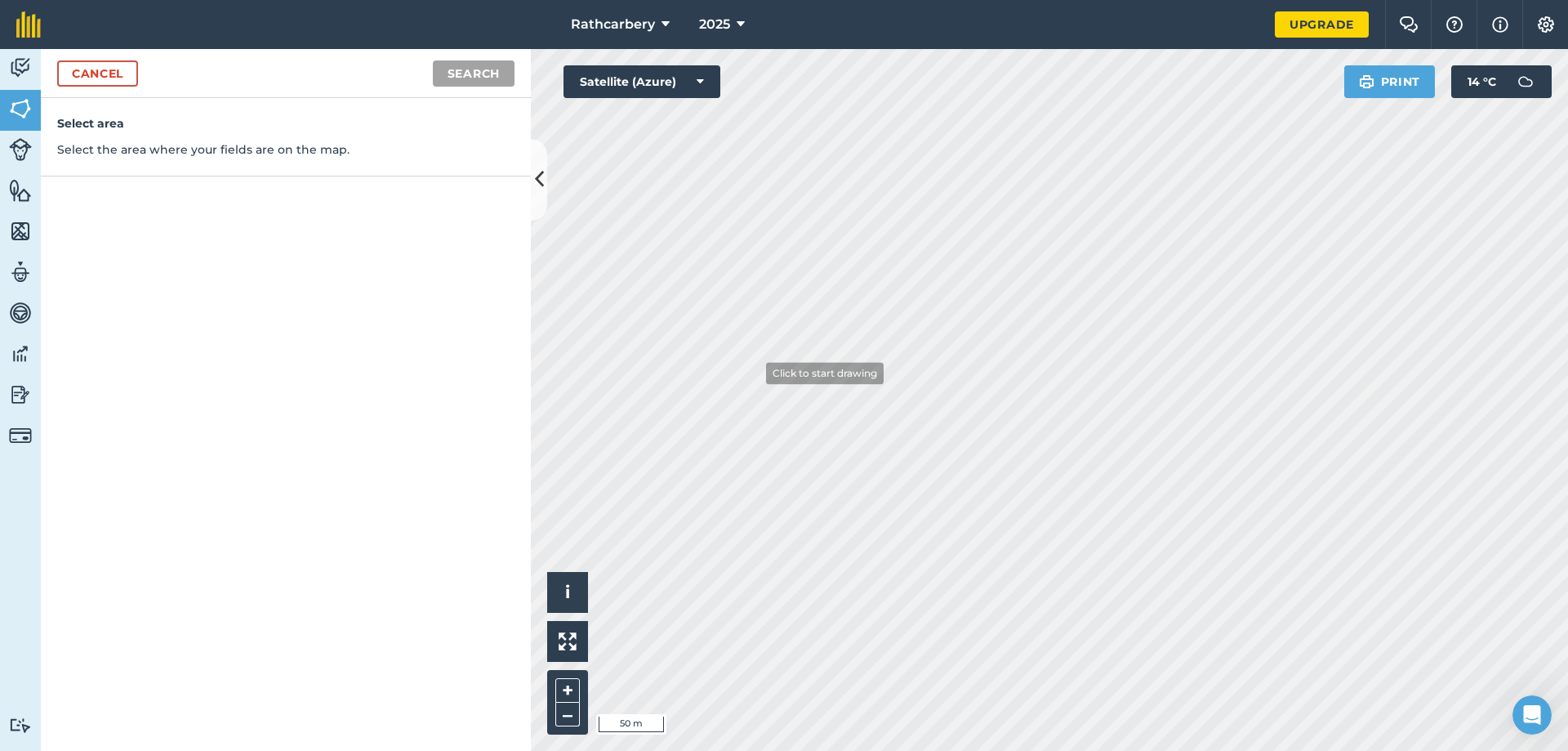
click at [756, 374] on div "Activity Fields Livestock Features Maps Team Vehicles Data Reporting Billing Tu…" at bounding box center [784, 400] width 1568 height 702
click at [59, 64] on link "Cancel" at bounding box center [97, 74] width 81 height 26
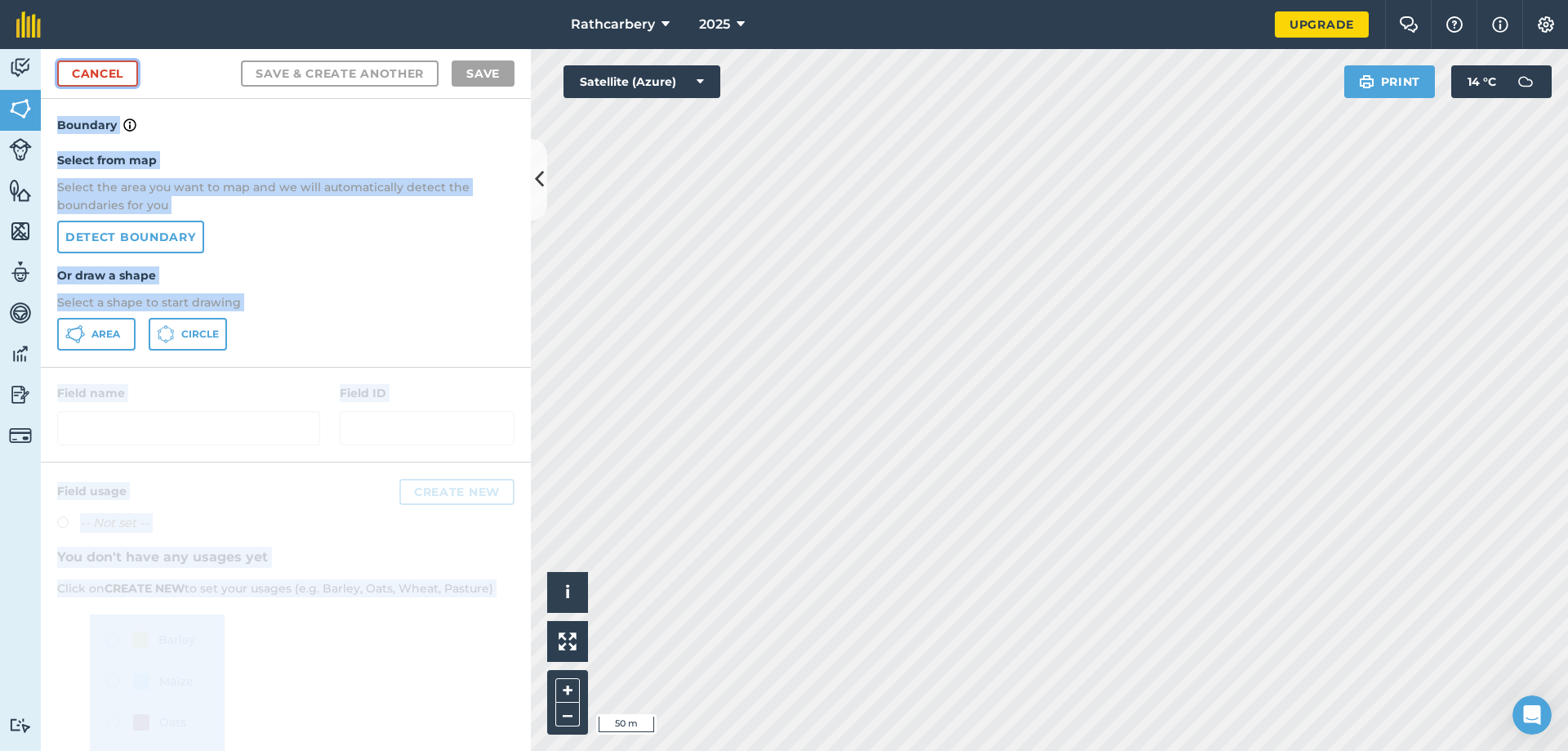
click at [84, 70] on link "Cancel" at bounding box center [97, 74] width 81 height 26
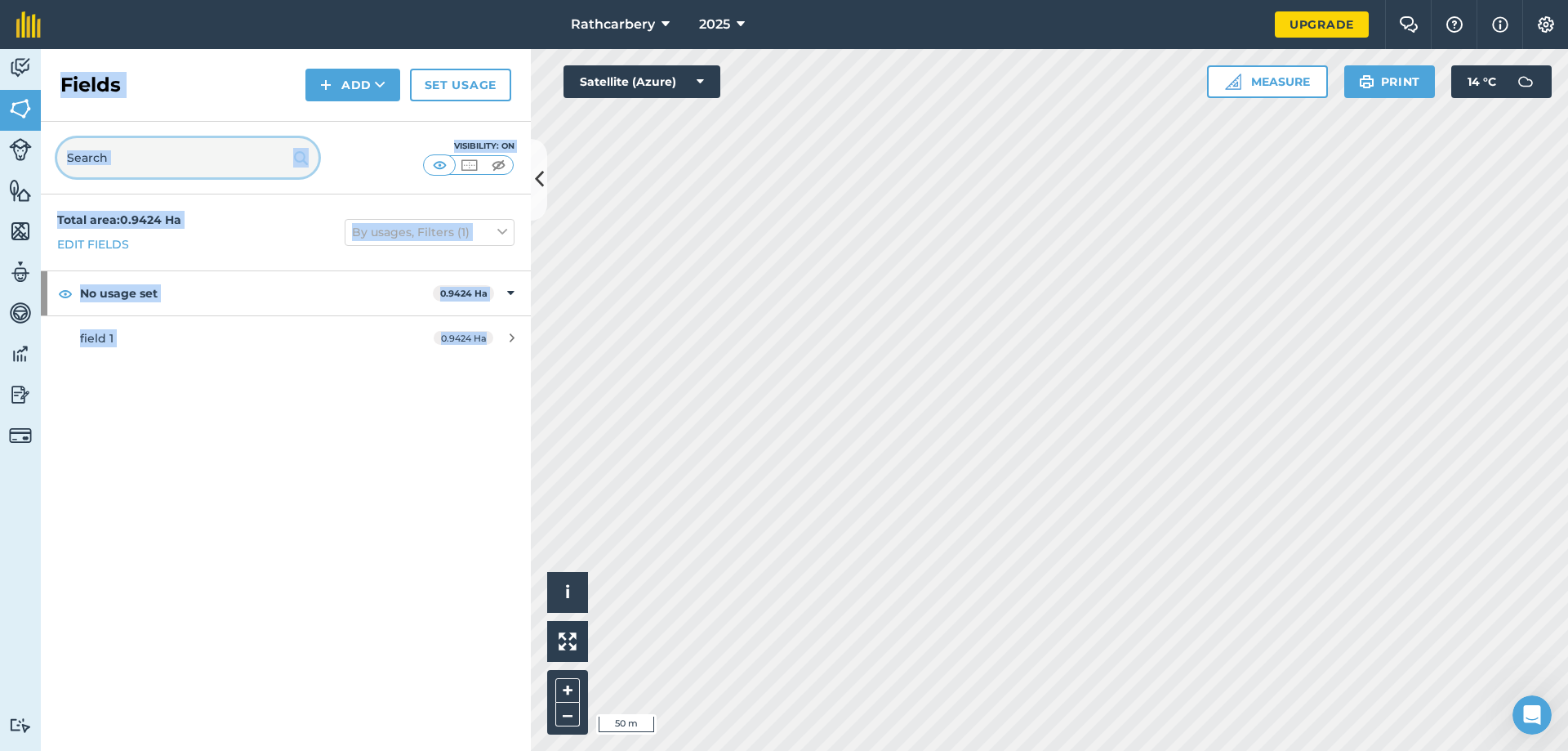
click at [278, 150] on input "text" at bounding box center [187, 157] width 261 height 39
click at [441, 171] on img at bounding box center [440, 166] width 20 height 17
click at [379, 148] on div "Visibility: On" at bounding box center [286, 158] width 490 height 73
click at [371, 84] on button "Add" at bounding box center [352, 85] width 95 height 33
click at [371, 84] on button "Add Draw Import" at bounding box center [352, 85] width 95 height 33
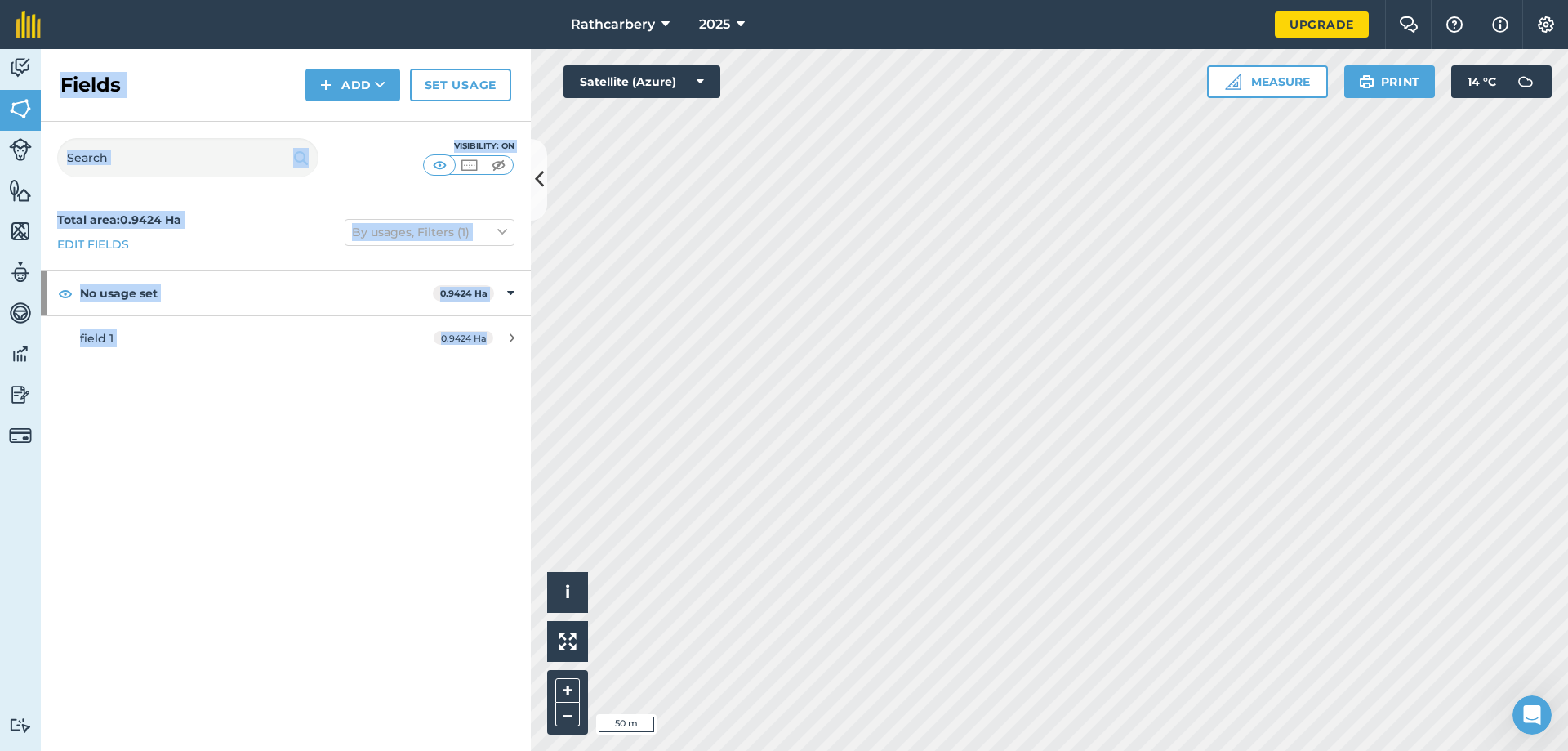
click at [409, 172] on div "Visibility: On" at bounding box center [286, 158] width 490 height 73
drag, startPoint x: 140, startPoint y: 326, endPoint x: 85, endPoint y: 371, distance: 71.1
click at [85, 371] on div "Total area : 0.9424 Ha Edit fields By usages, Filters (1) No usage set 0.9424 H…" at bounding box center [286, 473] width 490 height 557
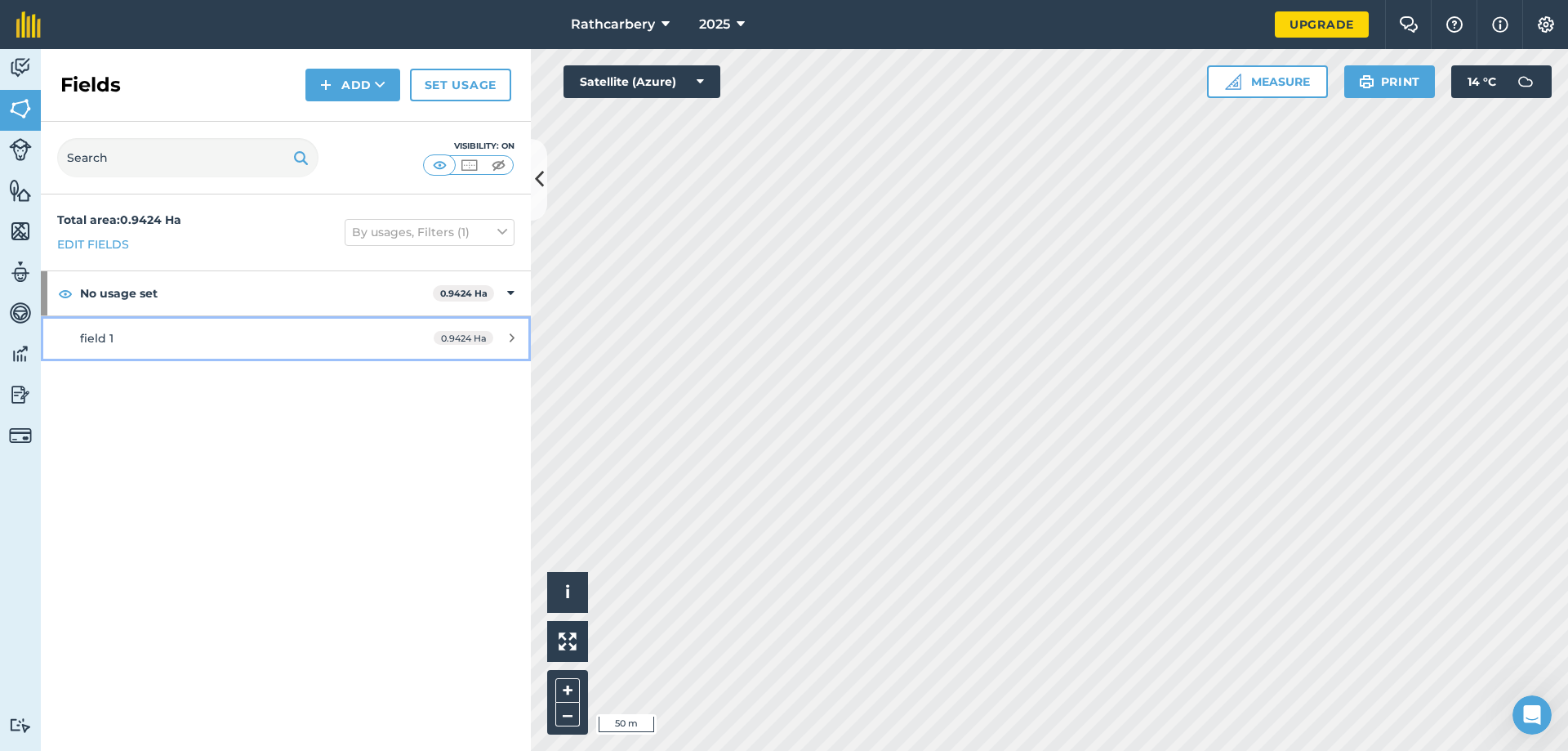
click at [506, 332] on div "0.9424 Ha" at bounding box center [474, 339] width 113 height 13
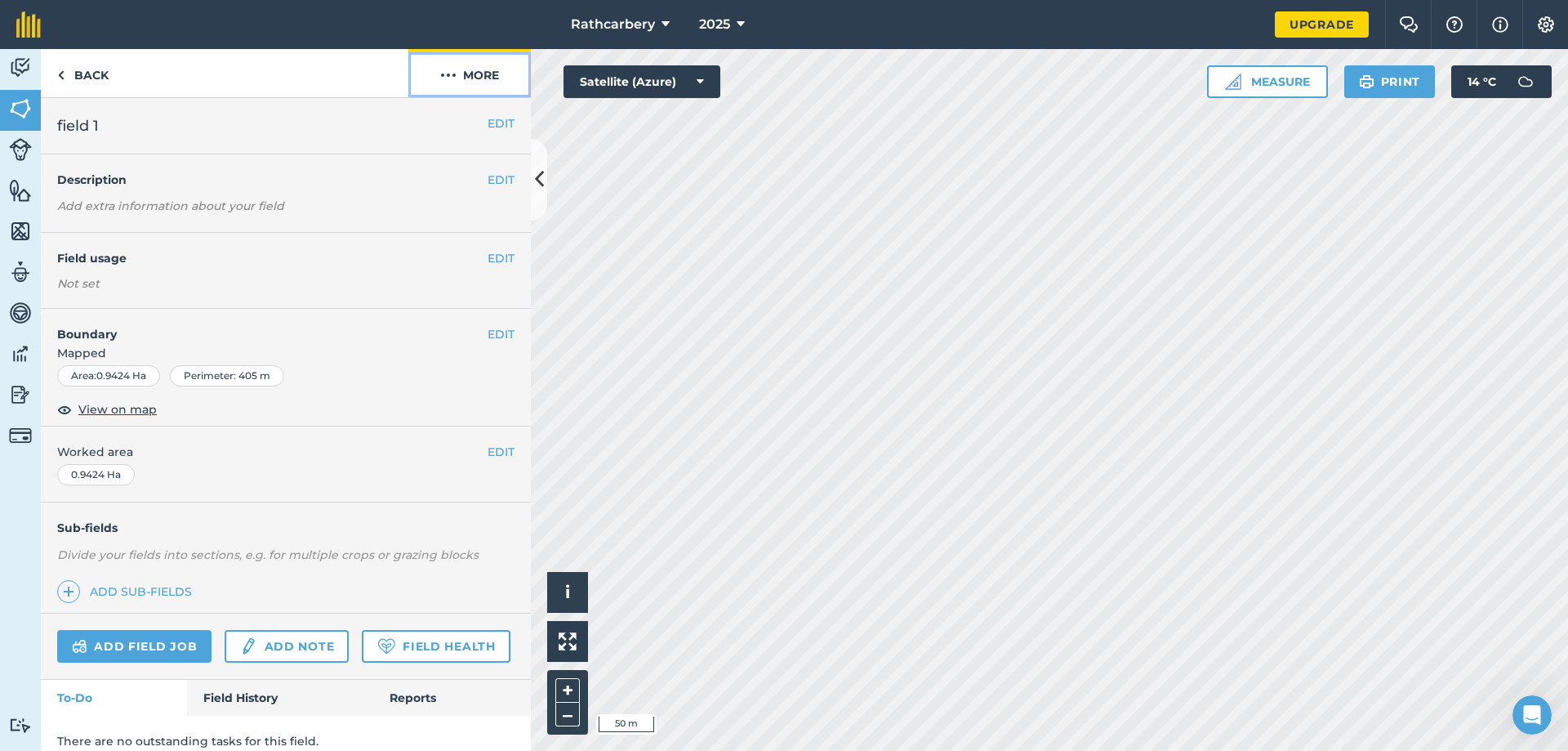
click at [468, 64] on button "More" at bounding box center [470, 74] width 123 height 48
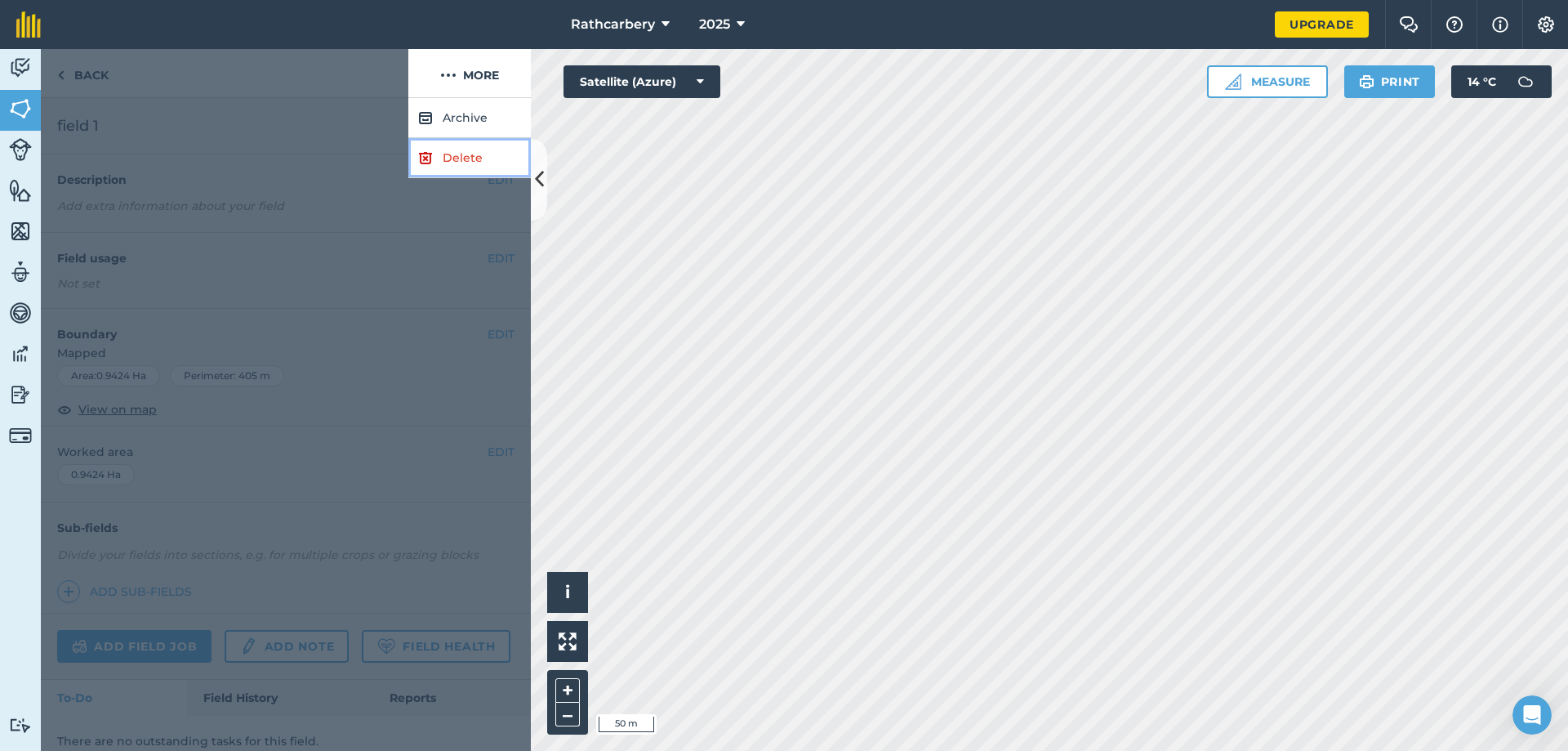
click at [447, 150] on link "Delete" at bounding box center [470, 157] width 123 height 40
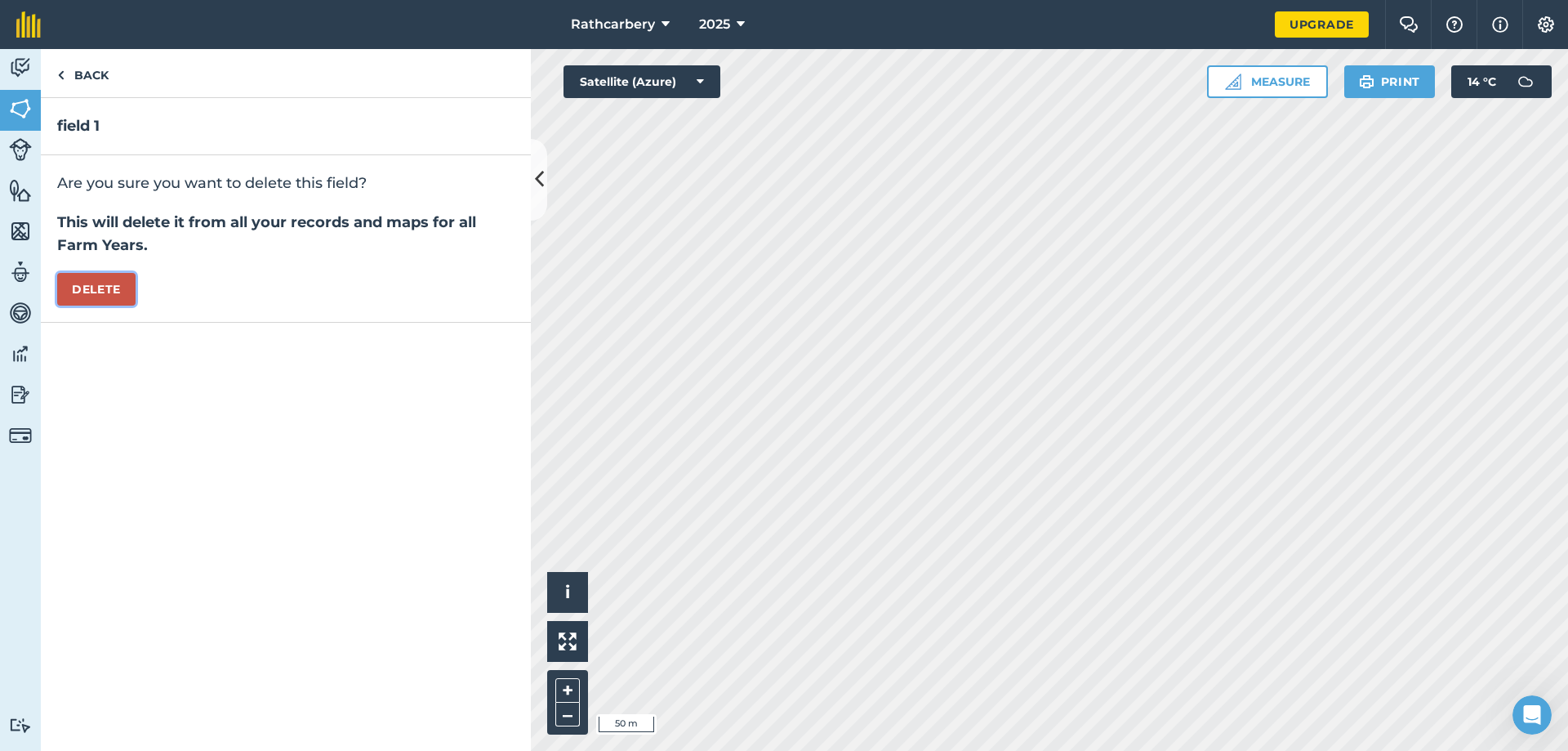
click at [104, 293] on button "Delete" at bounding box center [96, 288] width 78 height 33
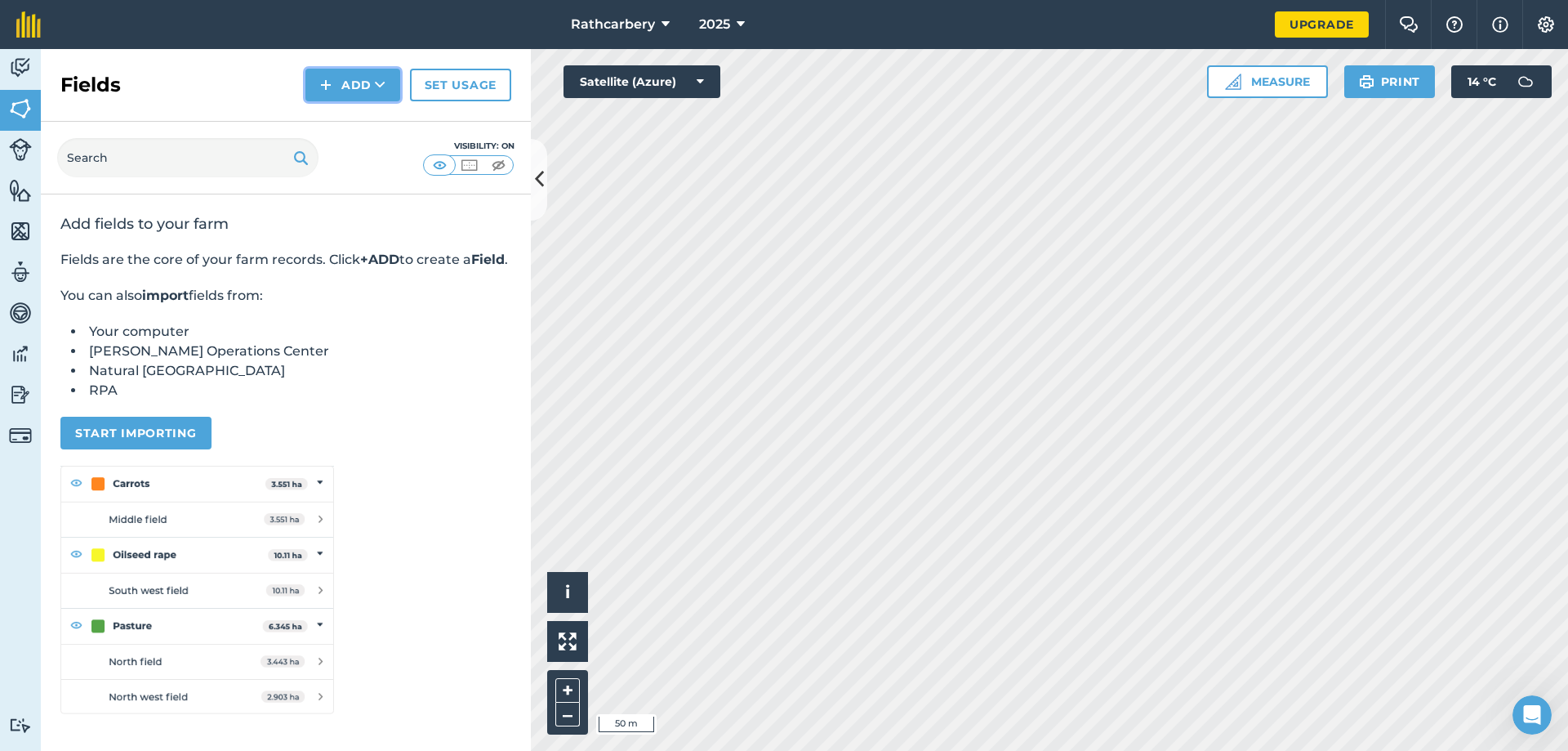
click at [371, 69] on button "Add" at bounding box center [352, 85] width 95 height 33
click at [349, 157] on link "Import" at bounding box center [352, 158] width 90 height 36
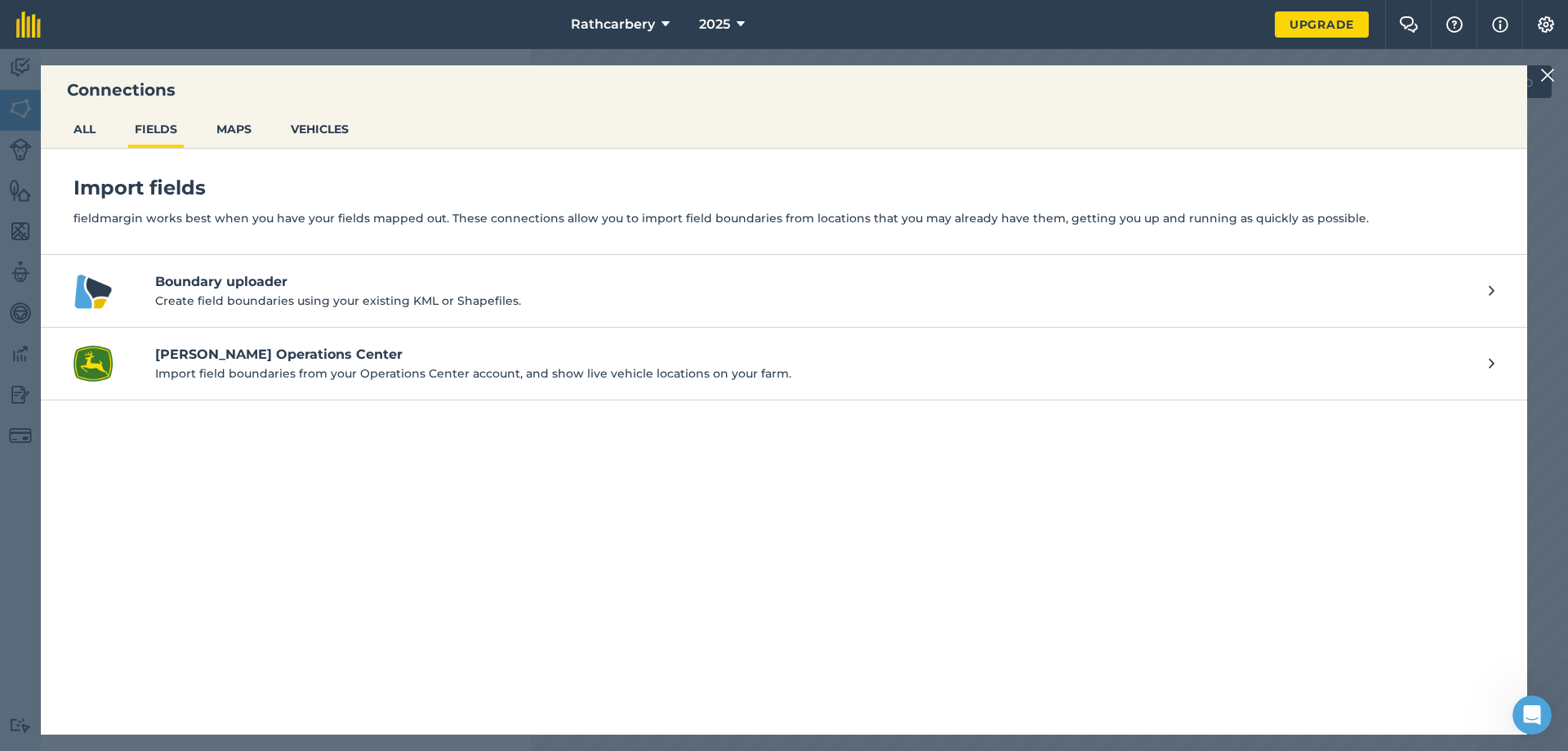
click at [1547, 77] on img at bounding box center [1548, 74] width 15 height 20
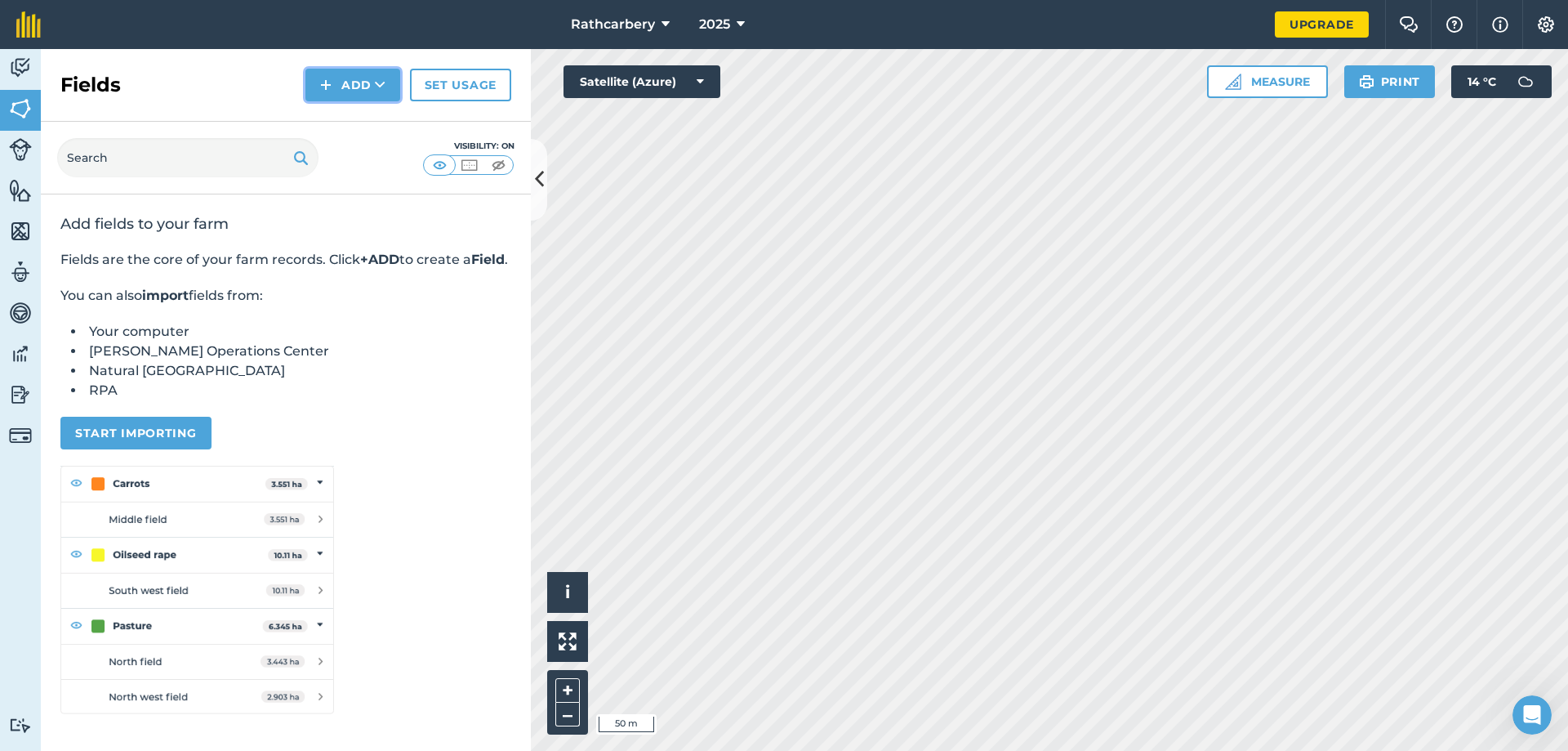
click at [381, 87] on icon at bounding box center [379, 86] width 10 height 17
click at [361, 114] on link "Draw" at bounding box center [352, 122] width 90 height 36
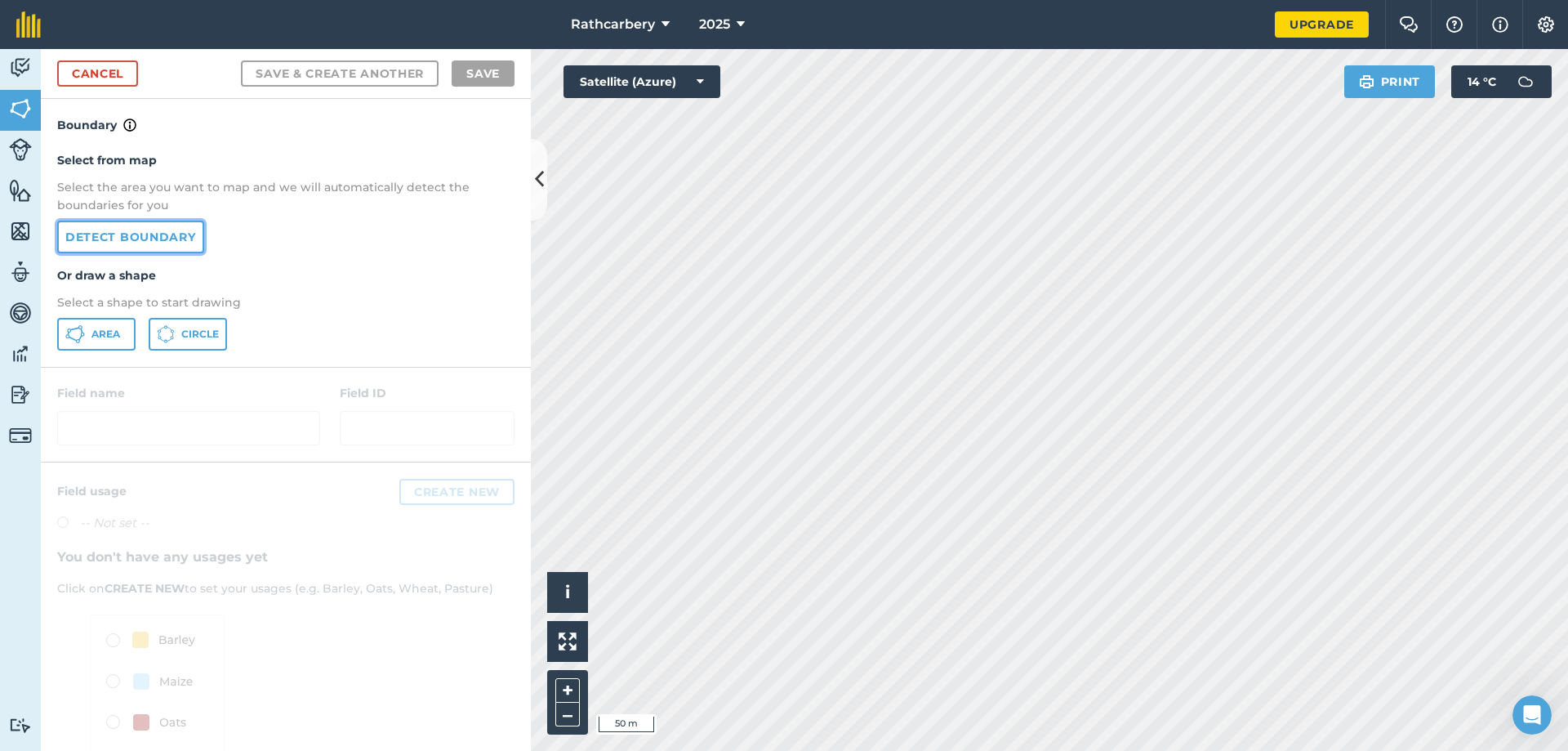
click at [130, 240] on link "Detect boundary" at bounding box center [130, 236] width 147 height 33
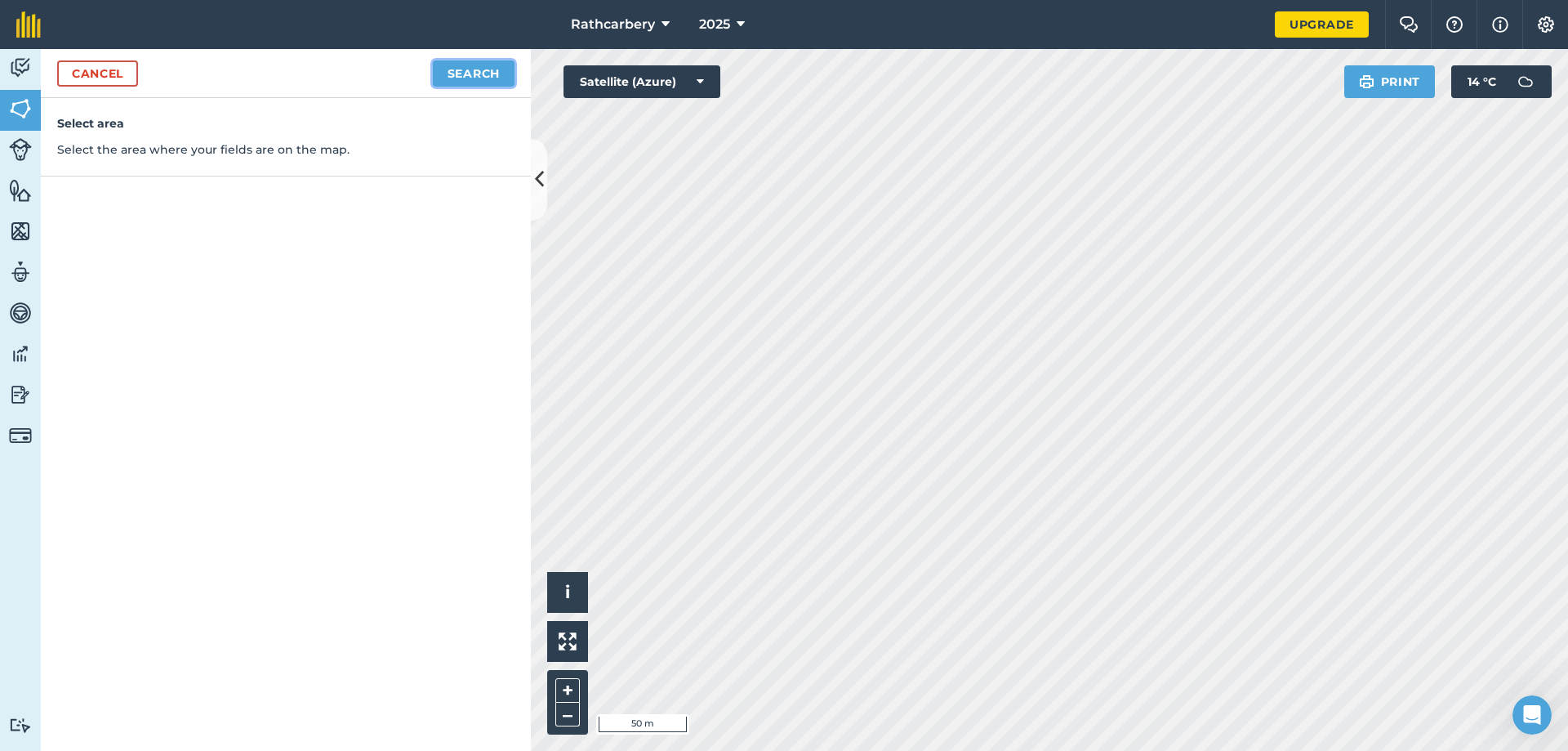
click at [479, 76] on button "Search" at bounding box center [473, 74] width 82 height 26
click at [323, 75] on button "Continue to edit boundaries" at bounding box center [391, 74] width 246 height 26
click at [104, 69] on link "Cancel" at bounding box center [97, 74] width 81 height 26
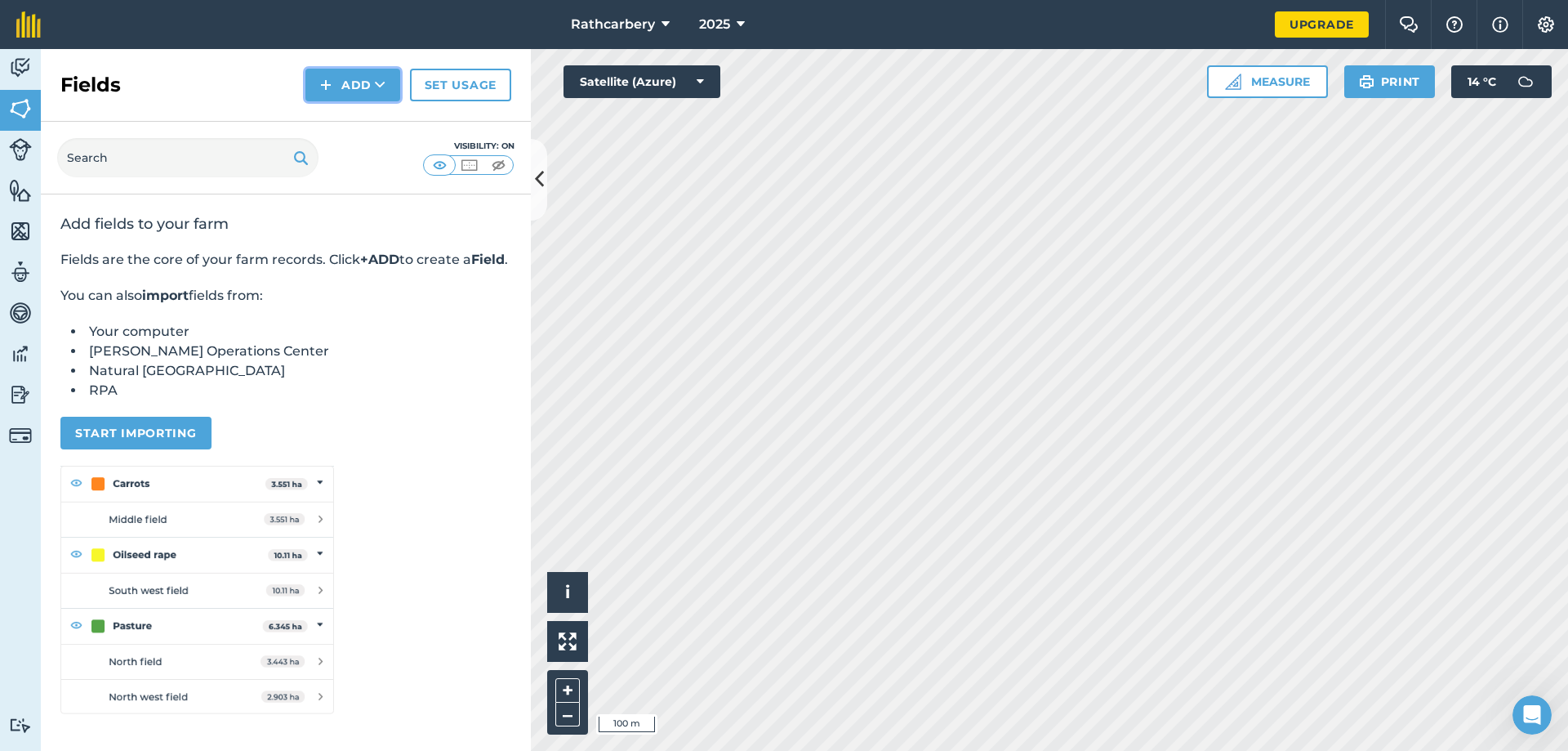
click at [349, 84] on button "Add" at bounding box center [352, 85] width 95 height 33
click at [557, 649] on button at bounding box center [567, 641] width 41 height 41
drag, startPoint x: 517, startPoint y: 232, endPoint x: 521, endPoint y: 249, distance: 17.5
click at [521, 249] on div "Add fields to your farm Fields are the core of your farm records. Click +ADD to…" at bounding box center [286, 473] width 490 height 557
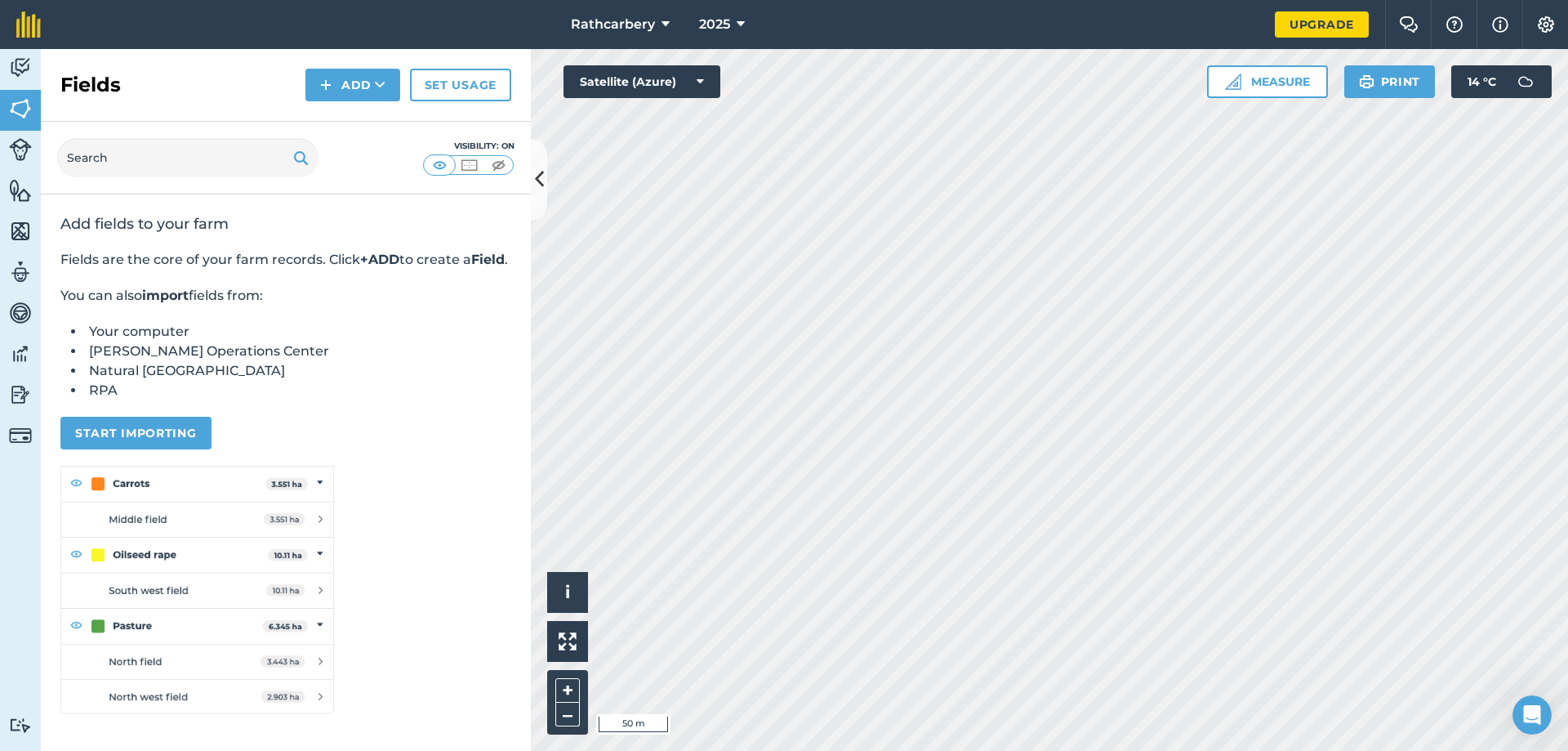
scroll to position [53, 0]
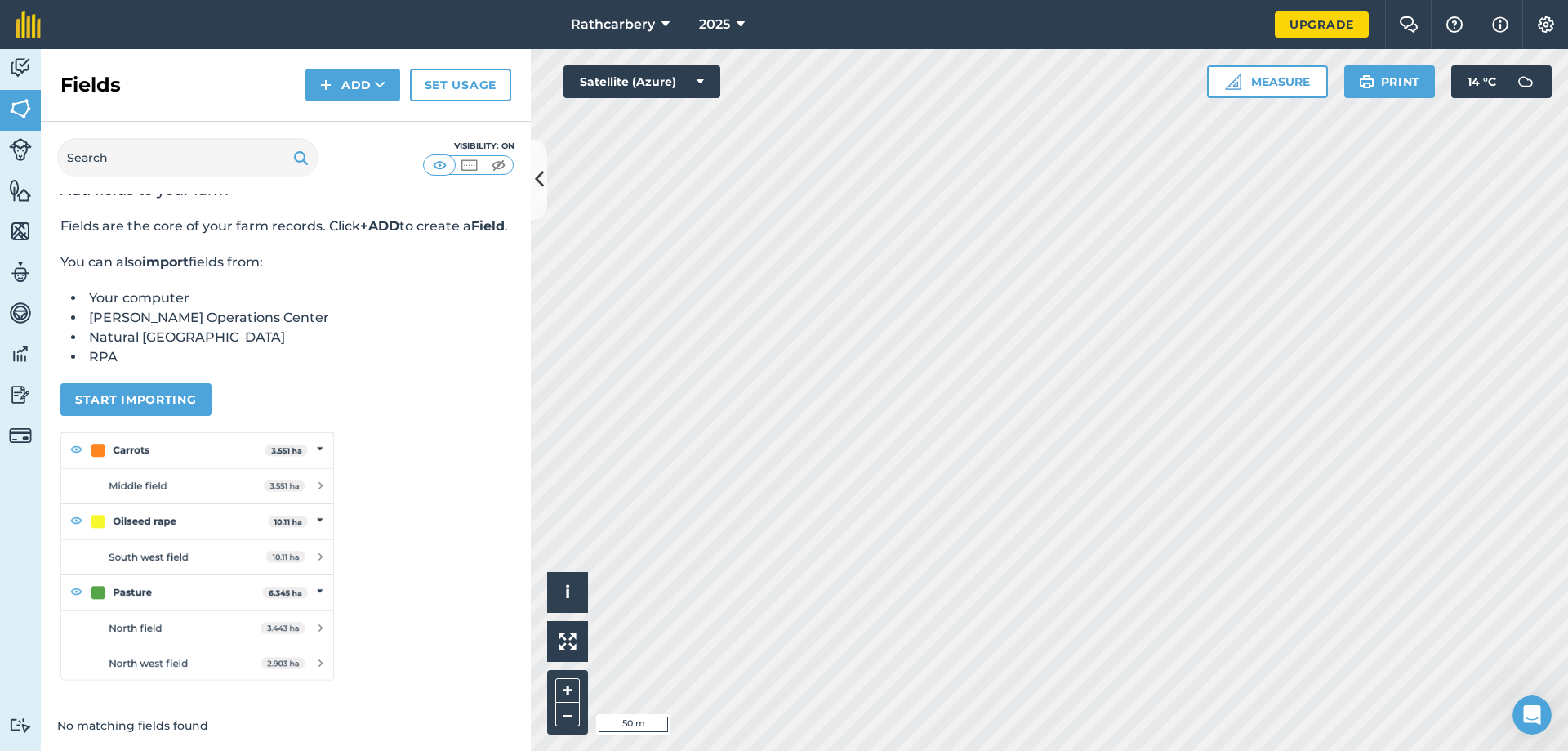
click at [508, 419] on div "Add fields to your farm Fields are the core of your farm records. Click +ADD to…" at bounding box center [286, 431] width 490 height 540
click at [1272, 68] on button "Measure" at bounding box center [1268, 81] width 121 height 33
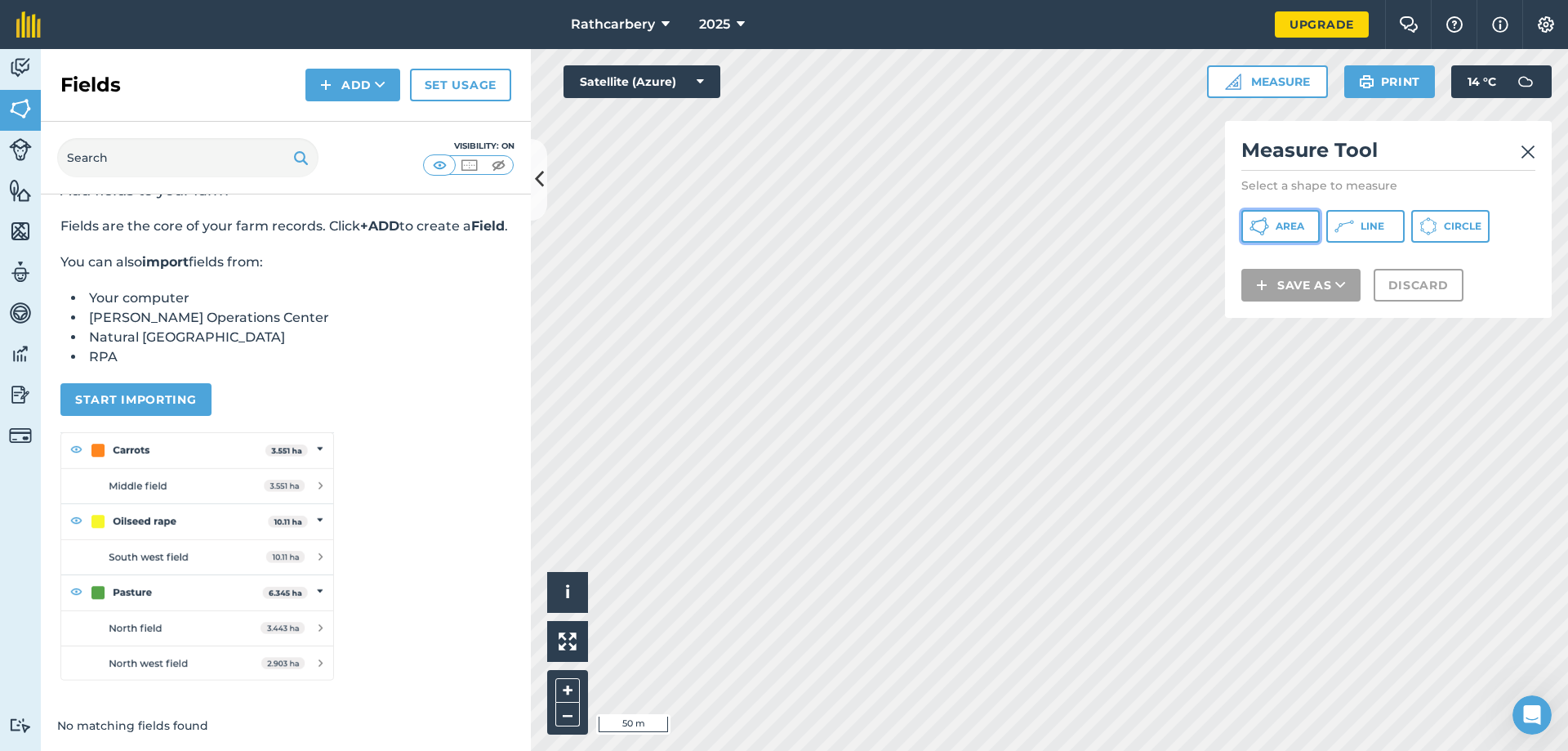
click at [1283, 227] on span "Area" at bounding box center [1290, 226] width 29 height 13
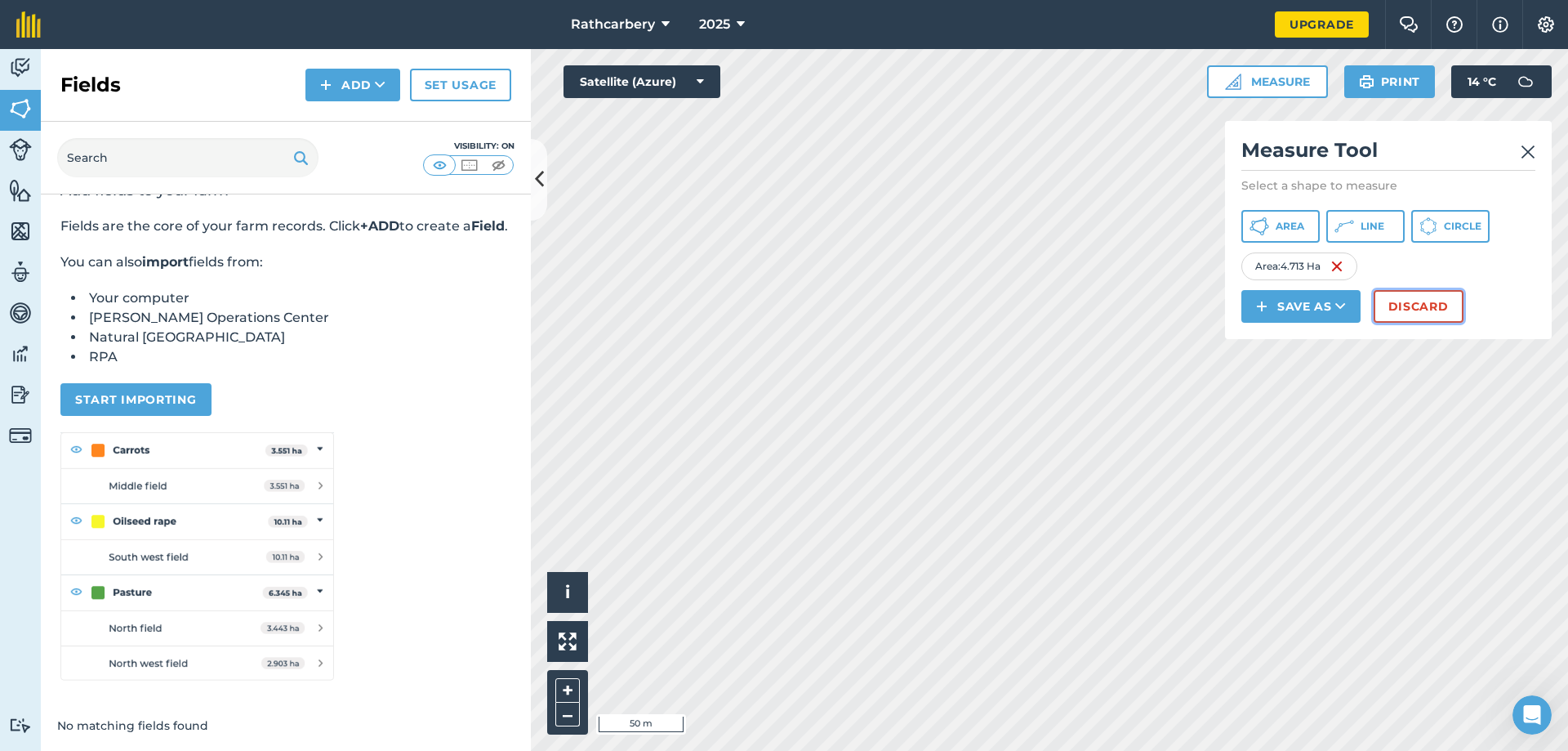
click at [1431, 303] on button "Discard" at bounding box center [1418, 306] width 90 height 33
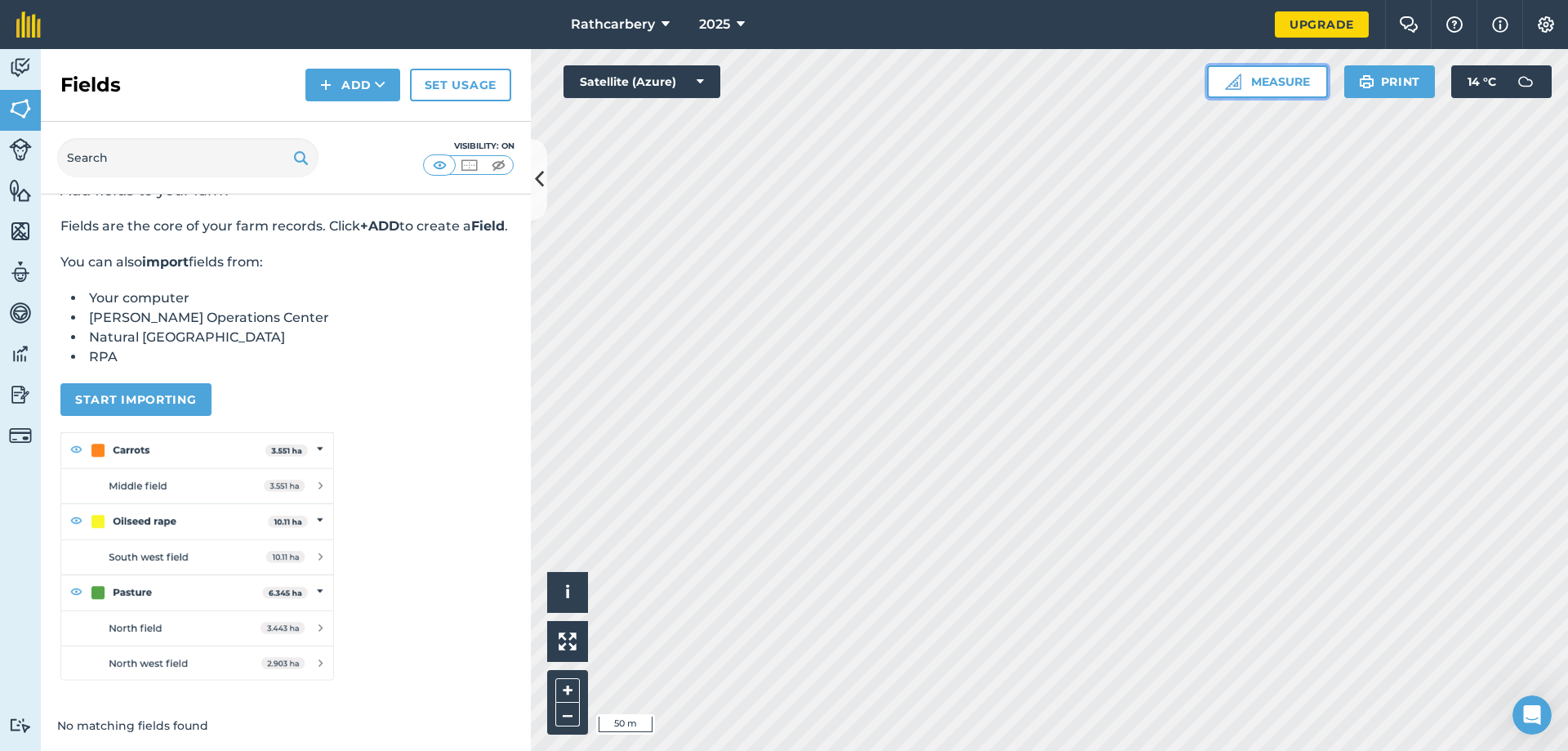
click at [1236, 87] on img at bounding box center [1233, 82] width 17 height 17
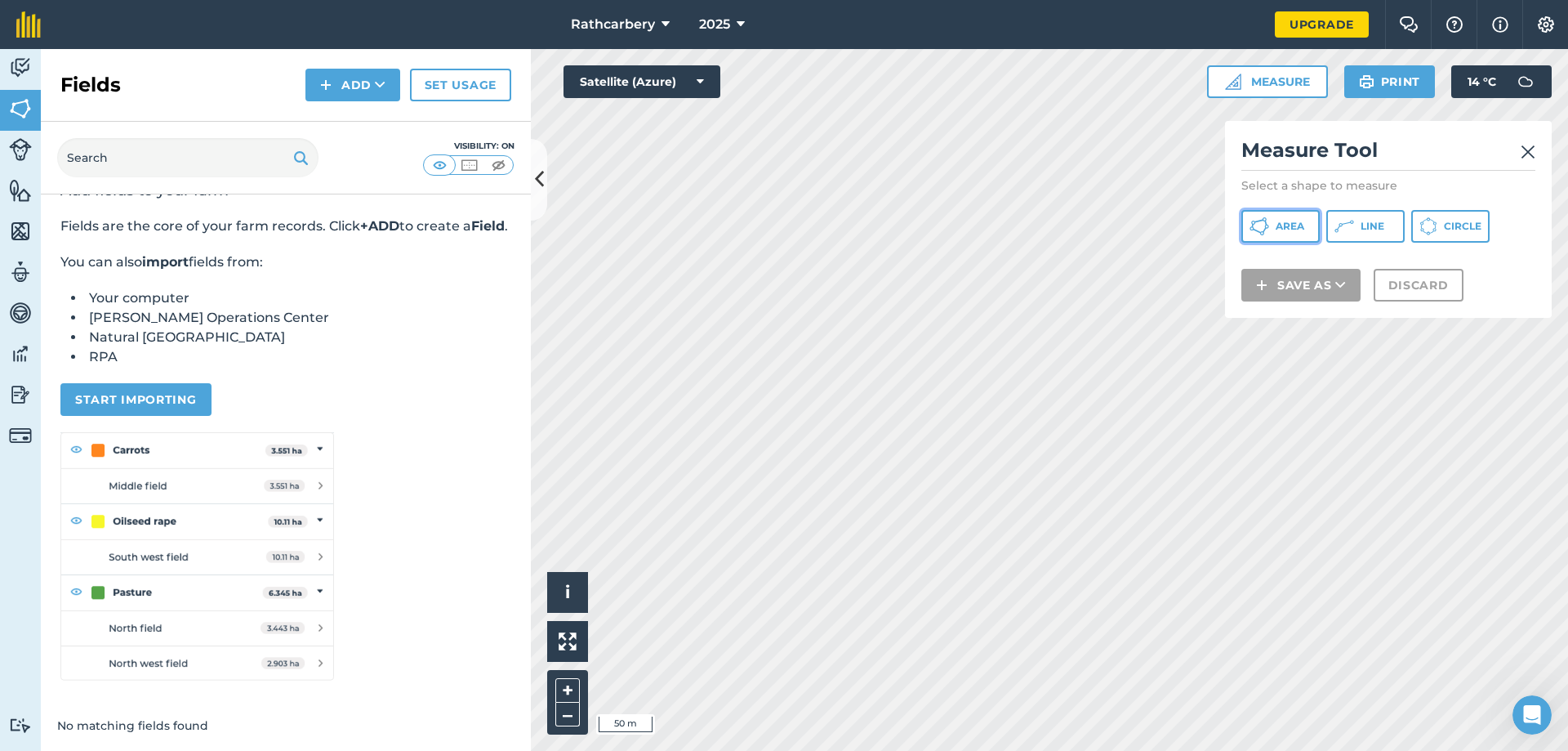
click at [1279, 228] on span "Area" at bounding box center [1290, 226] width 29 height 13
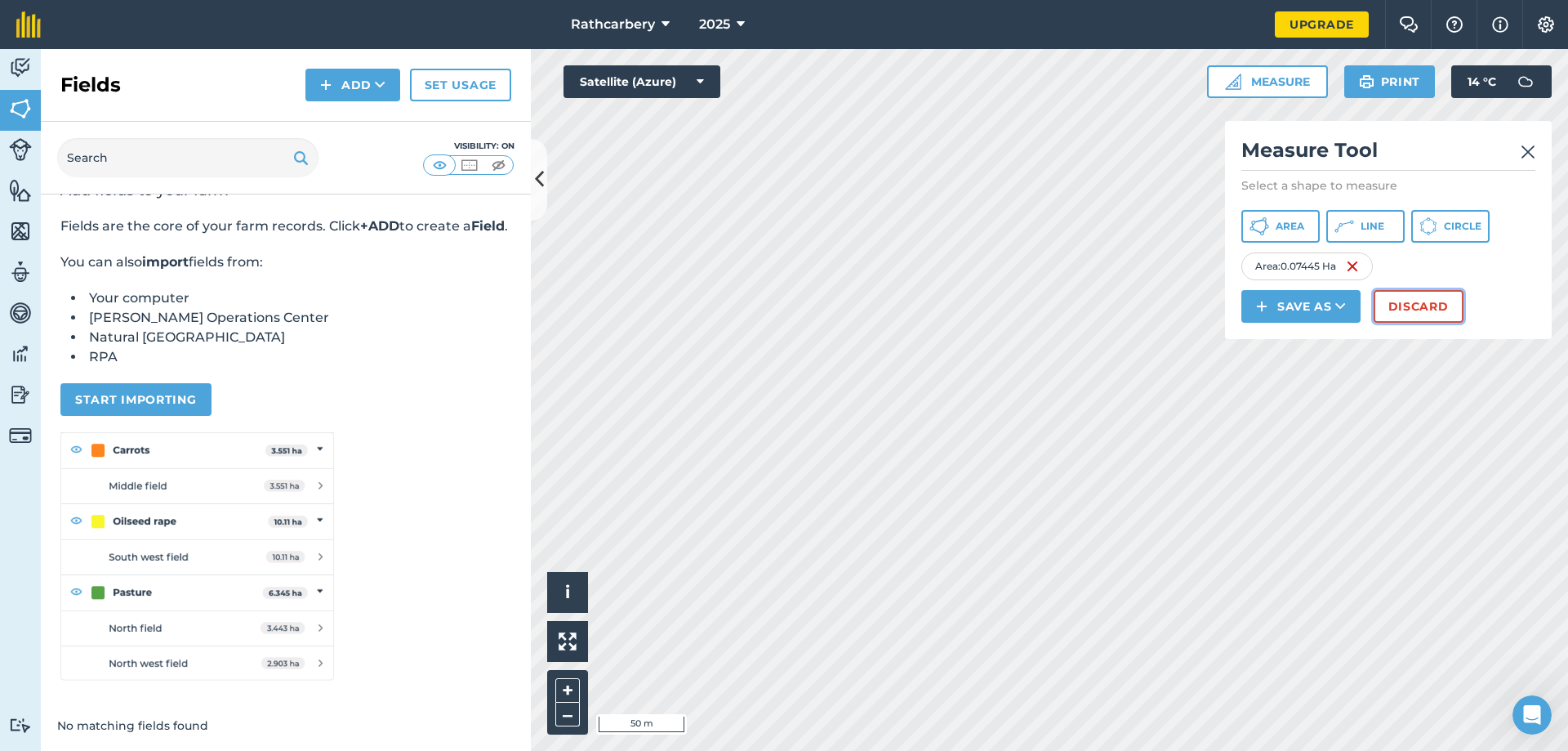
click at [1424, 302] on button "Discard" at bounding box center [1418, 306] width 90 height 33
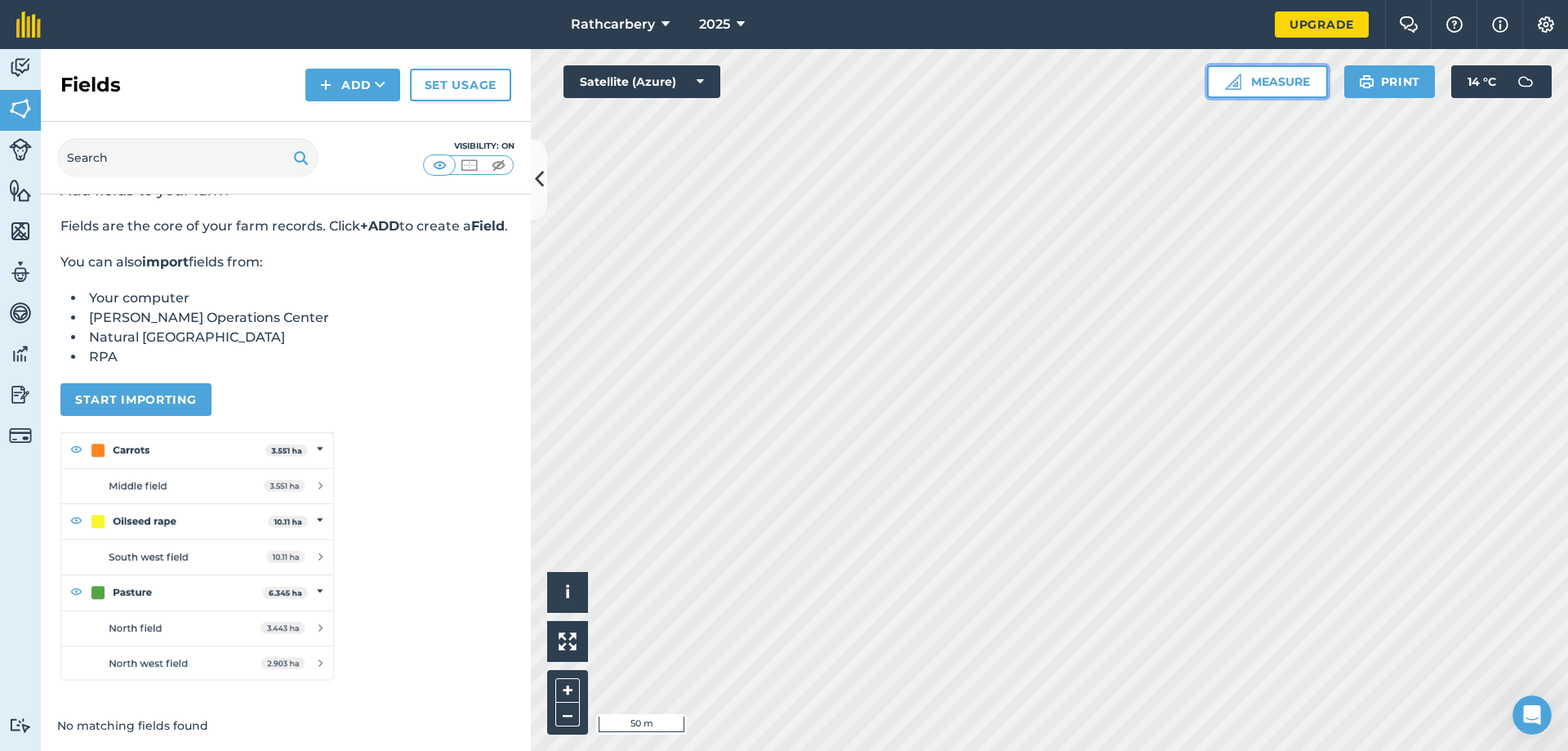
click at [1228, 73] on button "Measure" at bounding box center [1268, 81] width 121 height 33
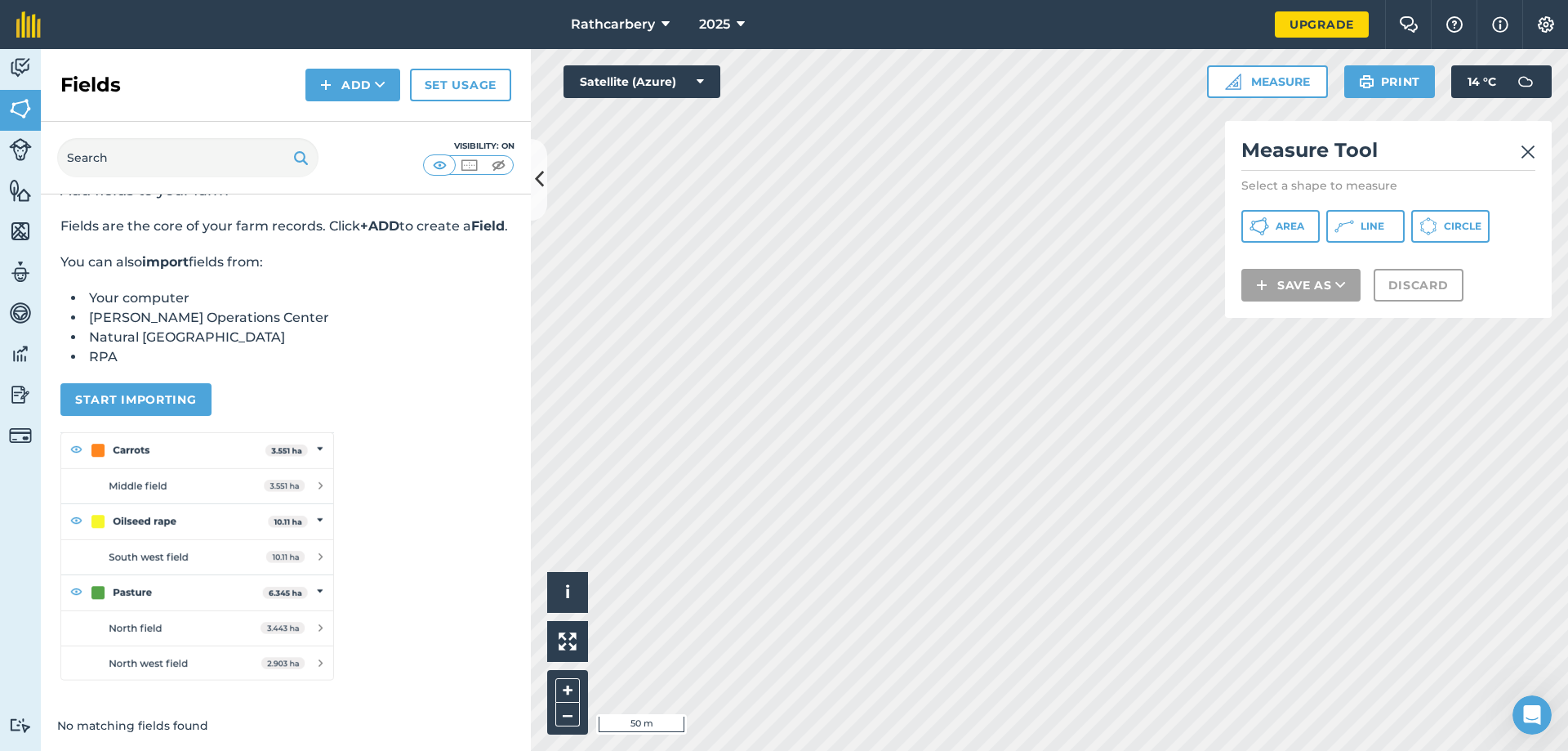
click at [1526, 164] on h2 "Measure Tool" at bounding box center [1389, 154] width 294 height 34
click at [1306, 229] on button "Area" at bounding box center [1281, 226] width 78 height 33
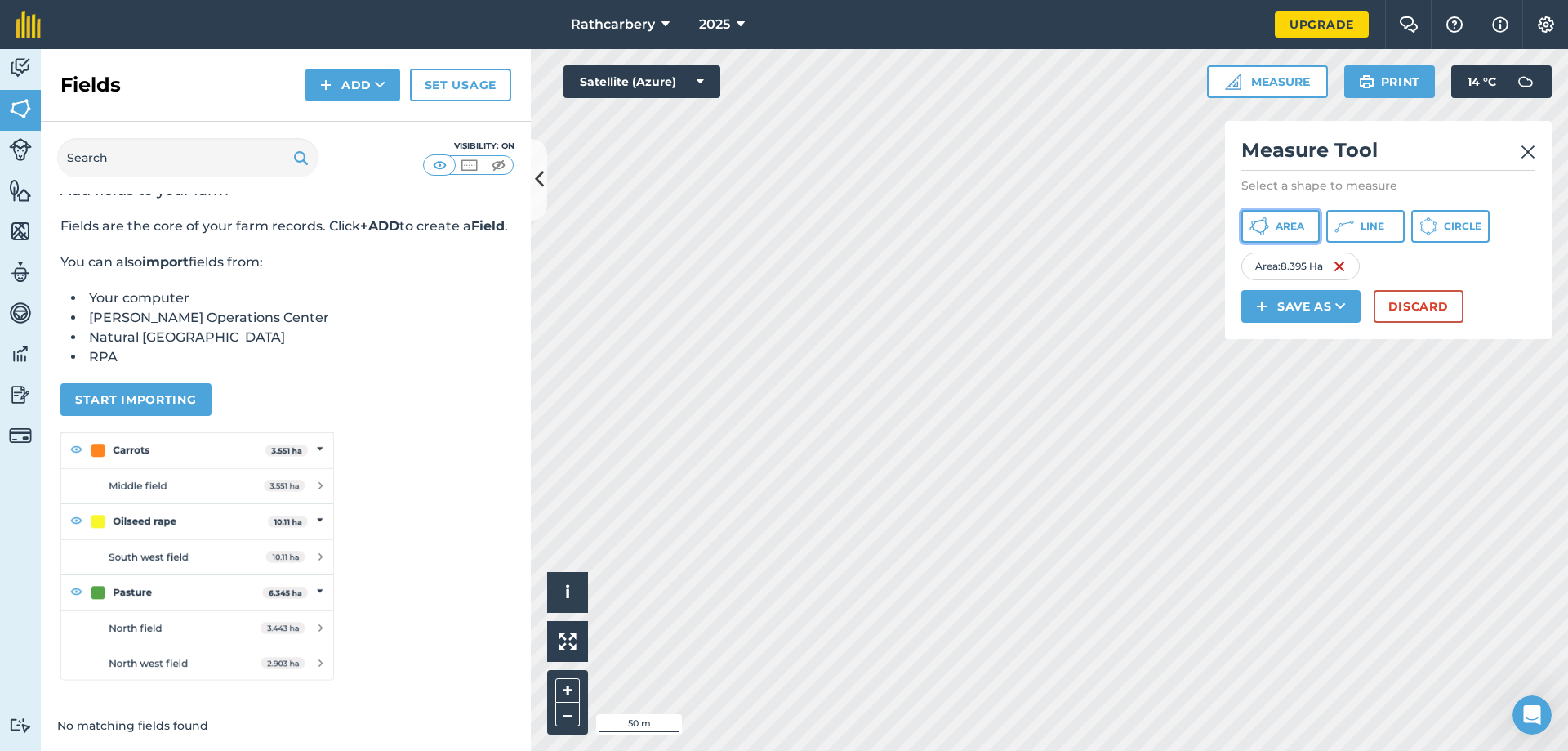
click at [1256, 218] on icon at bounding box center [1259, 226] width 20 height 20
click at [1288, 314] on button "Save as" at bounding box center [1301, 306] width 119 height 33
drag, startPoint x: 1234, startPoint y: 300, endPoint x: 1525, endPoint y: 153, distance: 326.0
click at [1525, 153] on img at bounding box center [1528, 152] width 15 height 20
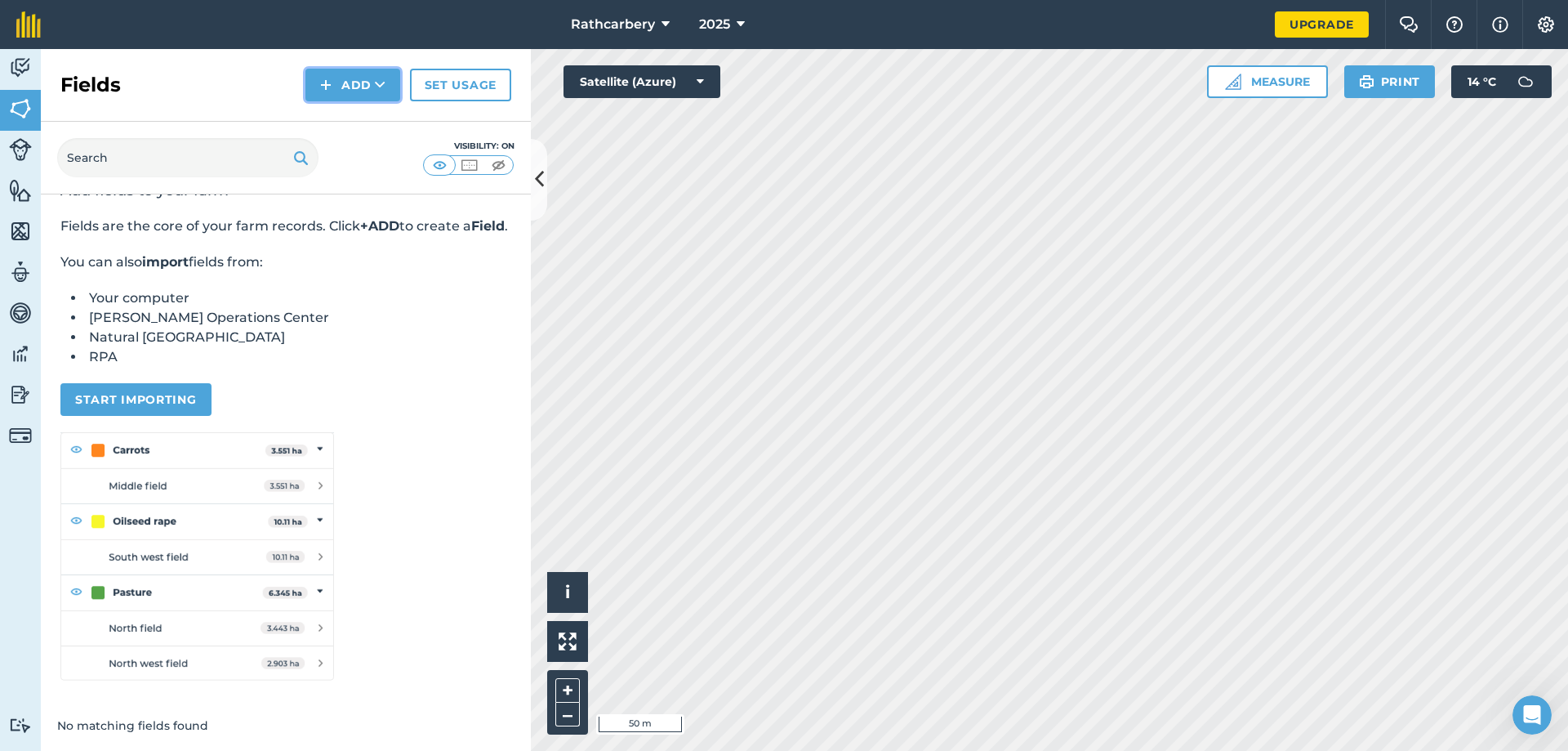
click at [366, 87] on button "Add" at bounding box center [352, 85] width 95 height 33
click at [1278, 83] on button "Measure" at bounding box center [1268, 81] width 121 height 33
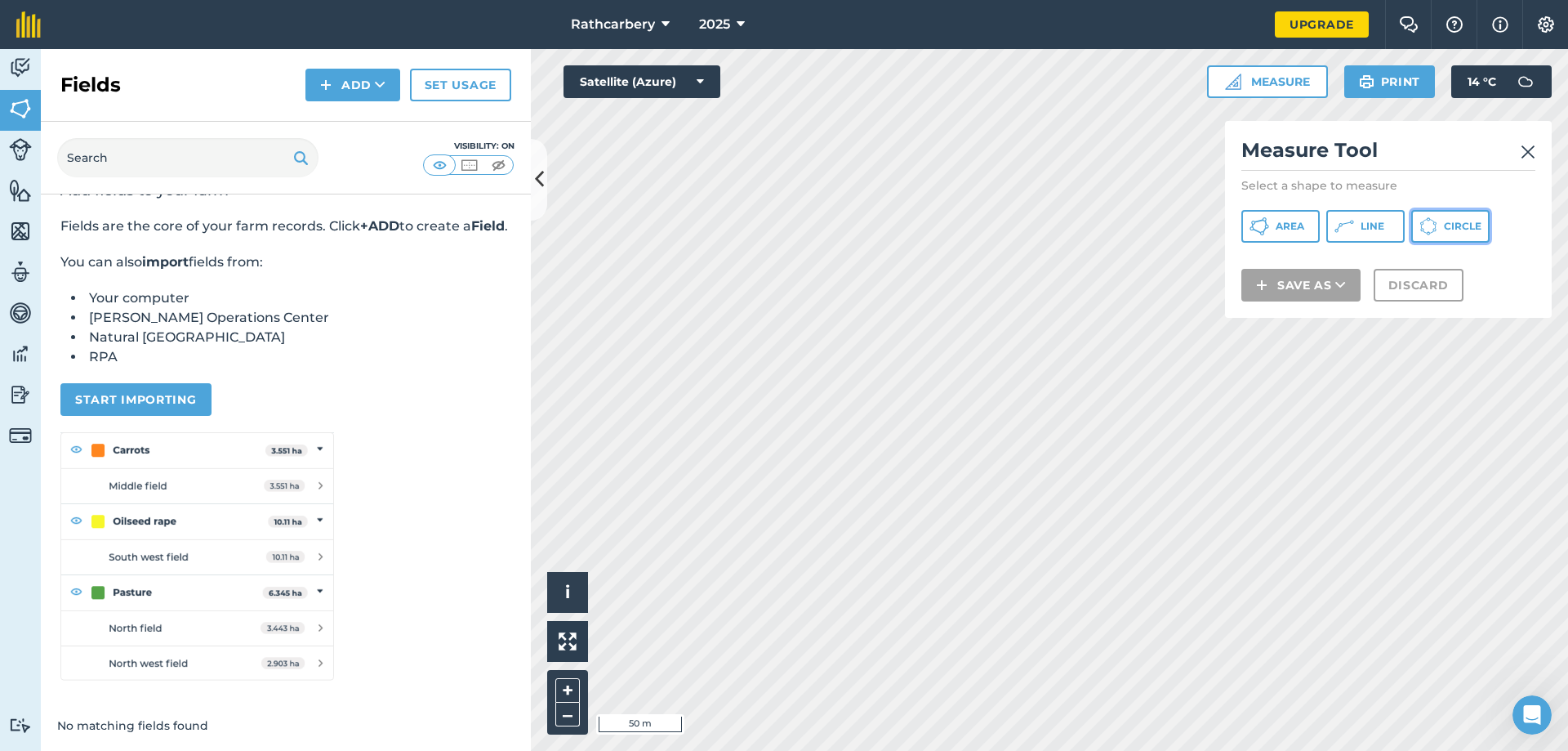
click at [1431, 221] on icon at bounding box center [1428, 226] width 18 height 18
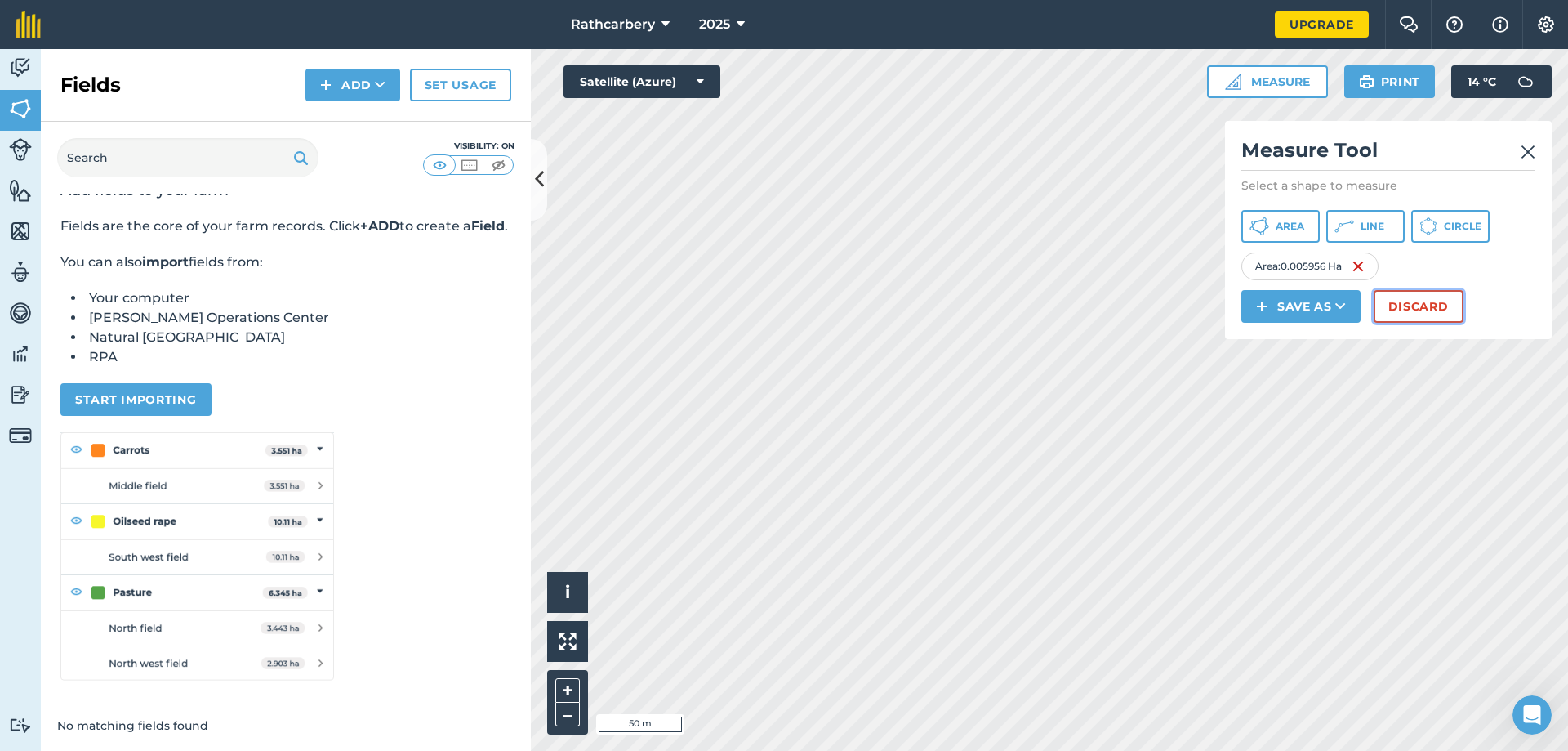
click at [1415, 301] on button "Discard" at bounding box center [1418, 306] width 90 height 33
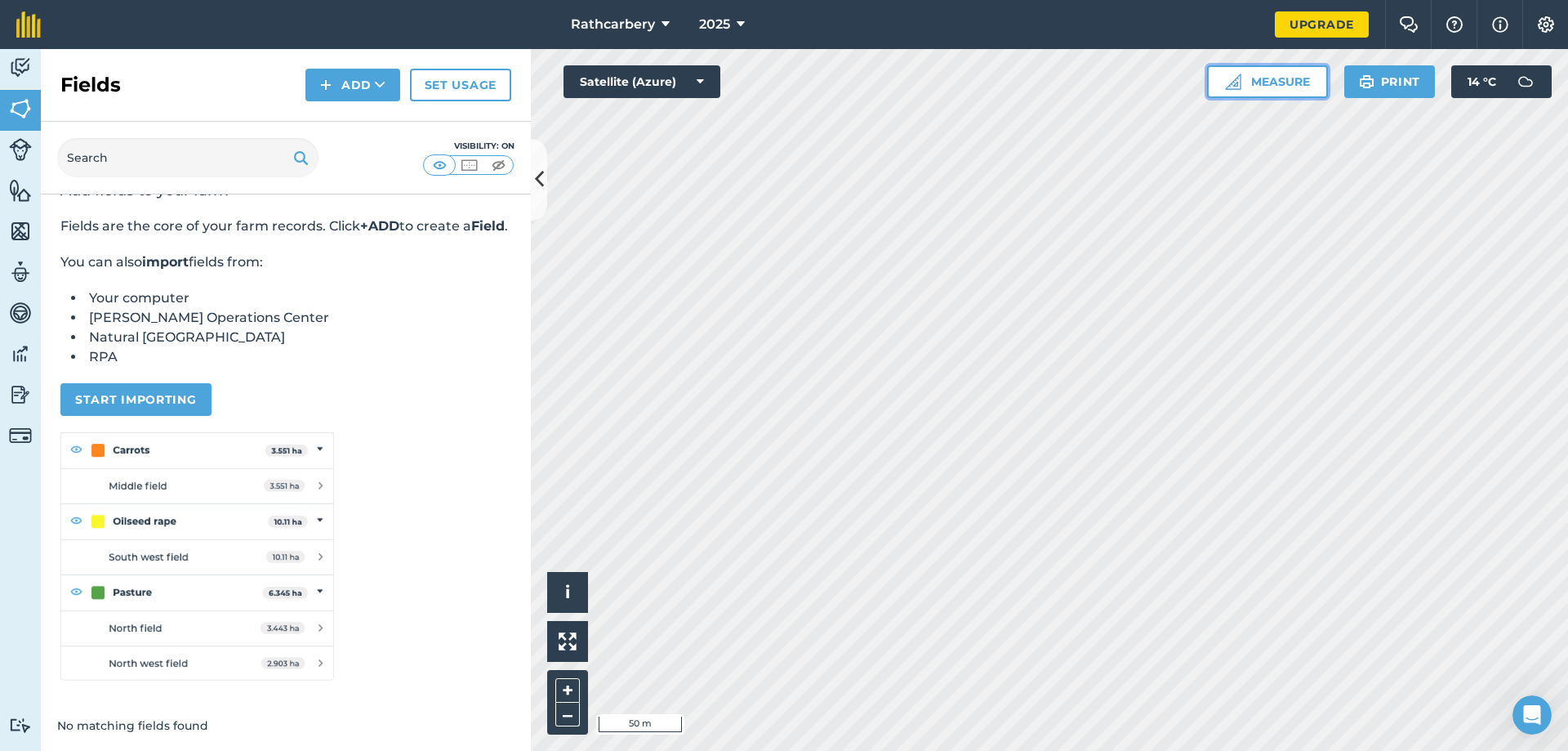
click at [1245, 71] on button "Measure" at bounding box center [1268, 81] width 121 height 33
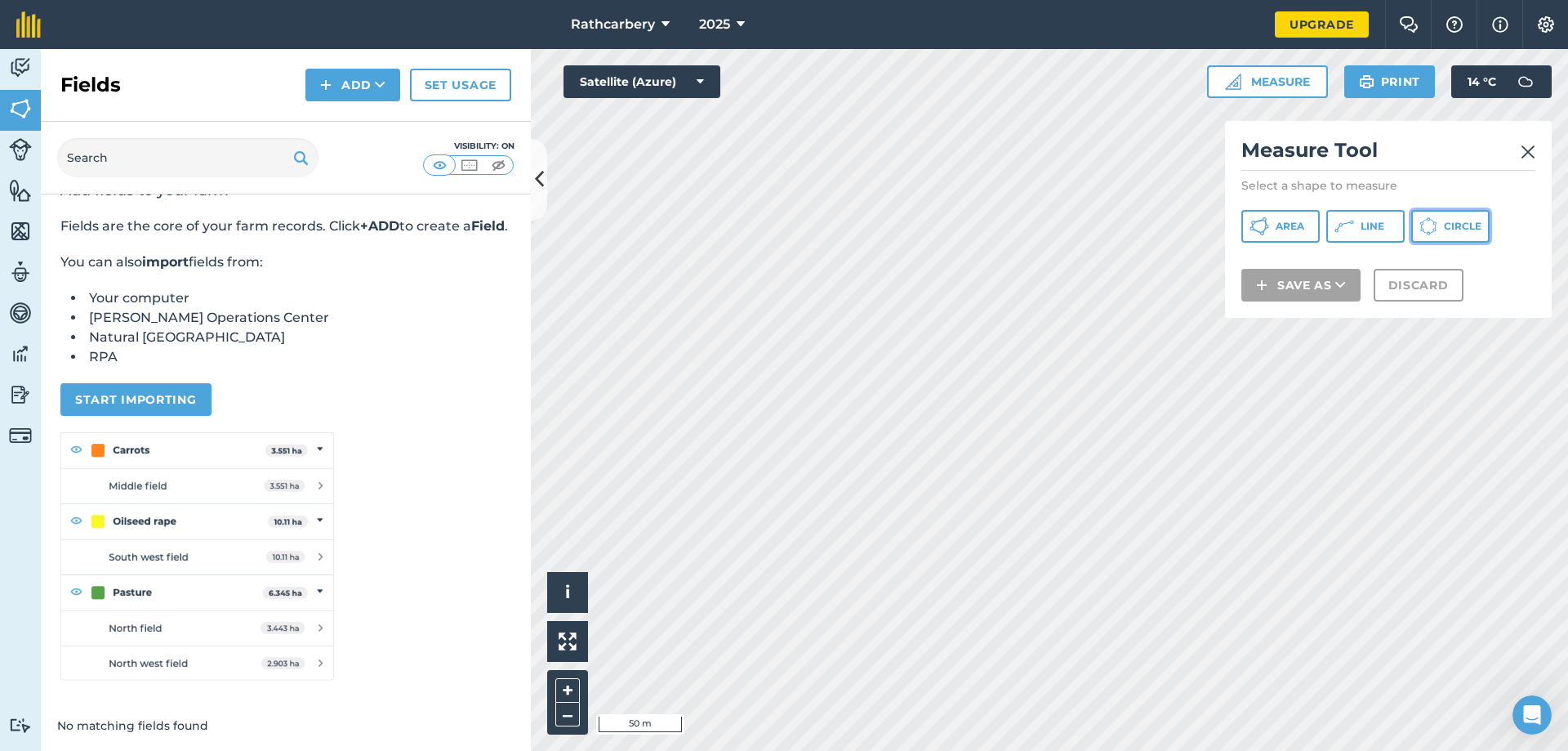
click at [1435, 228] on icon at bounding box center [1428, 226] width 18 height 18
click at [1328, 230] on button "Line" at bounding box center [1365, 226] width 78 height 33
click at [1299, 234] on button "Area" at bounding box center [1281, 226] width 78 height 33
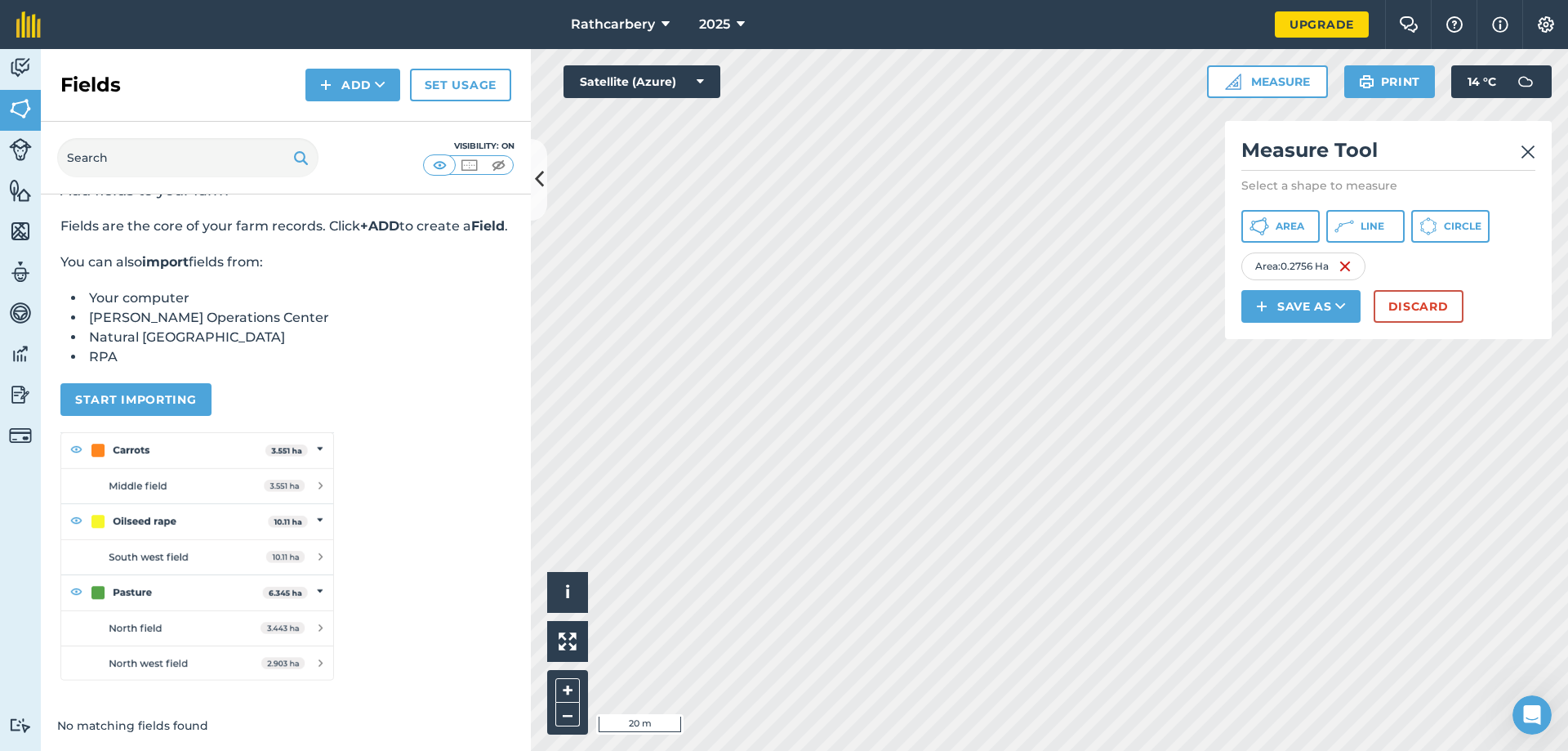
click at [1464, 310] on div "Save as Discard" at bounding box center [1389, 306] width 294 height 33
click at [1432, 315] on button "Discard" at bounding box center [1418, 306] width 90 height 33
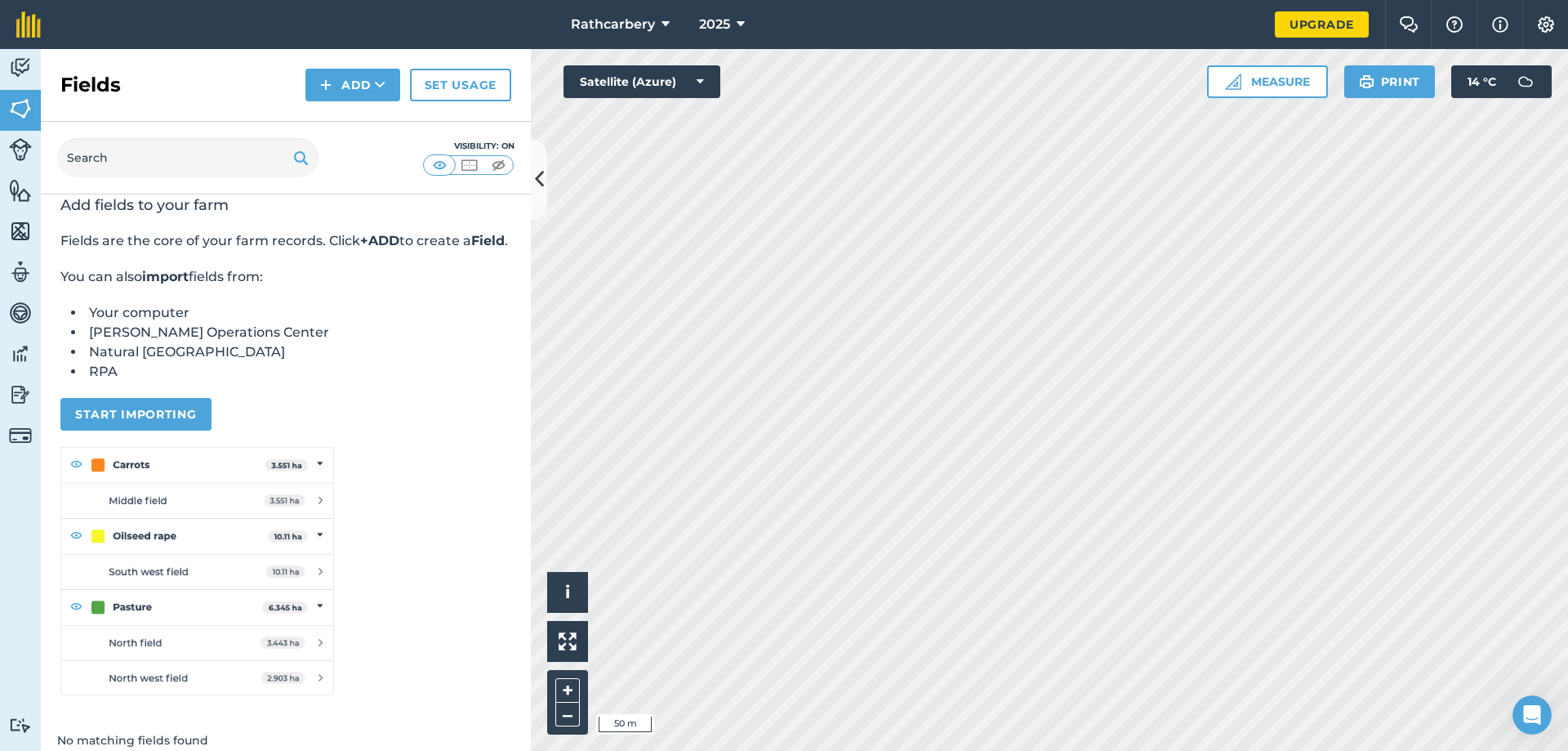
scroll to position [0, 0]
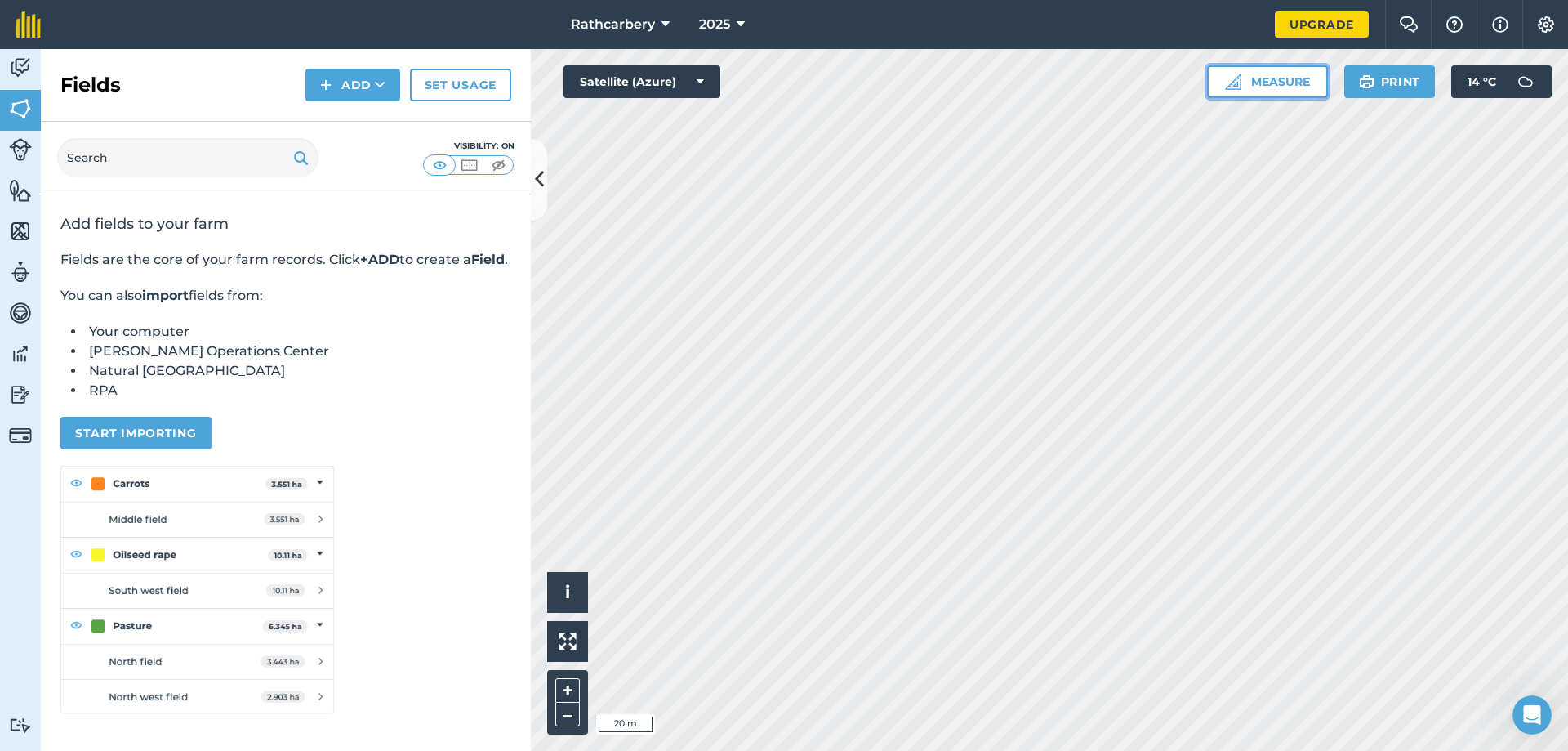
click at [1230, 76] on img at bounding box center [1233, 82] width 17 height 17
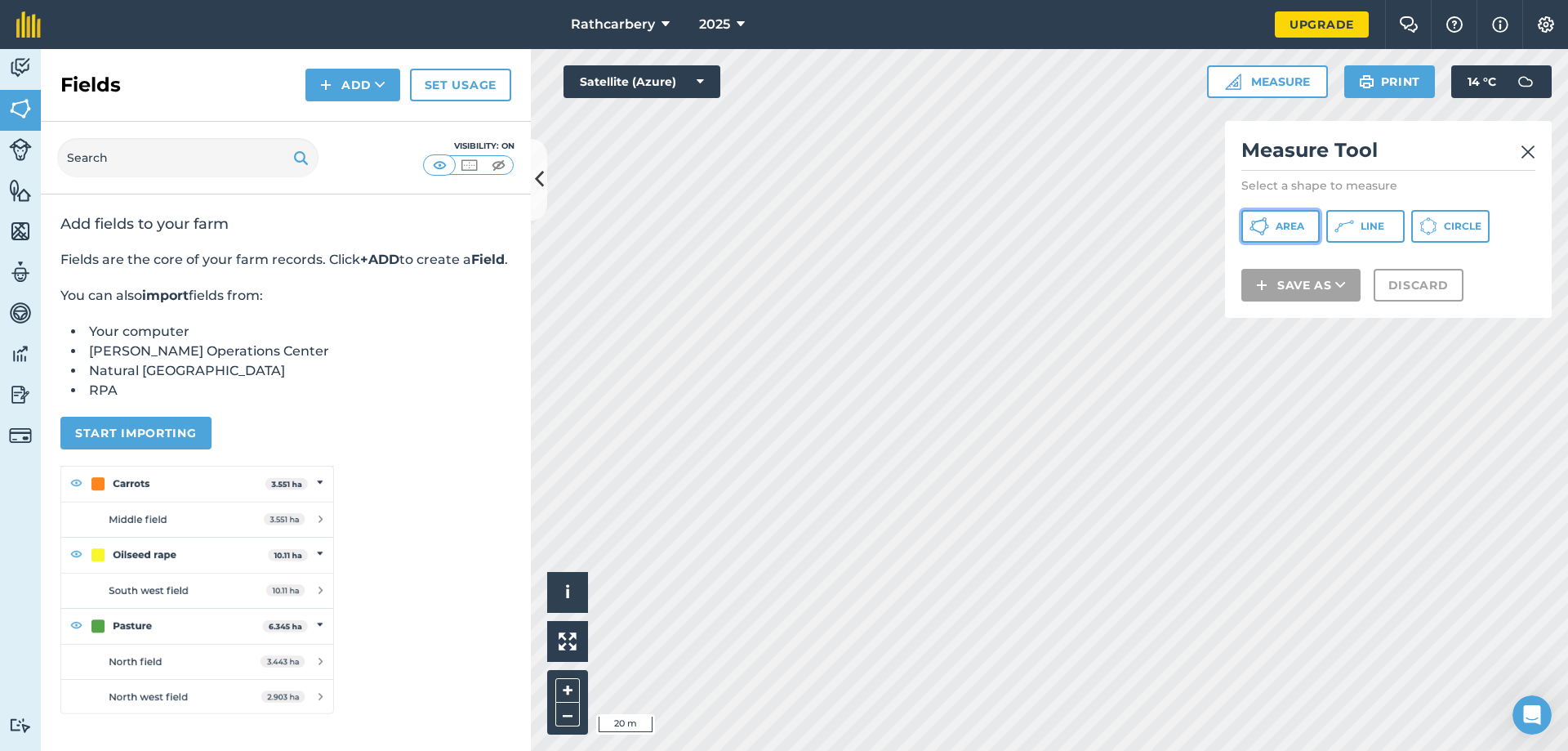
click at [1279, 223] on span "Area" at bounding box center [1290, 226] width 29 height 13
click at [1521, 155] on img at bounding box center [1528, 152] width 15 height 20
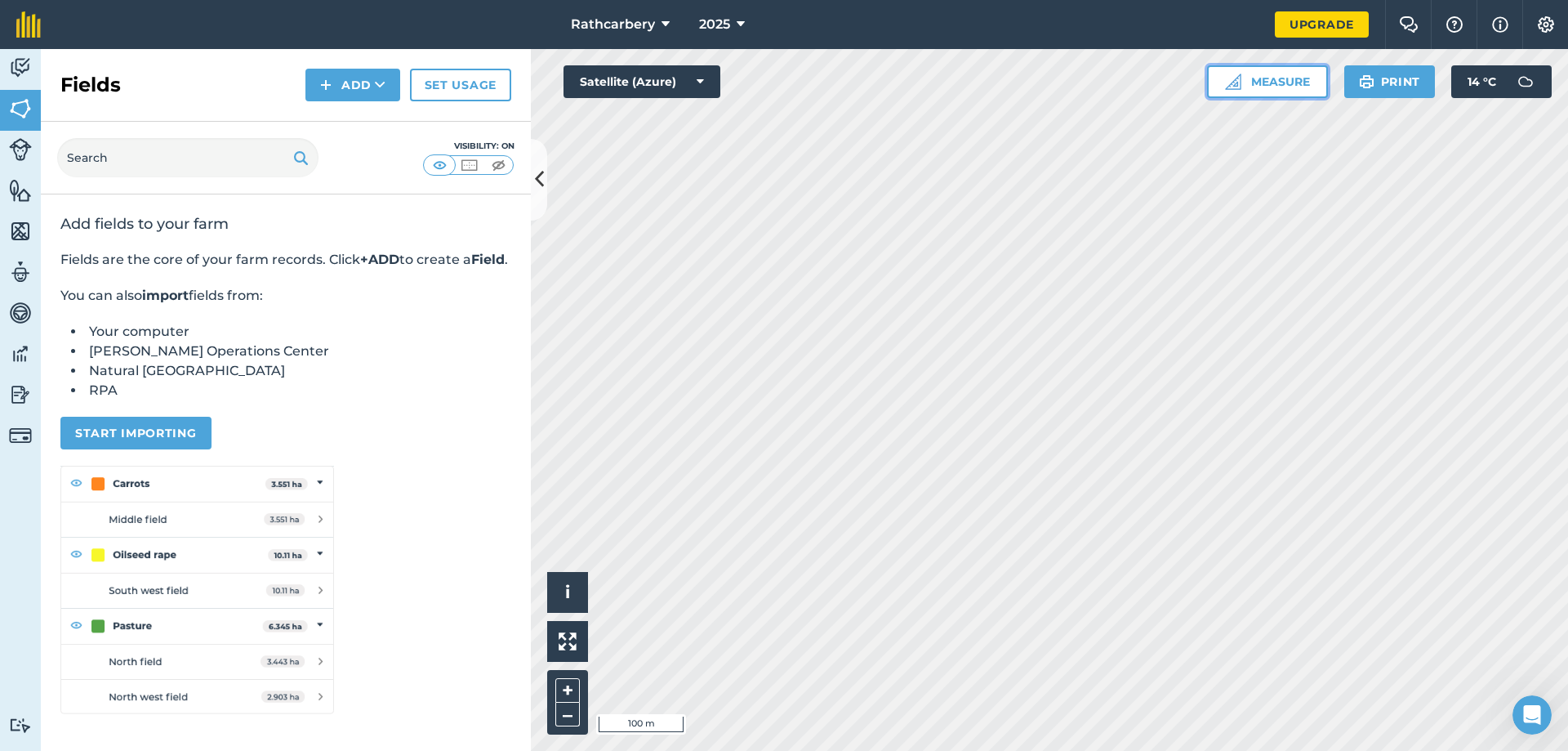
click at [1305, 80] on button "Measure" at bounding box center [1268, 81] width 121 height 33
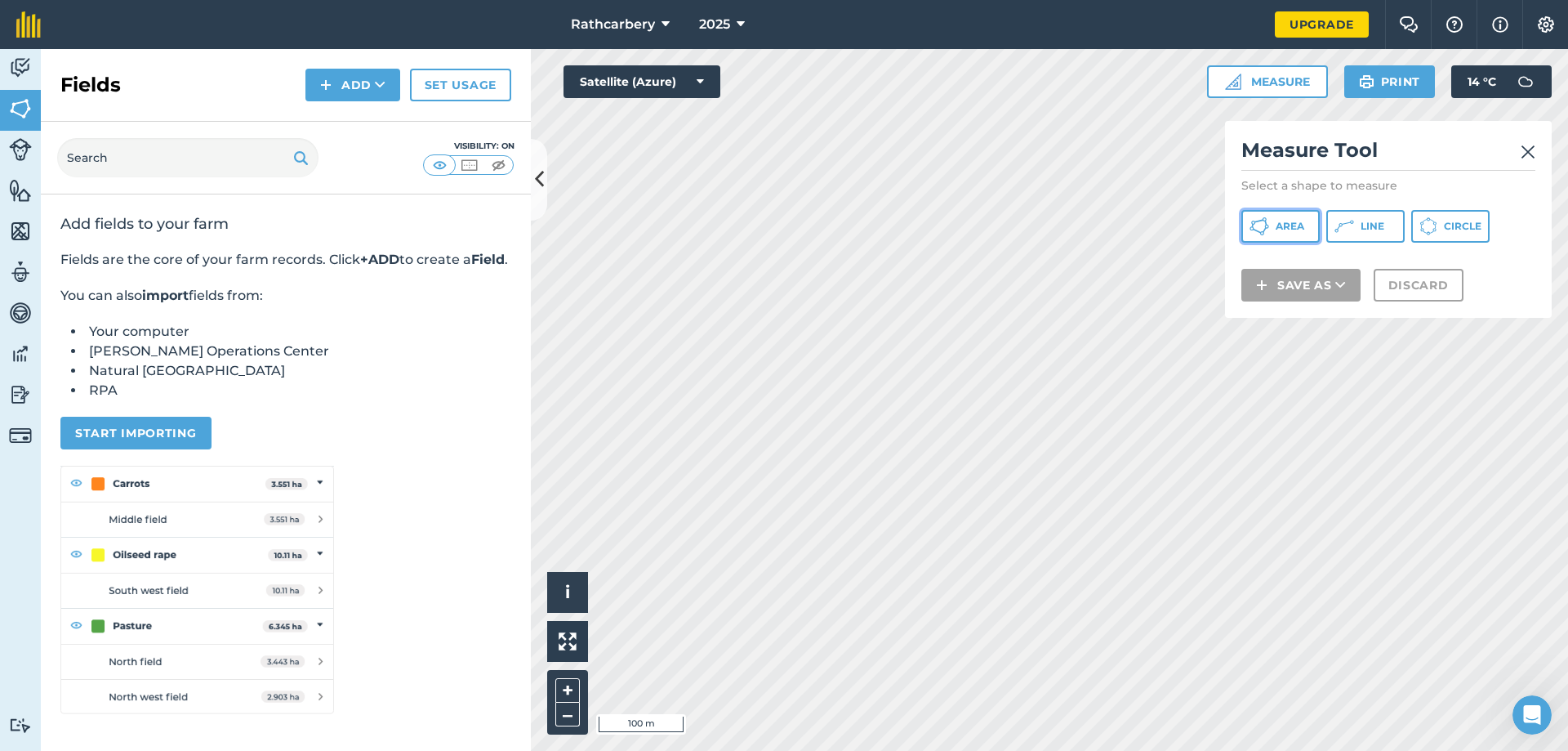
click at [1293, 233] on button "Area" at bounding box center [1281, 226] width 78 height 33
click at [1525, 157] on img at bounding box center [1528, 152] width 15 height 20
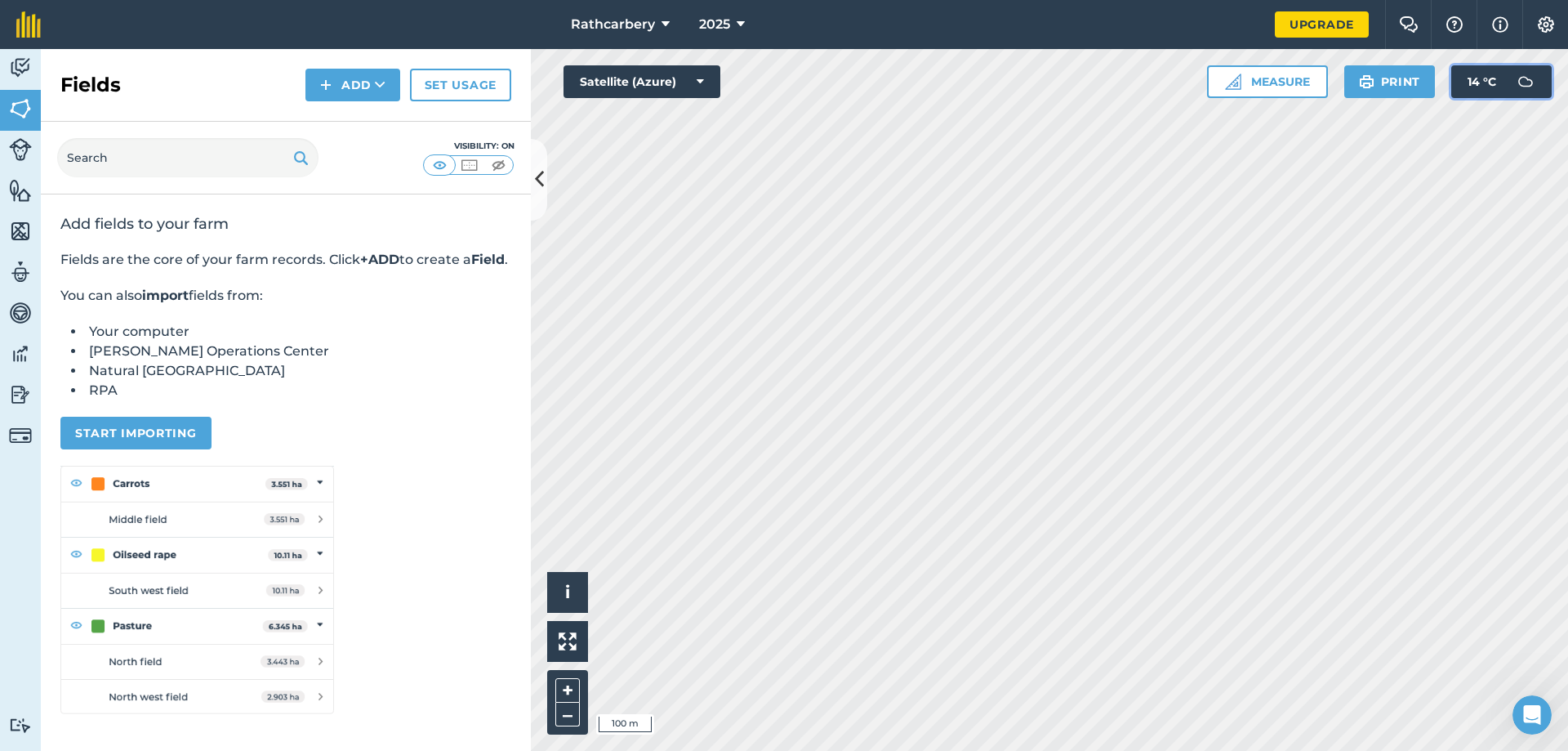
click at [1492, 74] on span "14 ° C" at bounding box center [1482, 81] width 29 height 33
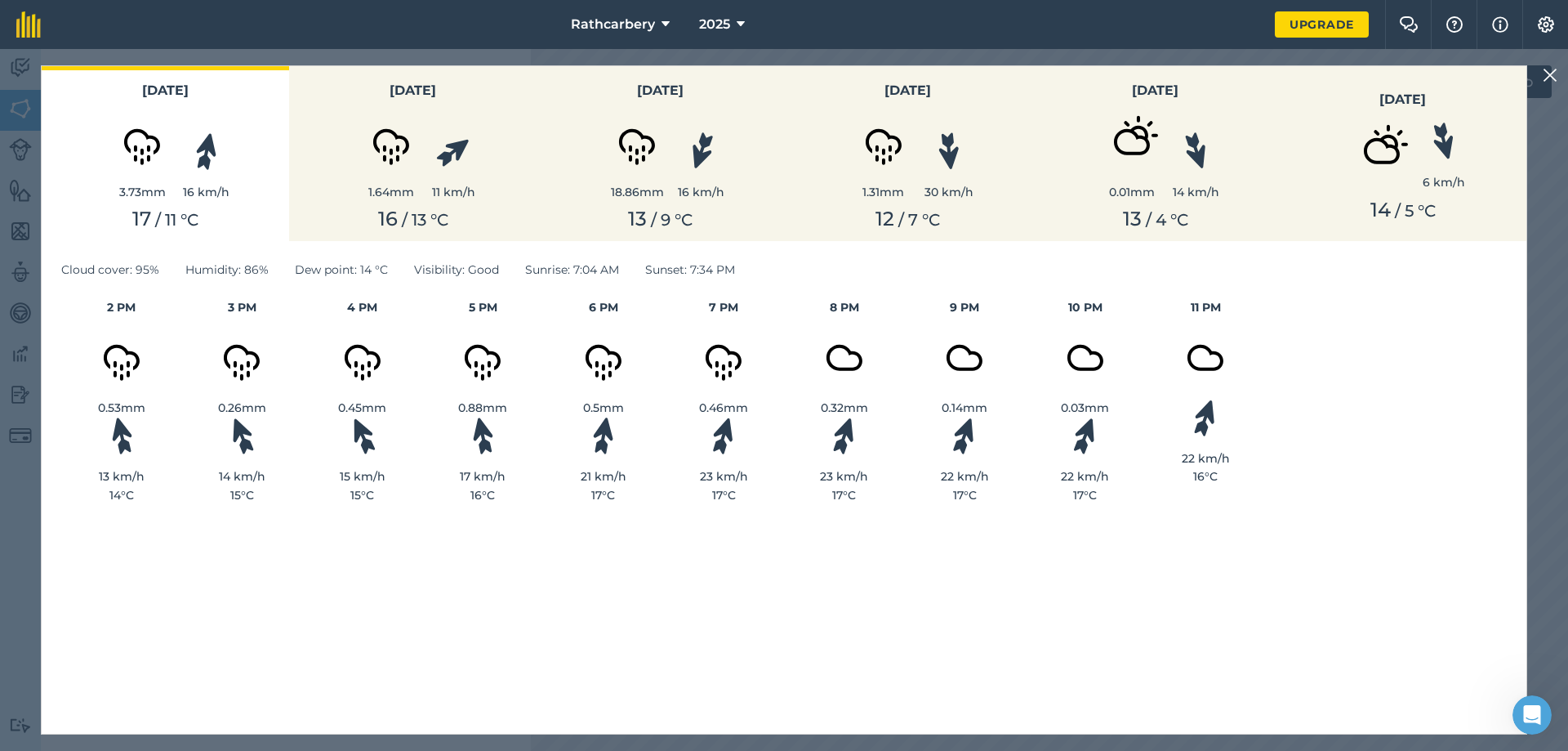
click at [1561, 74] on div "Today 3.73 mm 16 km/h 17 / 11 ° C Friday 1.64 mm 11 km/h 16 / 13 ° C Saturday 1…" at bounding box center [784, 400] width 1568 height 702
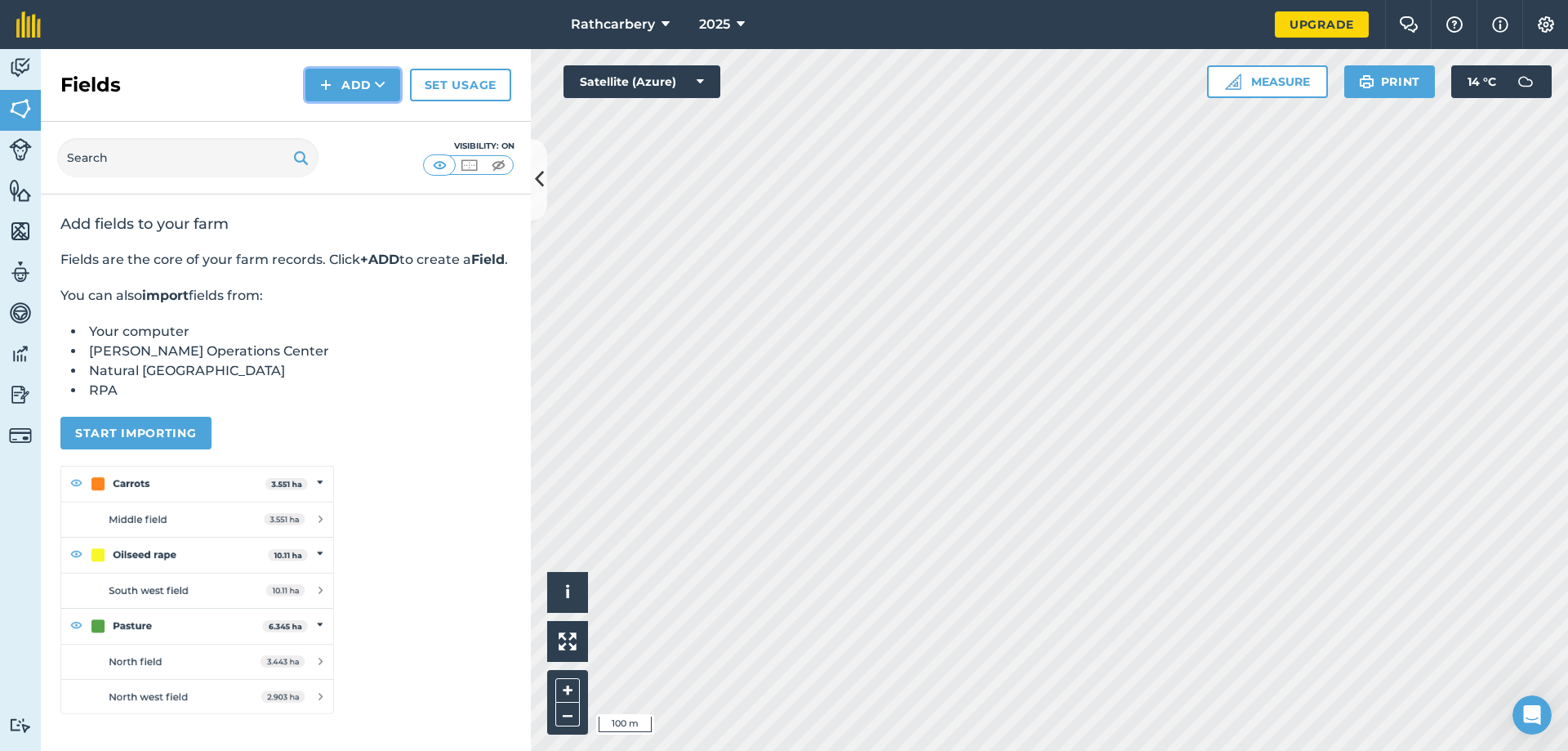
drag, startPoint x: 511, startPoint y: 234, endPoint x: 364, endPoint y: 85, distance: 209.3
click at [364, 85] on button "Add" at bounding box center [352, 85] width 95 height 33
click at [367, 118] on link "Draw" at bounding box center [352, 122] width 90 height 36
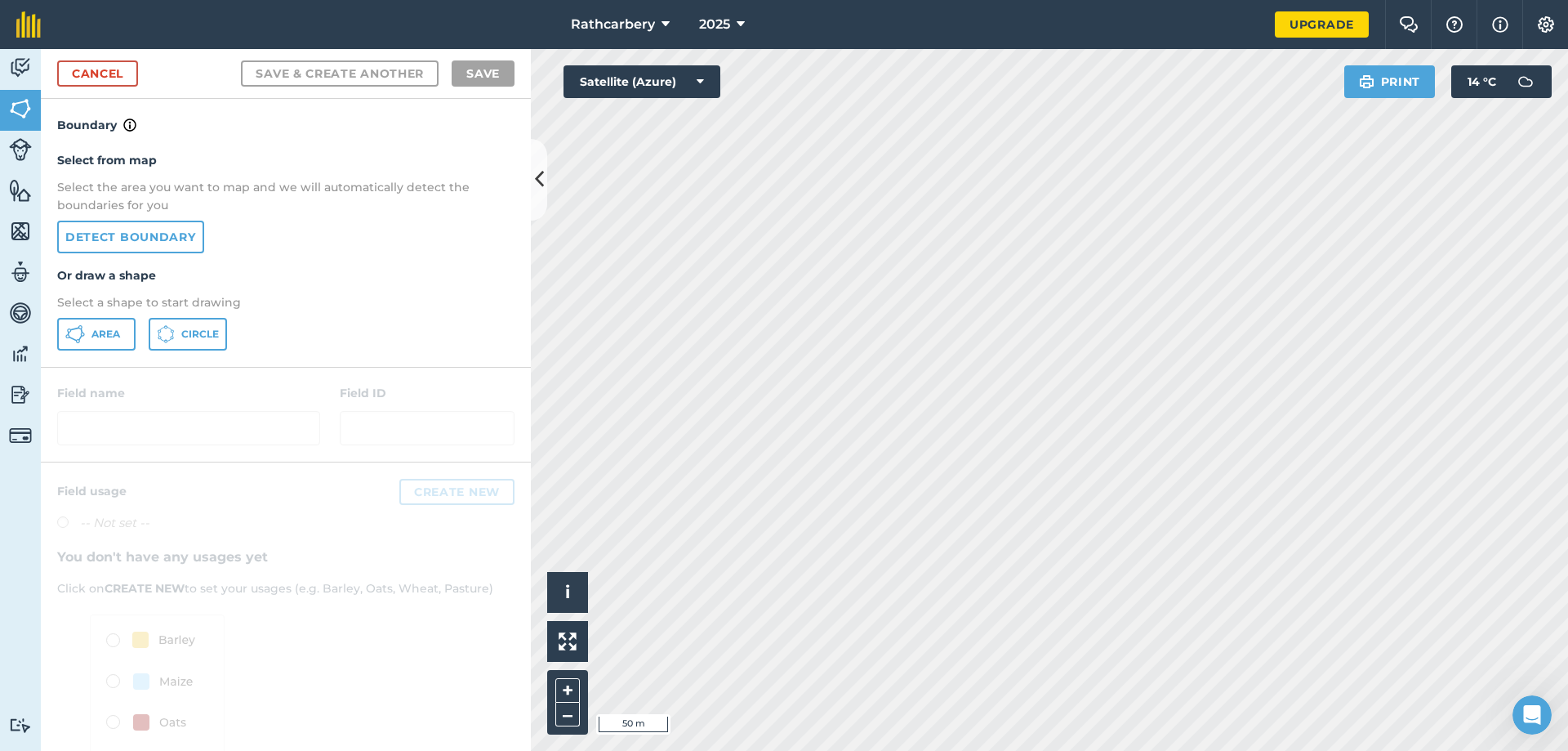
click at [969, 0] on html "Rathcarbery 2025 Upgrade Farm Chat Help Info Settings Map printing is not avail…" at bounding box center [784, 375] width 1568 height 751
click at [111, 337] on span "Area" at bounding box center [105, 334] width 29 height 13
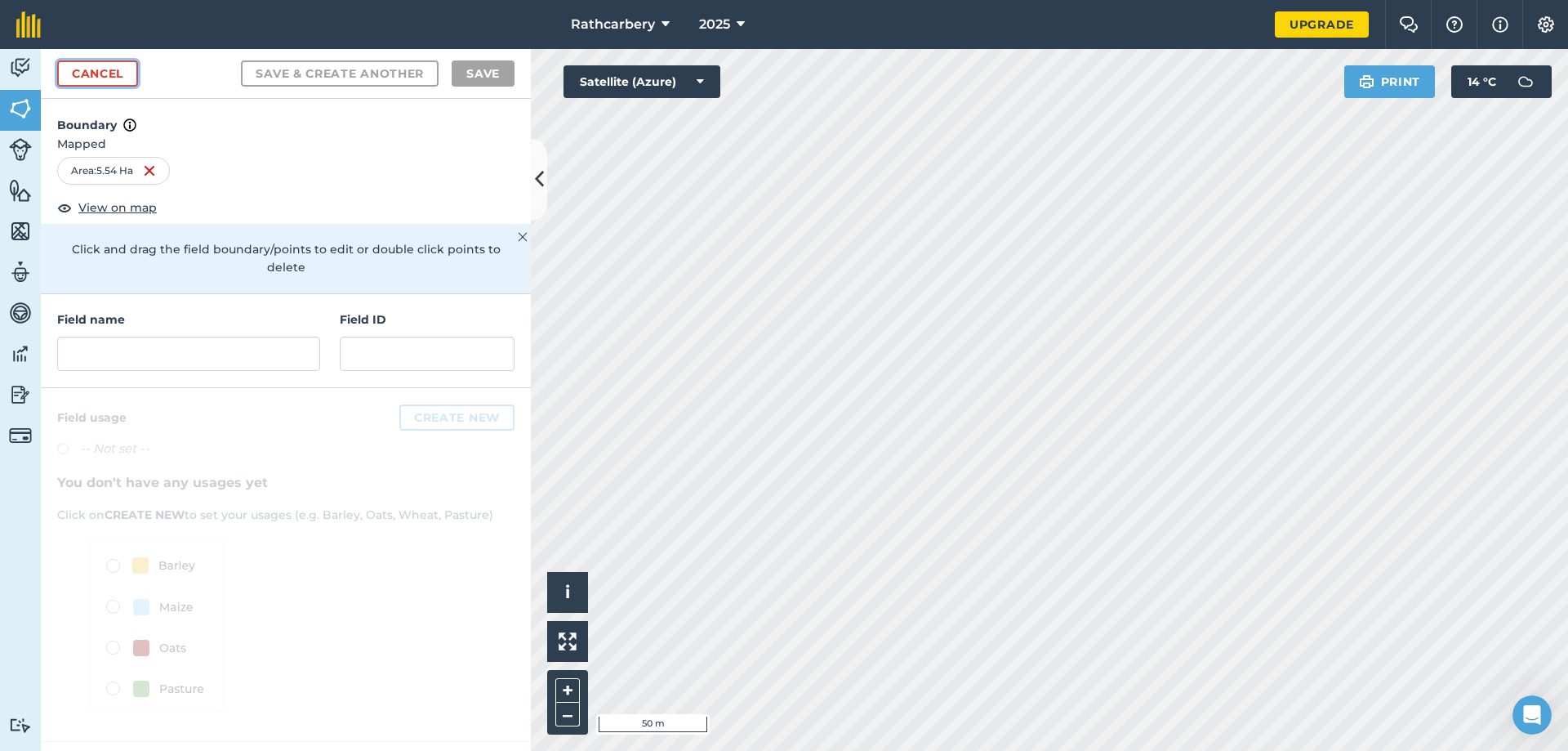
drag, startPoint x: 820, startPoint y: 436, endPoint x: 70, endPoint y: 71, distance: 834.1
click at [70, 71] on link "Cancel" at bounding box center [97, 74] width 81 height 26
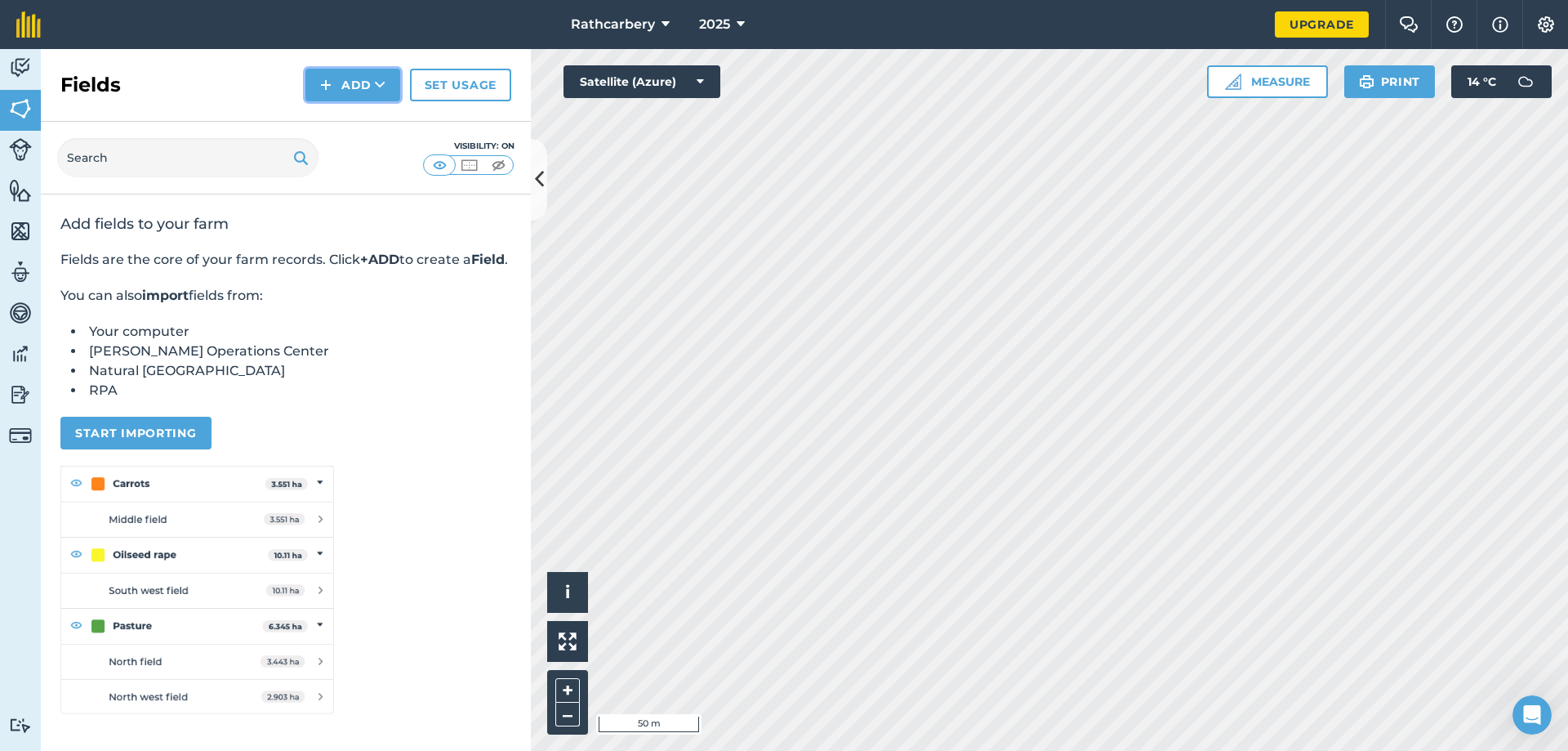
click at [355, 84] on button "Add" at bounding box center [352, 85] width 95 height 33
click at [332, 122] on link "Draw" at bounding box center [352, 122] width 90 height 36
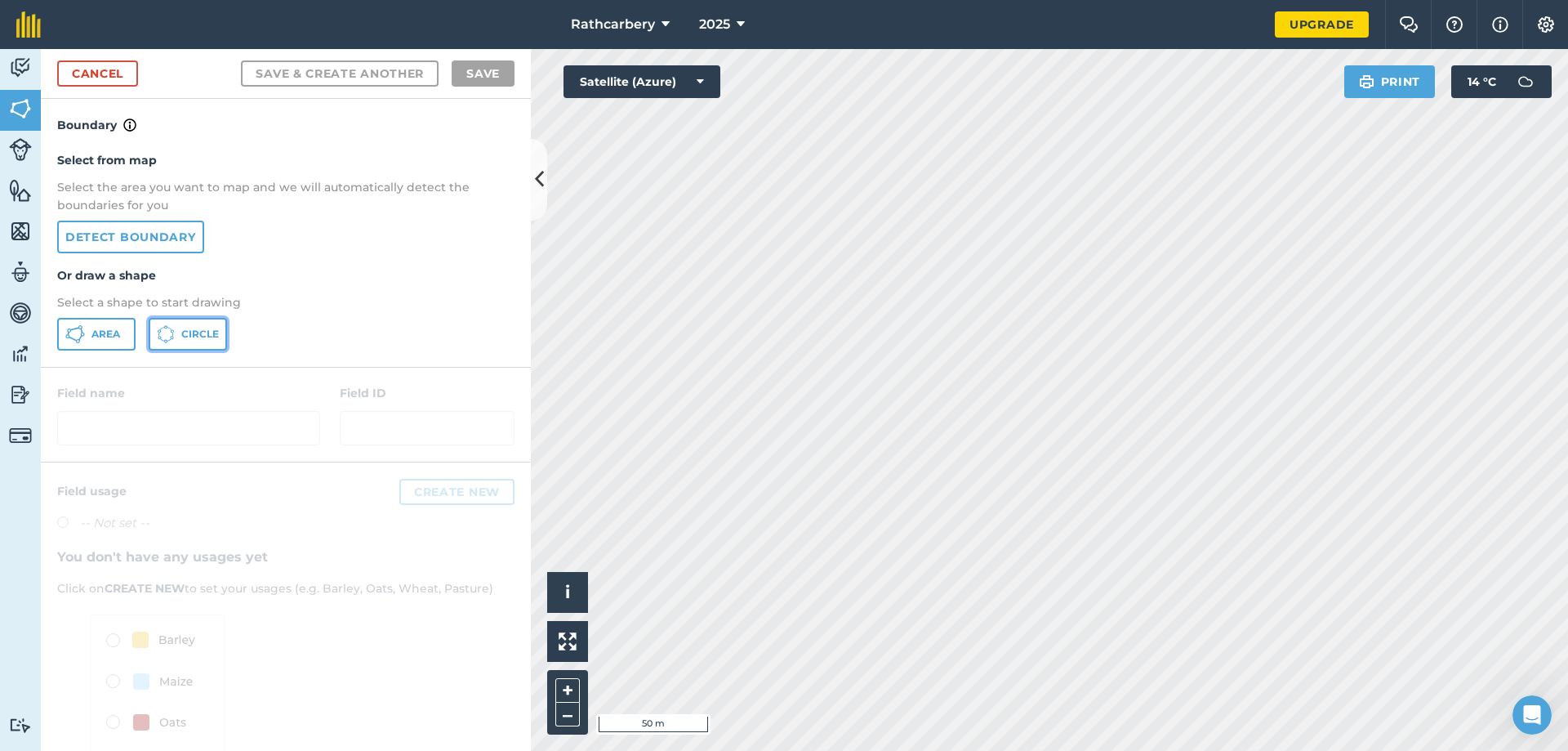
click at [186, 343] on button "Circle" at bounding box center [188, 334] width 78 height 33
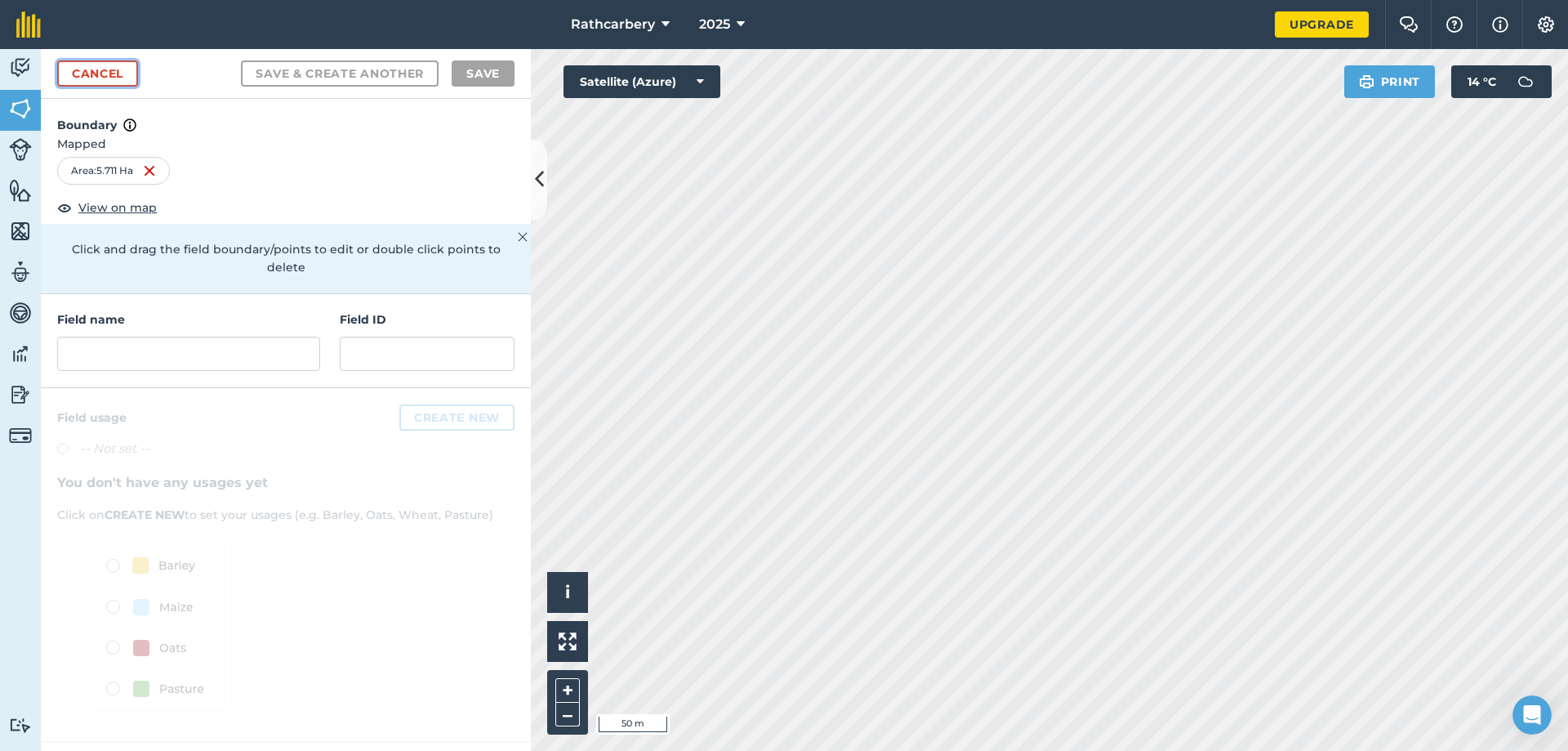
click at [121, 81] on link "Cancel" at bounding box center [97, 74] width 81 height 26
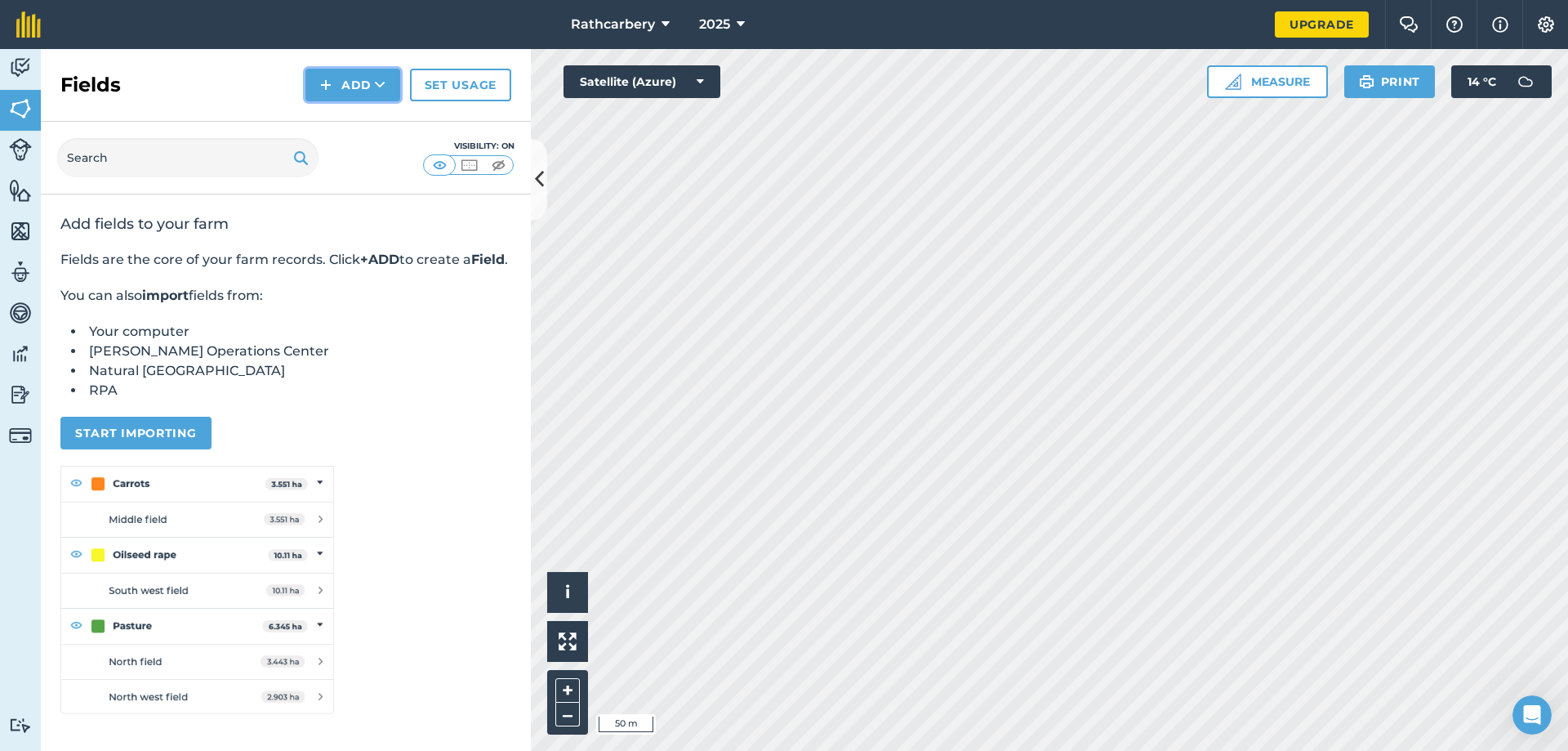
click at [374, 91] on button "Add" at bounding box center [352, 85] width 95 height 33
click at [359, 84] on button "Add" at bounding box center [352, 85] width 95 height 33
click at [346, 117] on link "Draw" at bounding box center [352, 122] width 90 height 36
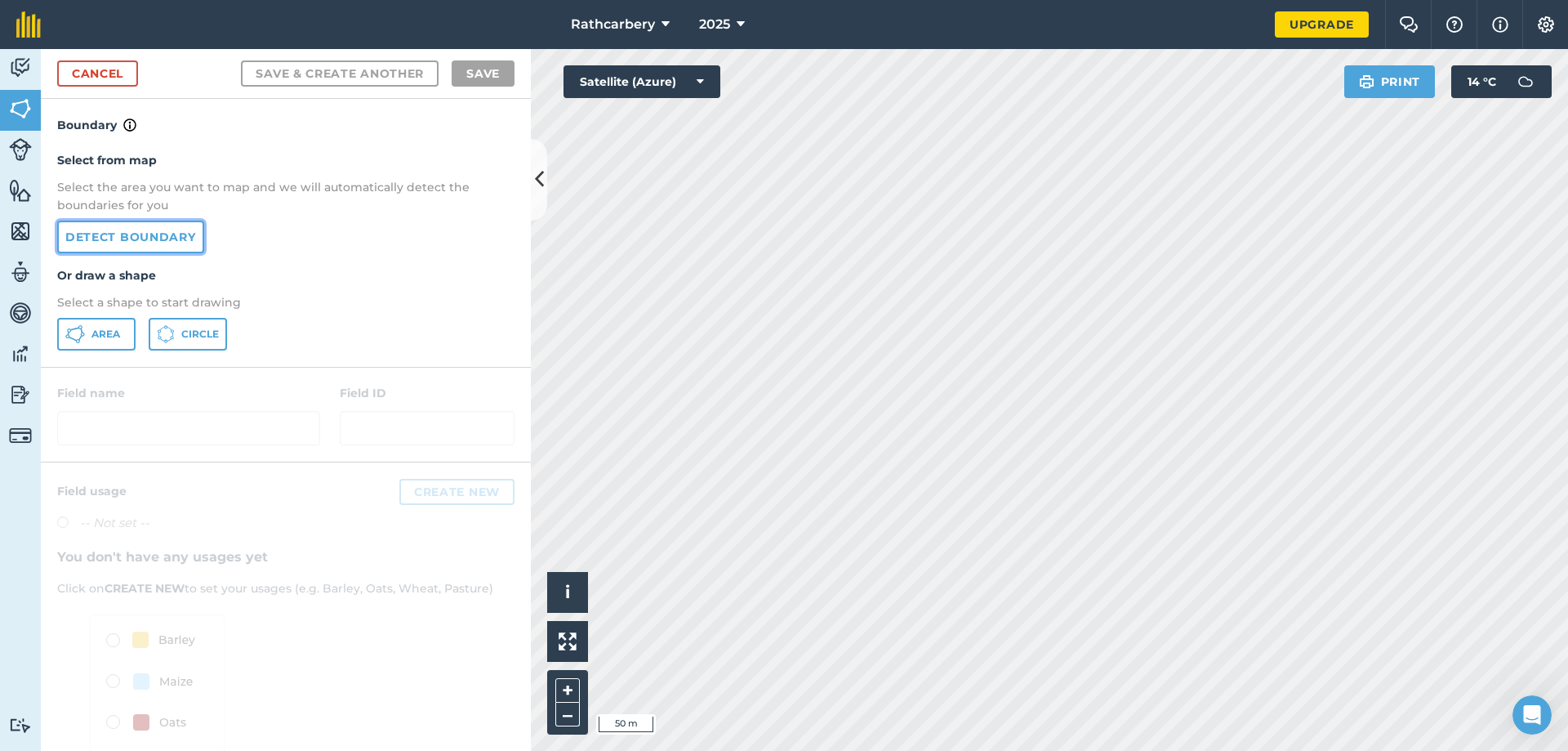
click at [74, 224] on link "Detect boundary" at bounding box center [130, 236] width 147 height 33
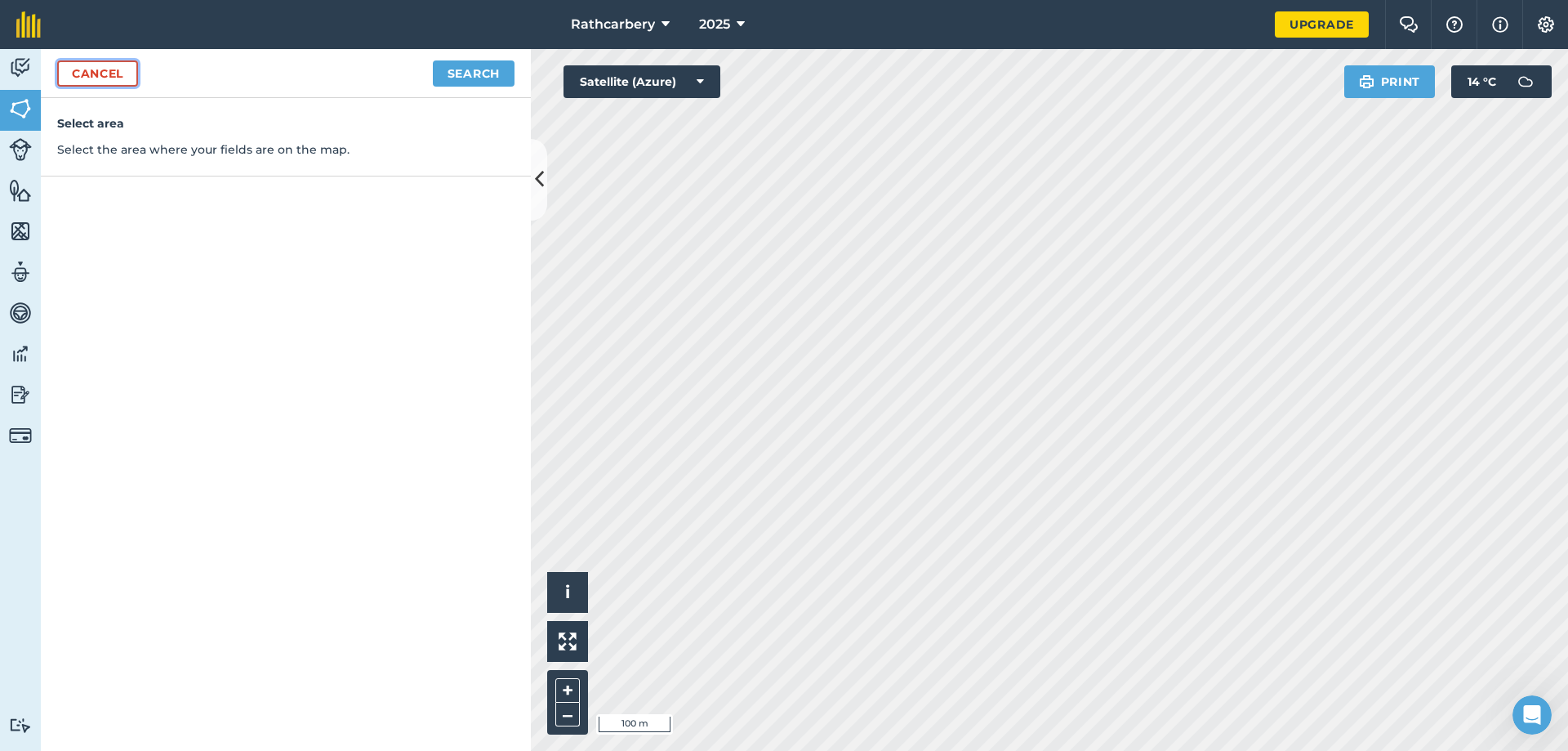
drag, startPoint x: 1149, startPoint y: 351, endPoint x: 78, endPoint y: 77, distance: 1105.5
click at [78, 77] on link "Cancel" at bounding box center [97, 74] width 81 height 26
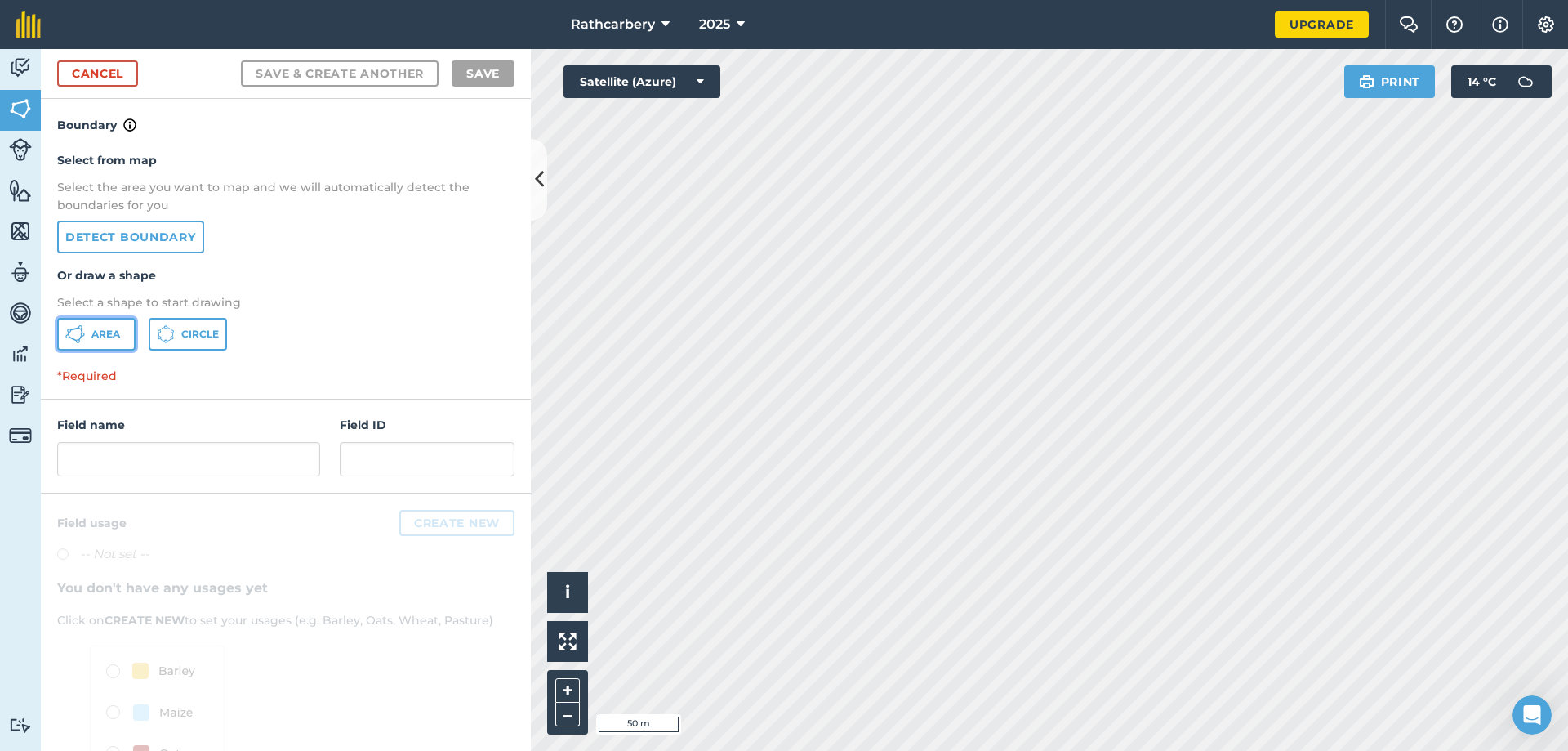
click at [86, 331] on button "Area" at bounding box center [96, 334] width 78 height 33
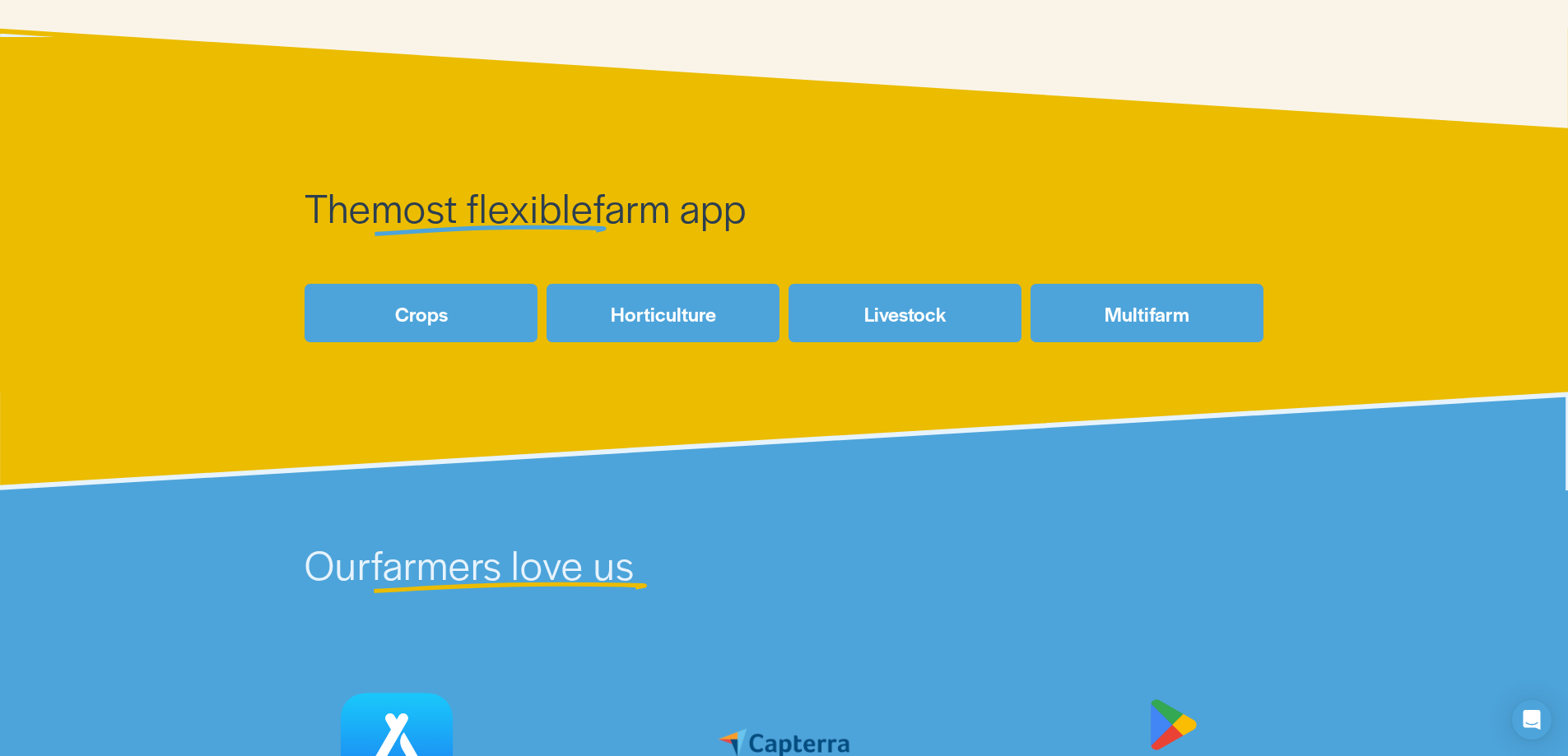
scroll to position [740, 0]
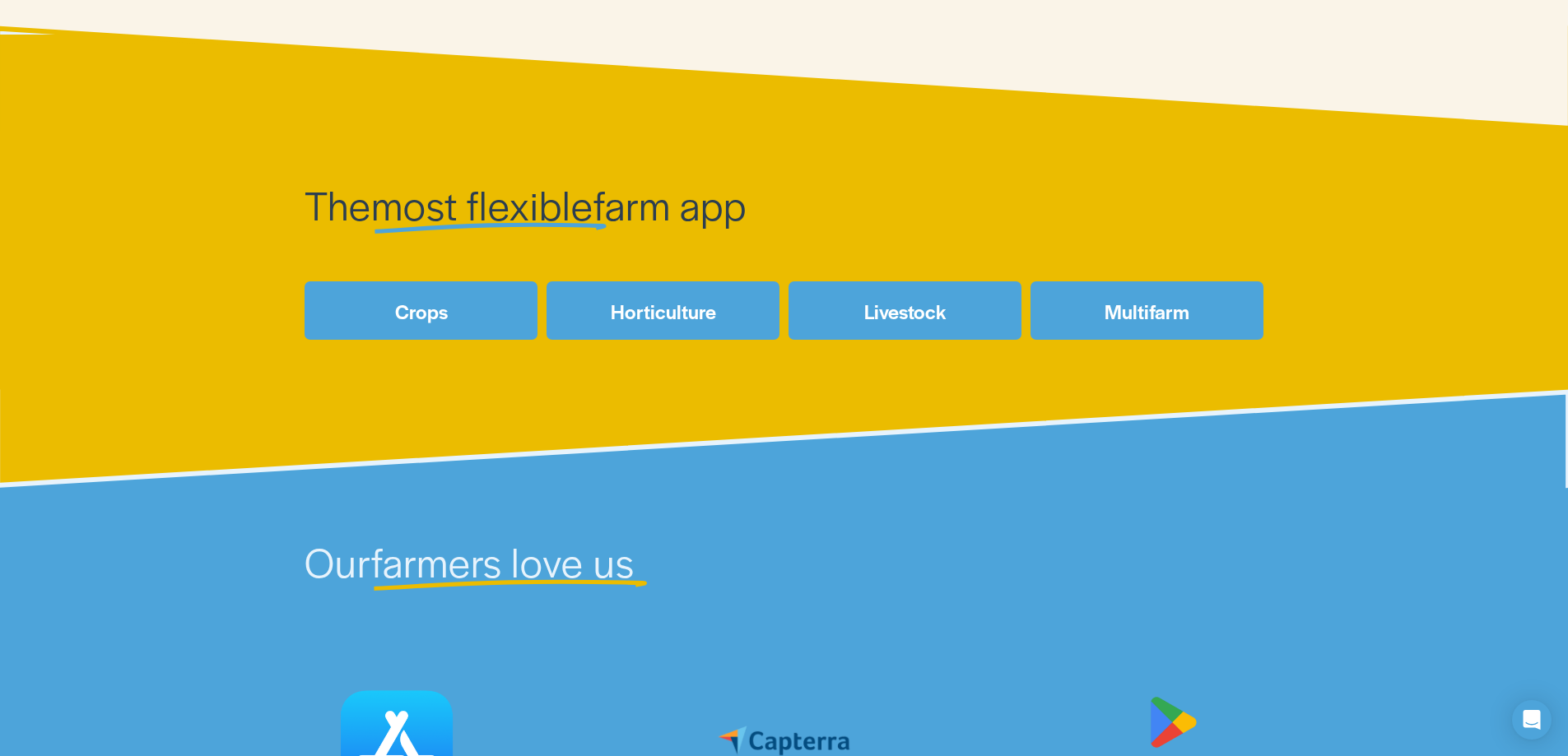
click at [927, 334] on link "Livestock" at bounding box center [904, 310] width 233 height 58
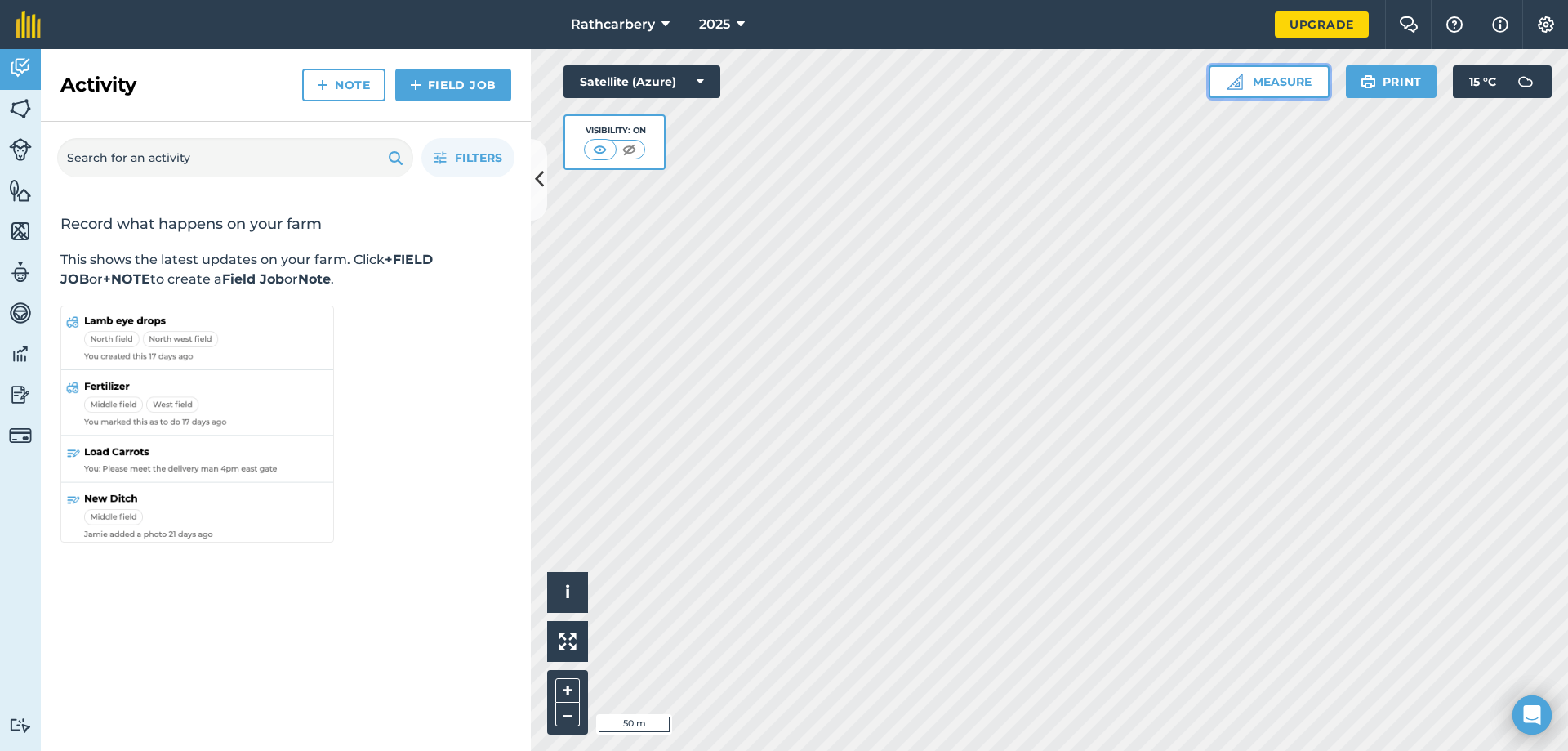
click at [1252, 91] on button "Measure" at bounding box center [1269, 81] width 121 height 33
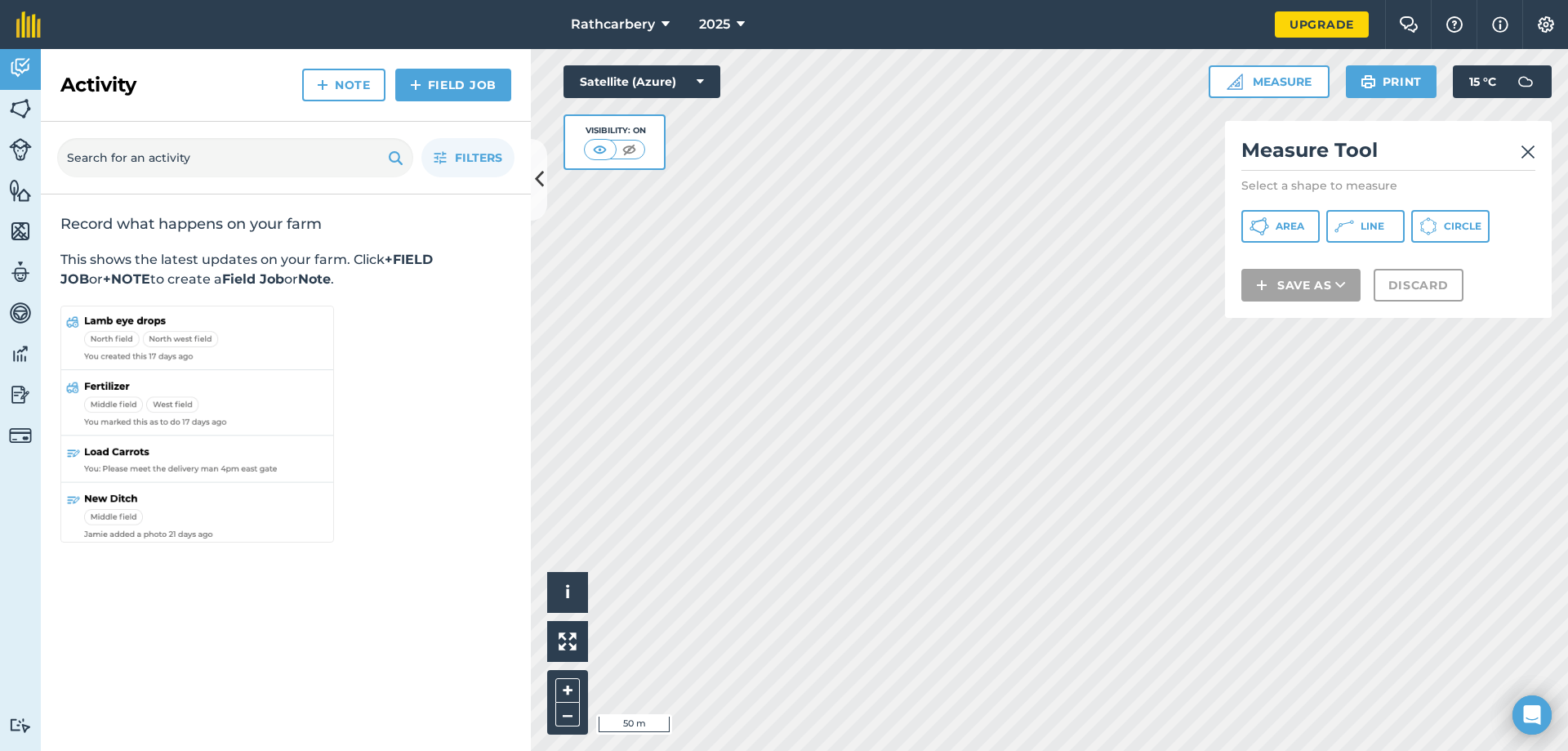
click at [1323, 227] on div "Area Line Circle" at bounding box center [1389, 226] width 294 height 33
click at [1331, 225] on button "Line" at bounding box center [1365, 226] width 78 height 33
click at [1532, 157] on img at bounding box center [1528, 152] width 15 height 20
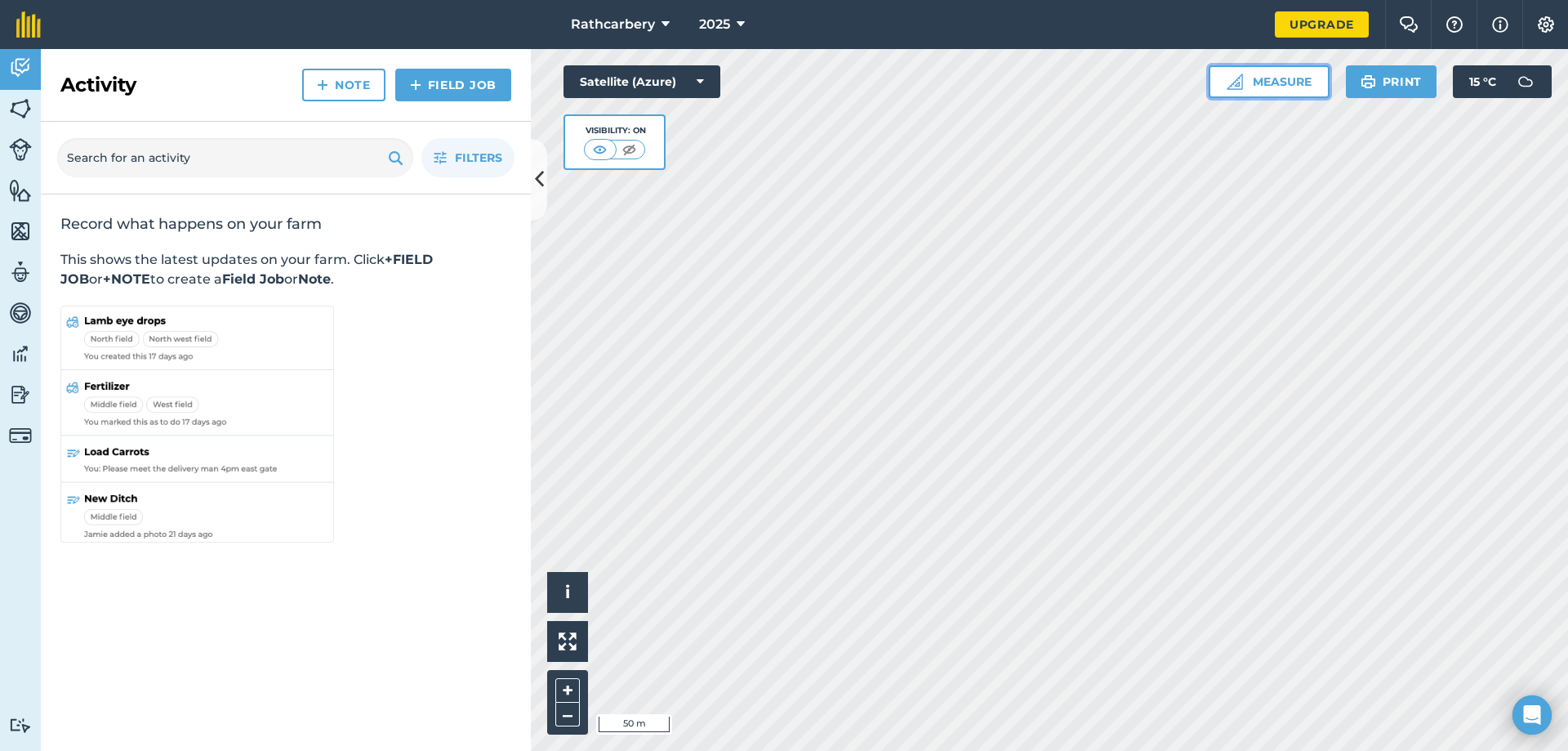
click at [1232, 90] on button "Measure" at bounding box center [1269, 81] width 121 height 33
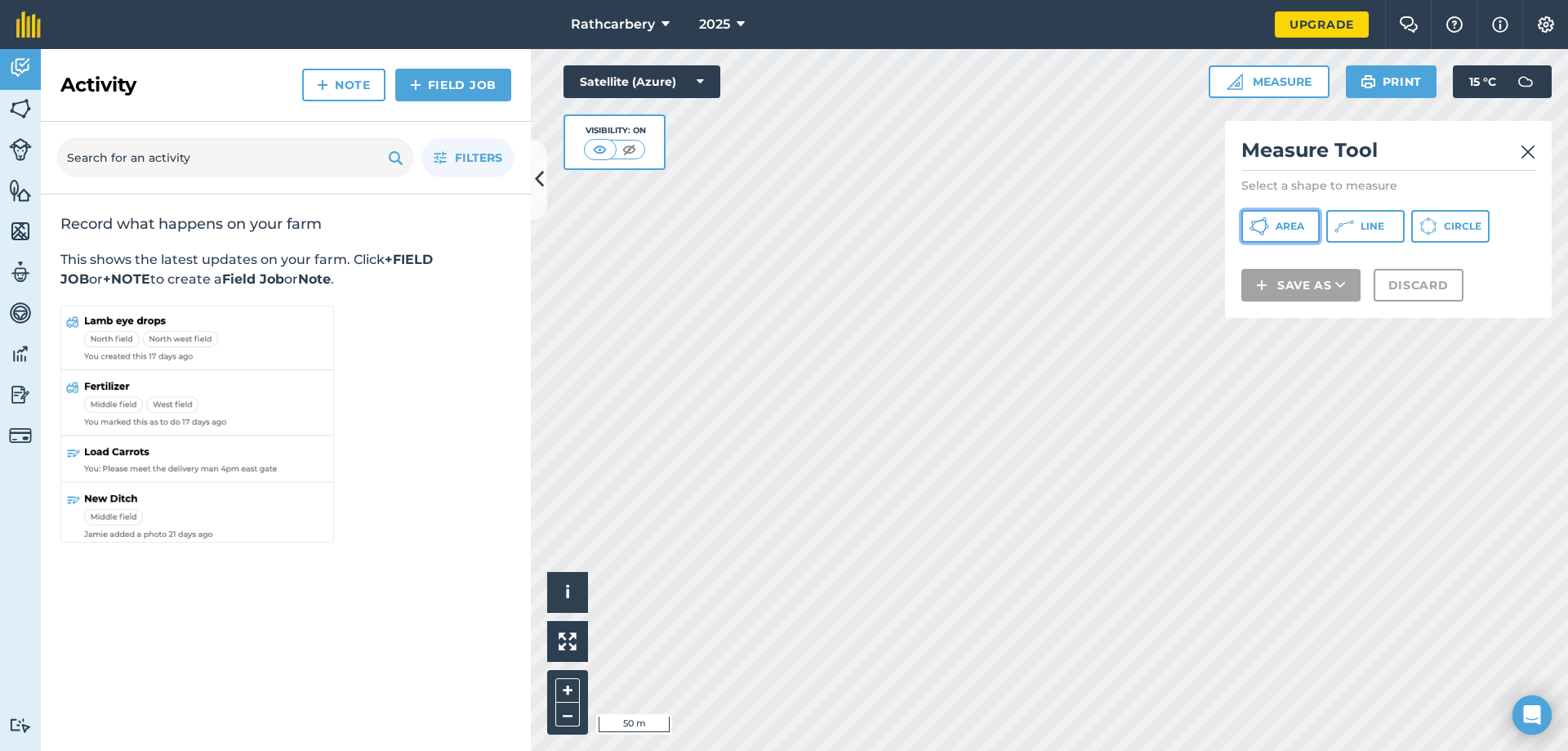
click at [1275, 221] on button "Area" at bounding box center [1281, 226] width 78 height 33
click at [184, 384] on img at bounding box center [197, 425] width 273 height 241
click at [523, 426] on div "Record what happens on your farm This shows the latest updates on your farm. Cl…" at bounding box center [286, 381] width 490 height 372
